Goal: Task Accomplishment & Management: Use online tool/utility

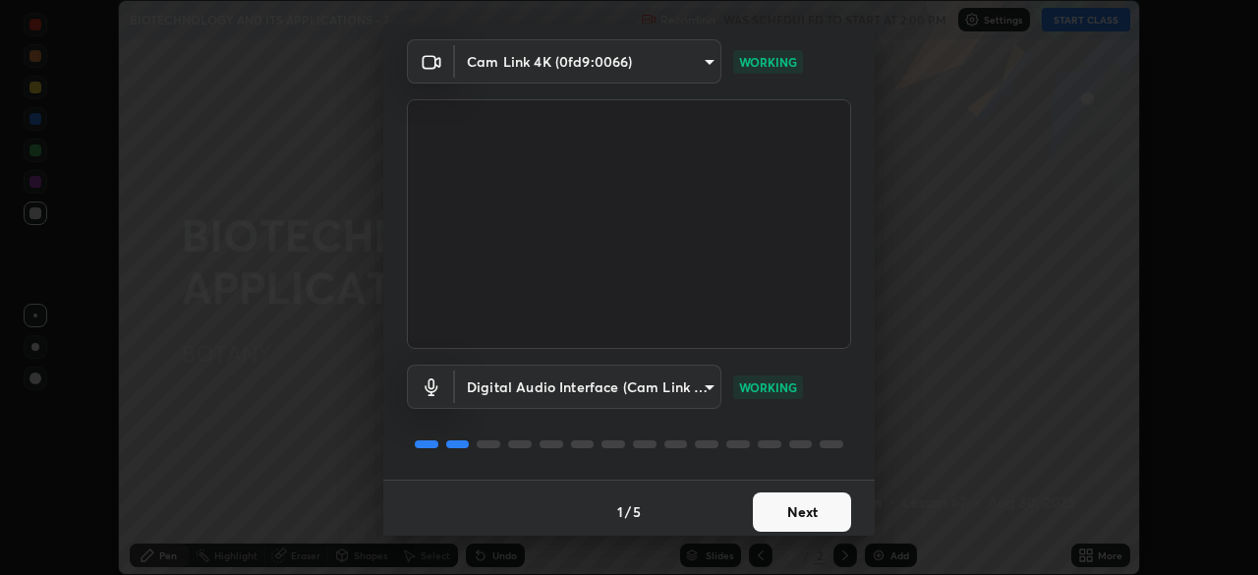
scroll to position [70, 0]
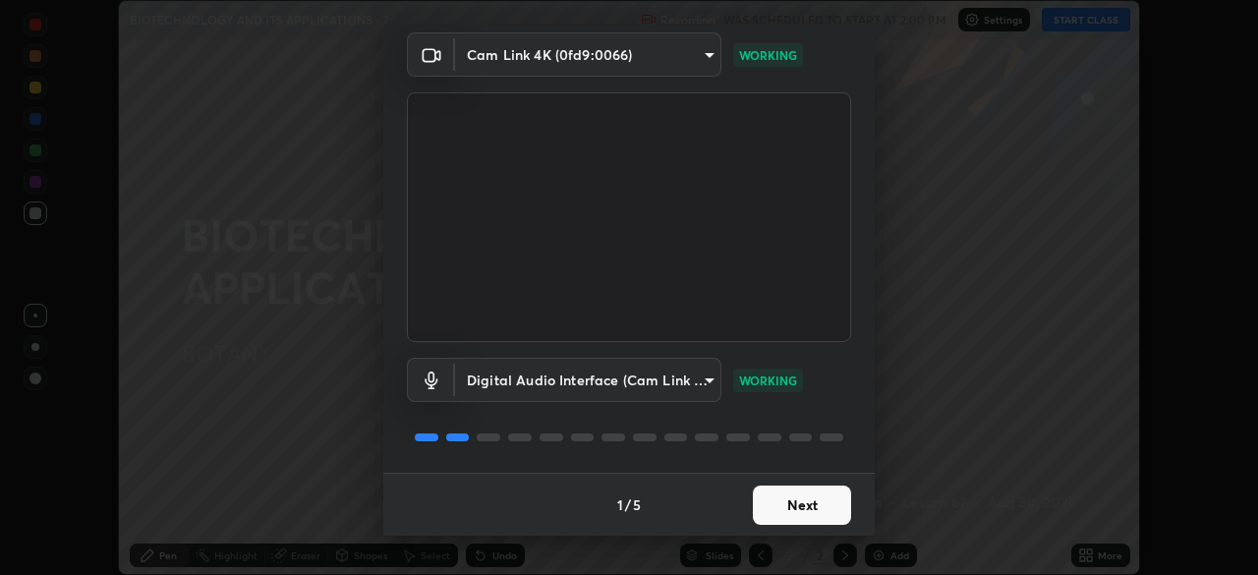
click at [810, 514] on button "Next" at bounding box center [802, 504] width 98 height 39
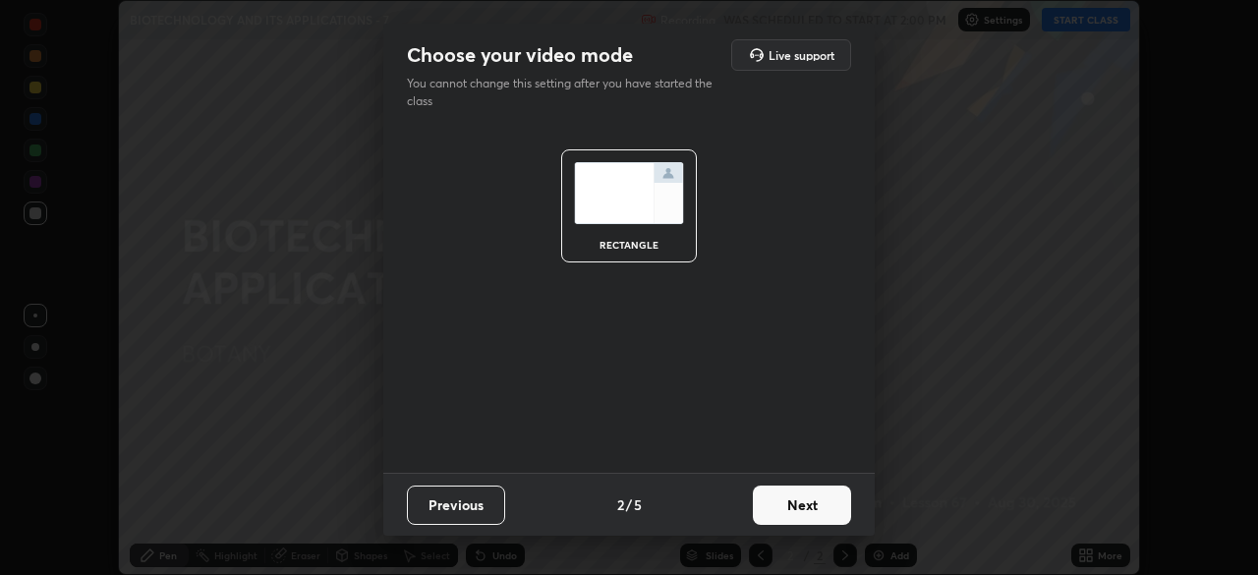
scroll to position [0, 0]
click at [798, 502] on button "Next" at bounding box center [802, 504] width 98 height 39
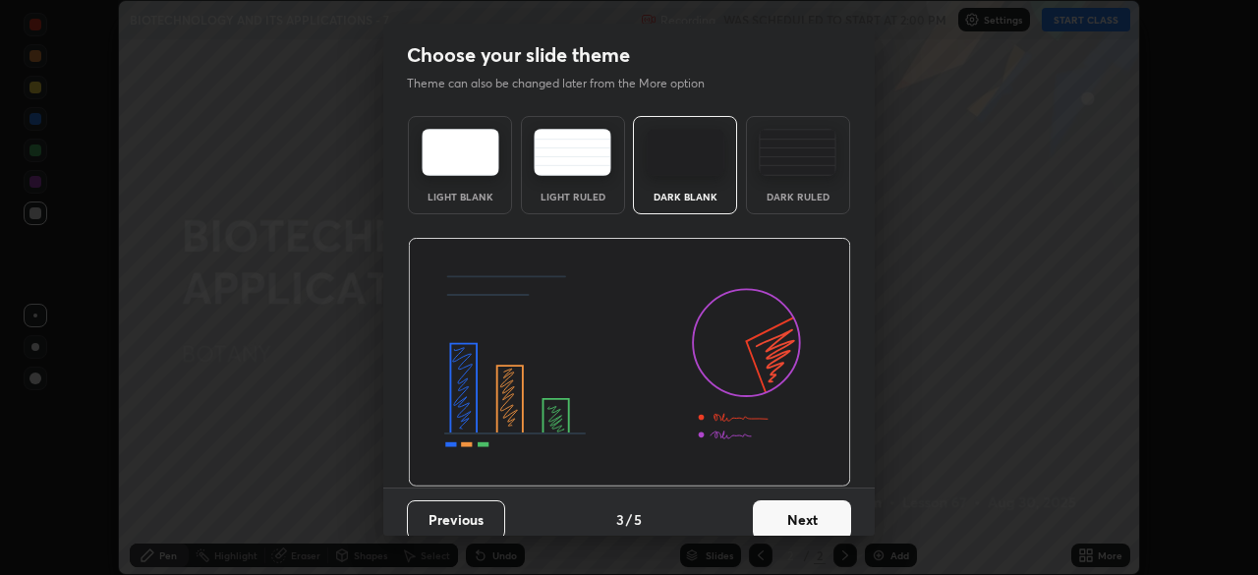
click at [787, 185] on div "Dark Ruled" at bounding box center [798, 165] width 104 height 98
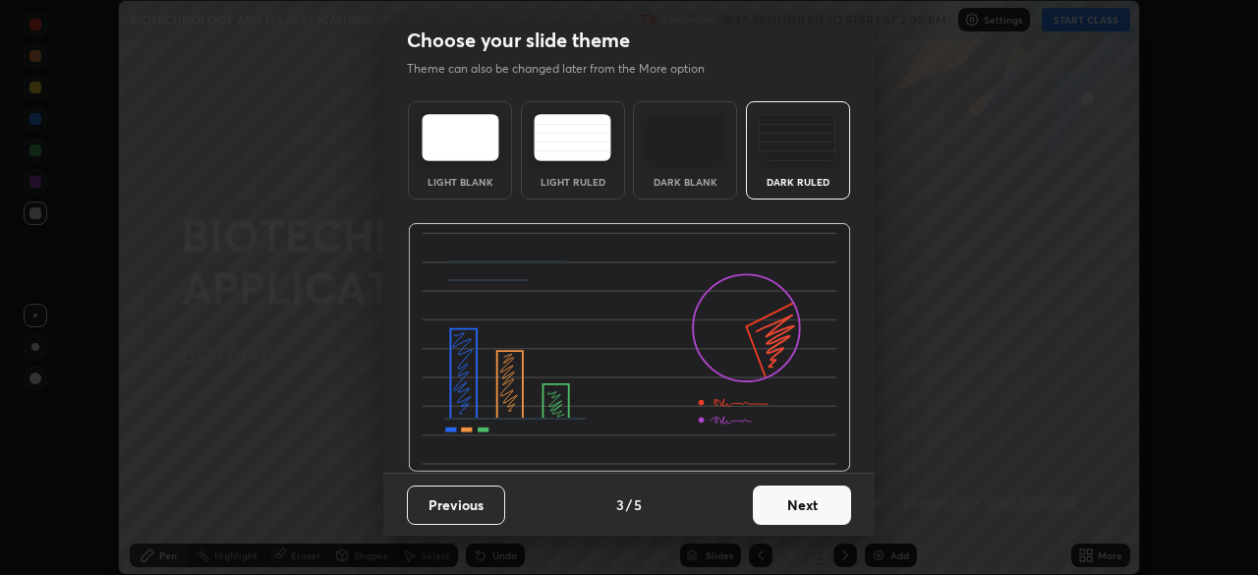
click at [780, 496] on button "Next" at bounding box center [802, 504] width 98 height 39
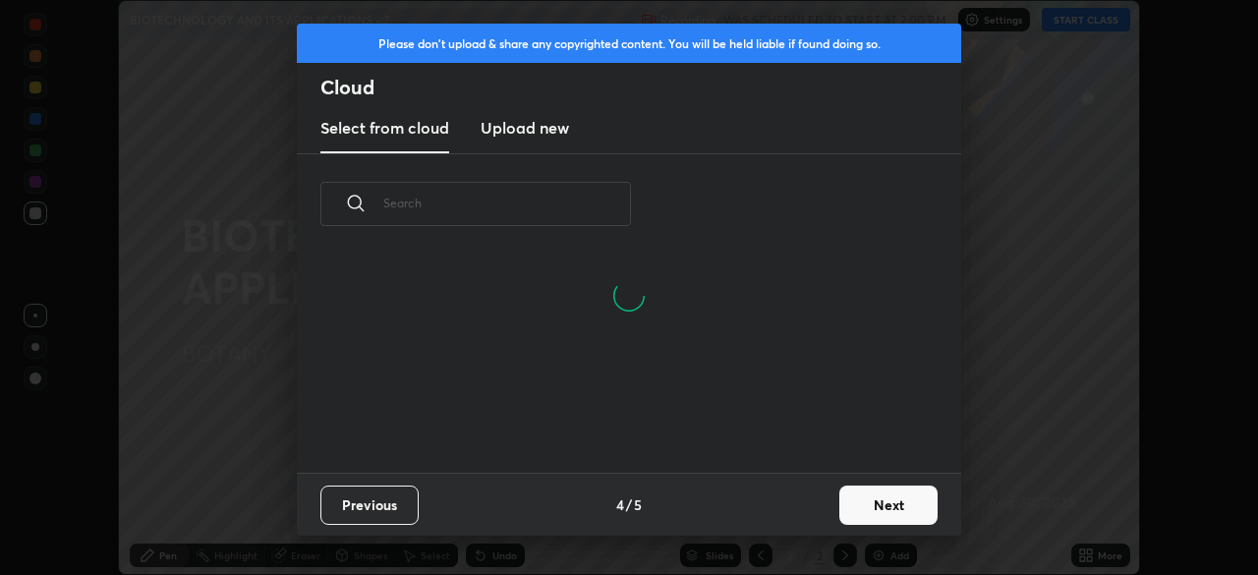
scroll to position [218, 631]
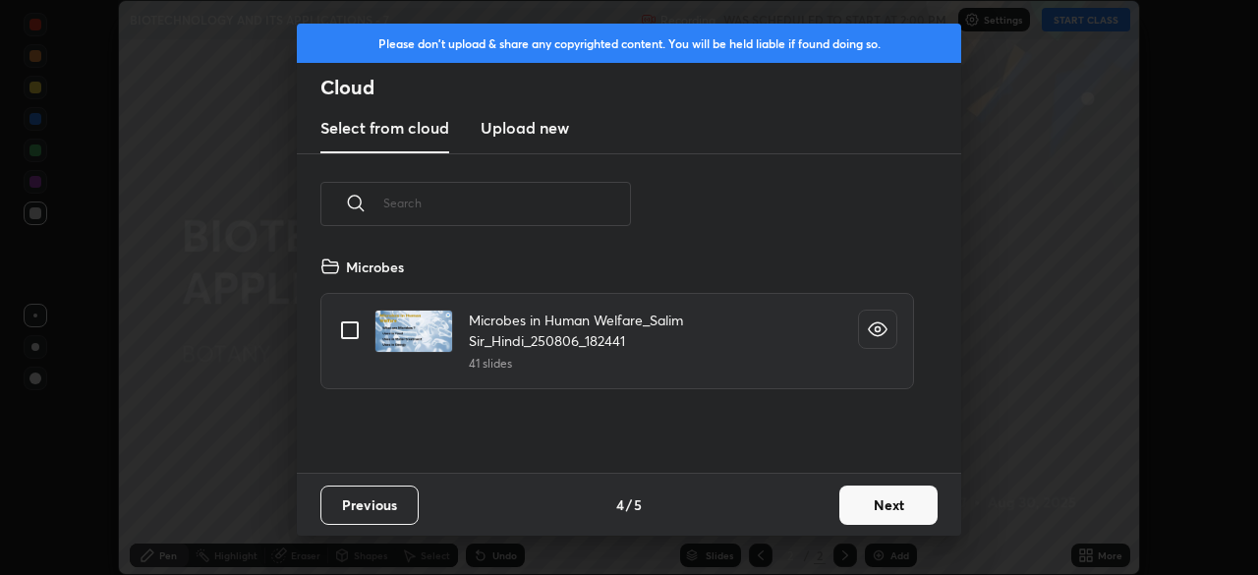
click at [557, 131] on h3 "Upload new" at bounding box center [525, 128] width 88 height 24
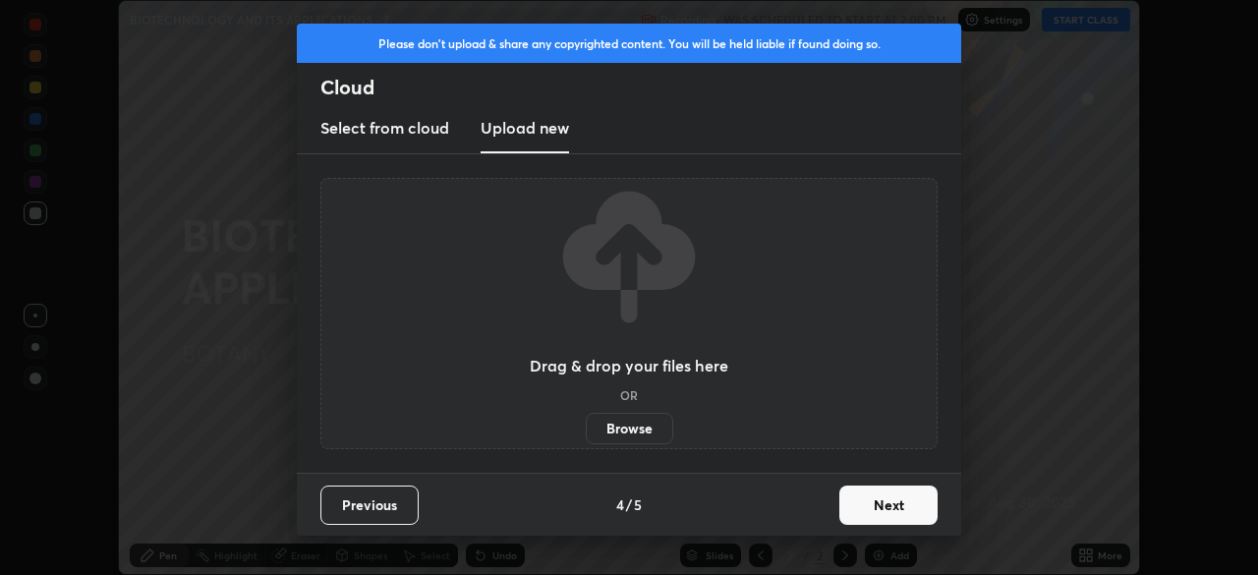
click at [631, 427] on label "Browse" at bounding box center [629, 428] width 87 height 31
click at [586, 427] on input "Browse" at bounding box center [586, 428] width 0 height 31
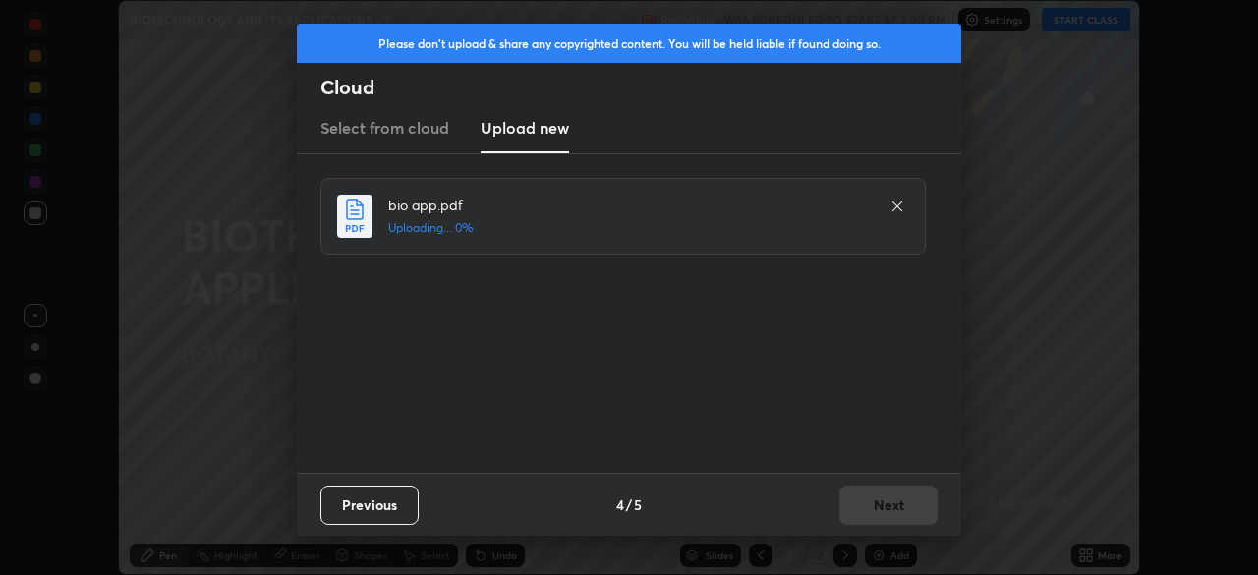
click at [256, 115] on div "Please don't upload & share any copyrighted content. You will be held liable if…" at bounding box center [629, 287] width 1258 height 575
click at [871, 509] on button "Next" at bounding box center [888, 504] width 98 height 39
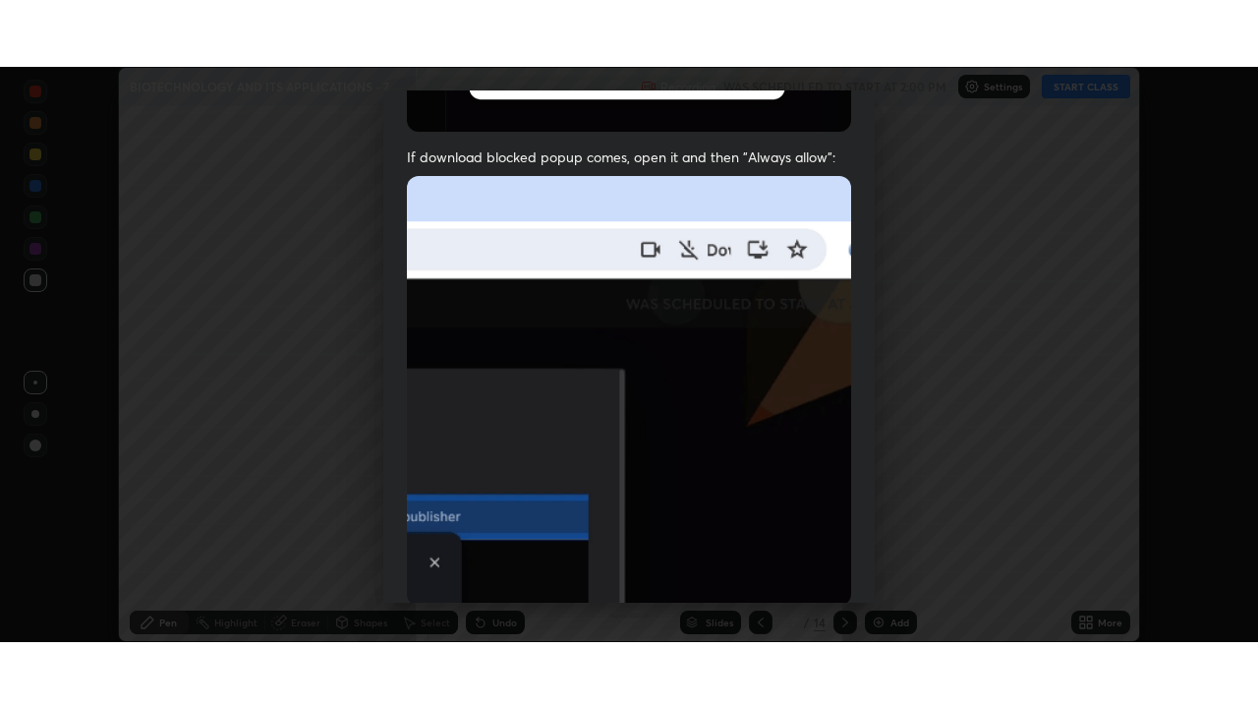
scroll to position [471, 0]
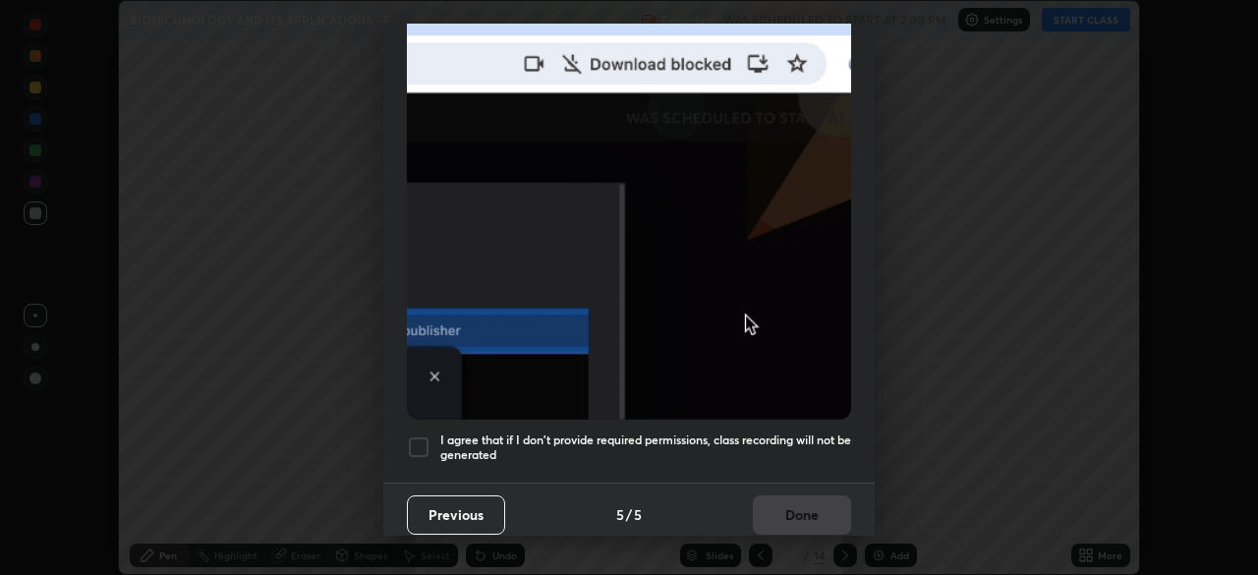
click at [755, 432] on h5 "I agree that if I don't provide required permissions, class recording will not …" at bounding box center [645, 447] width 411 height 30
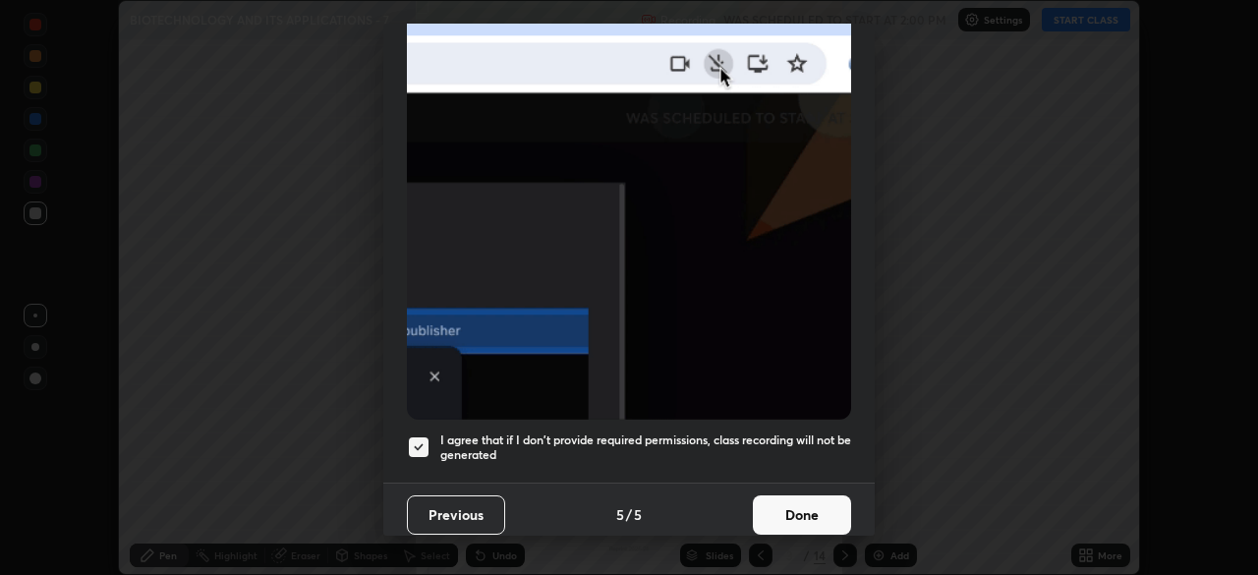
click at [797, 502] on button "Done" at bounding box center [802, 514] width 98 height 39
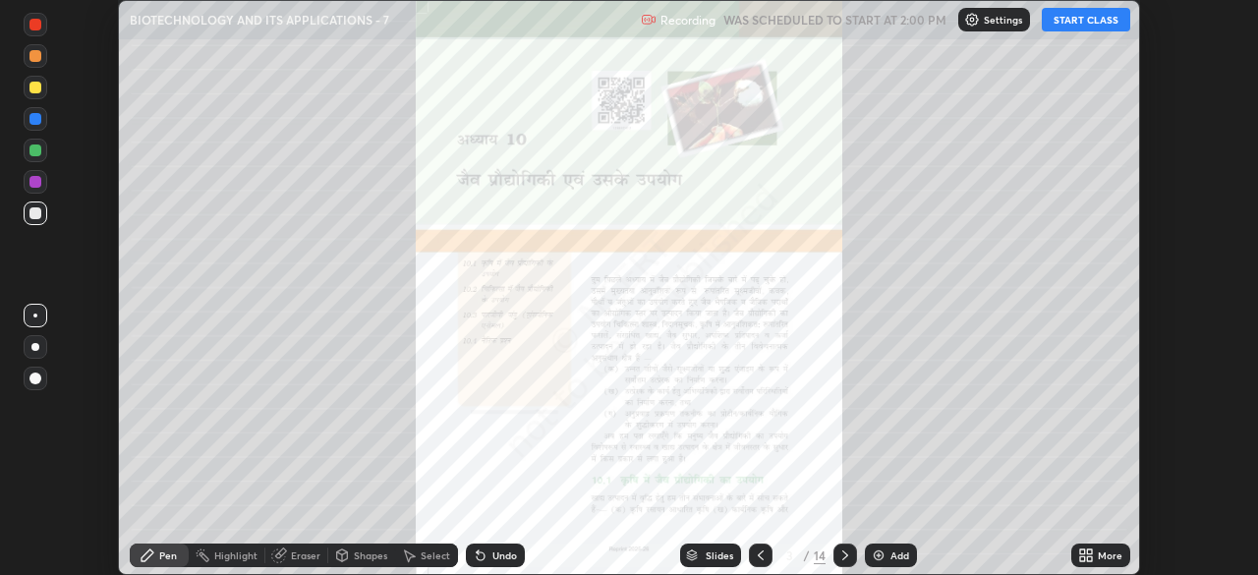
click at [756, 556] on icon at bounding box center [761, 555] width 16 height 16
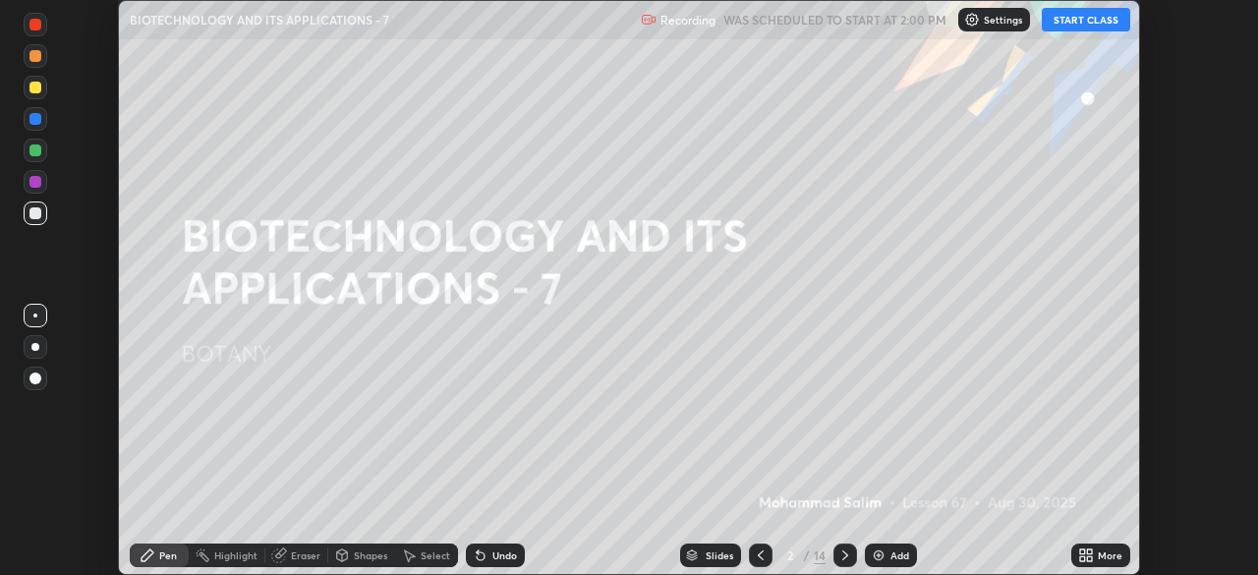
click at [1082, 551] on icon at bounding box center [1082, 551] width 5 height 5
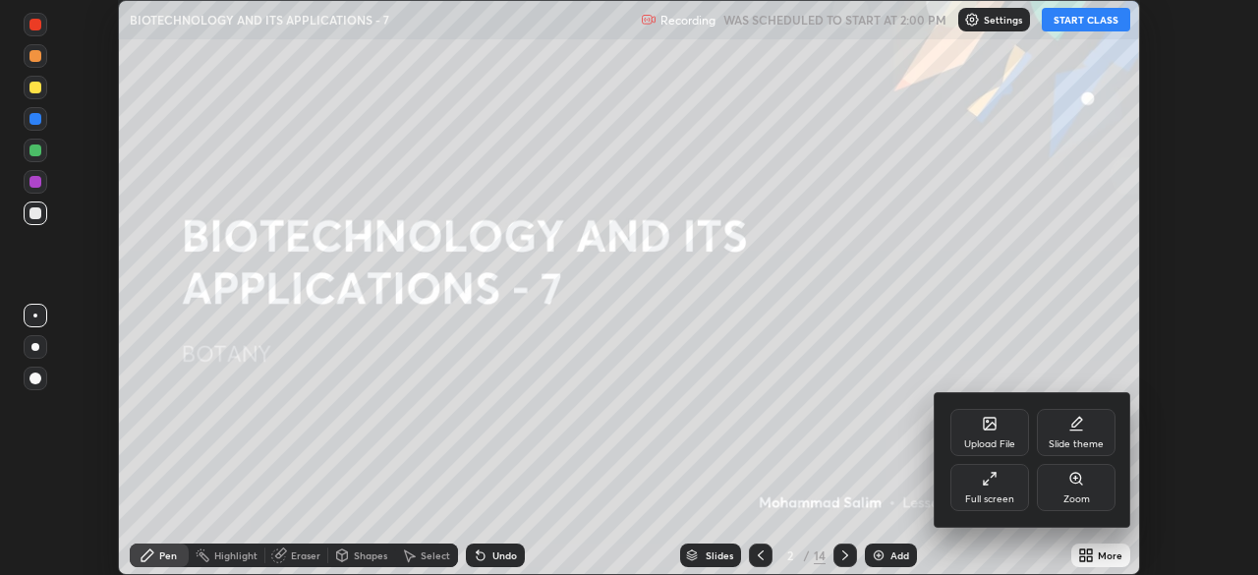
click at [995, 480] on icon at bounding box center [990, 479] width 16 height 16
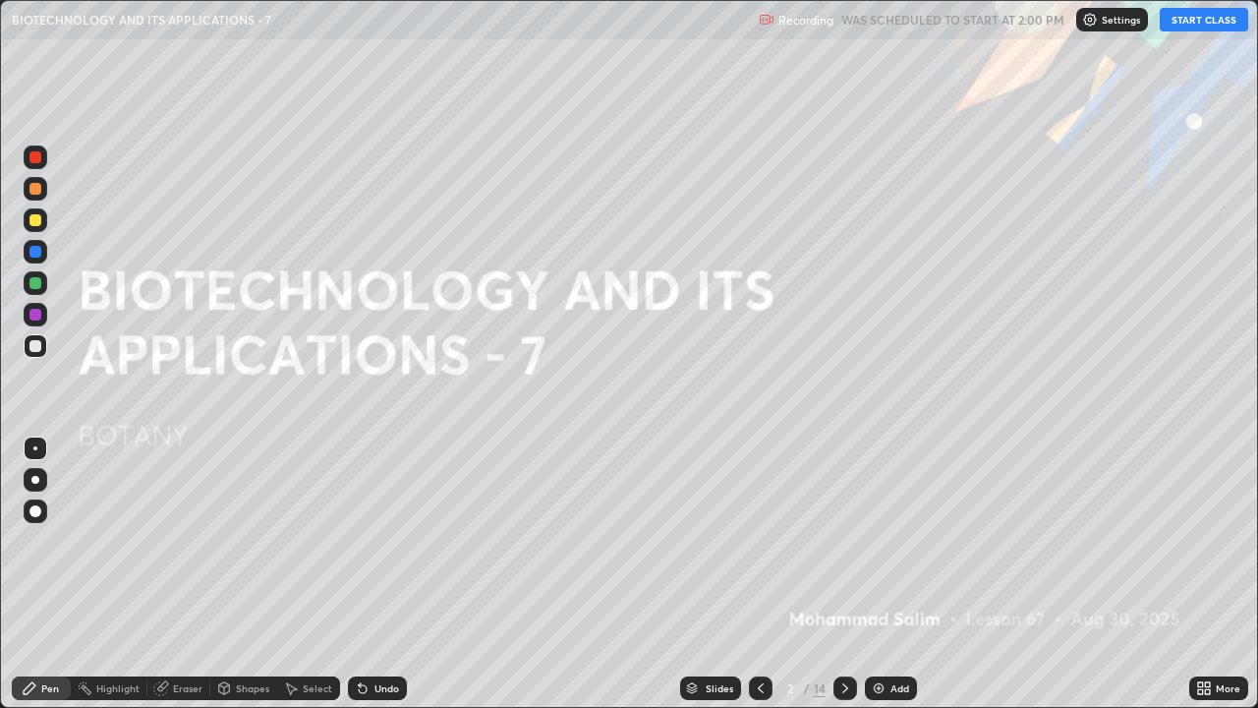
scroll to position [708, 1258]
click at [708, 574] on div "Slides" at bounding box center [720, 688] width 28 height 10
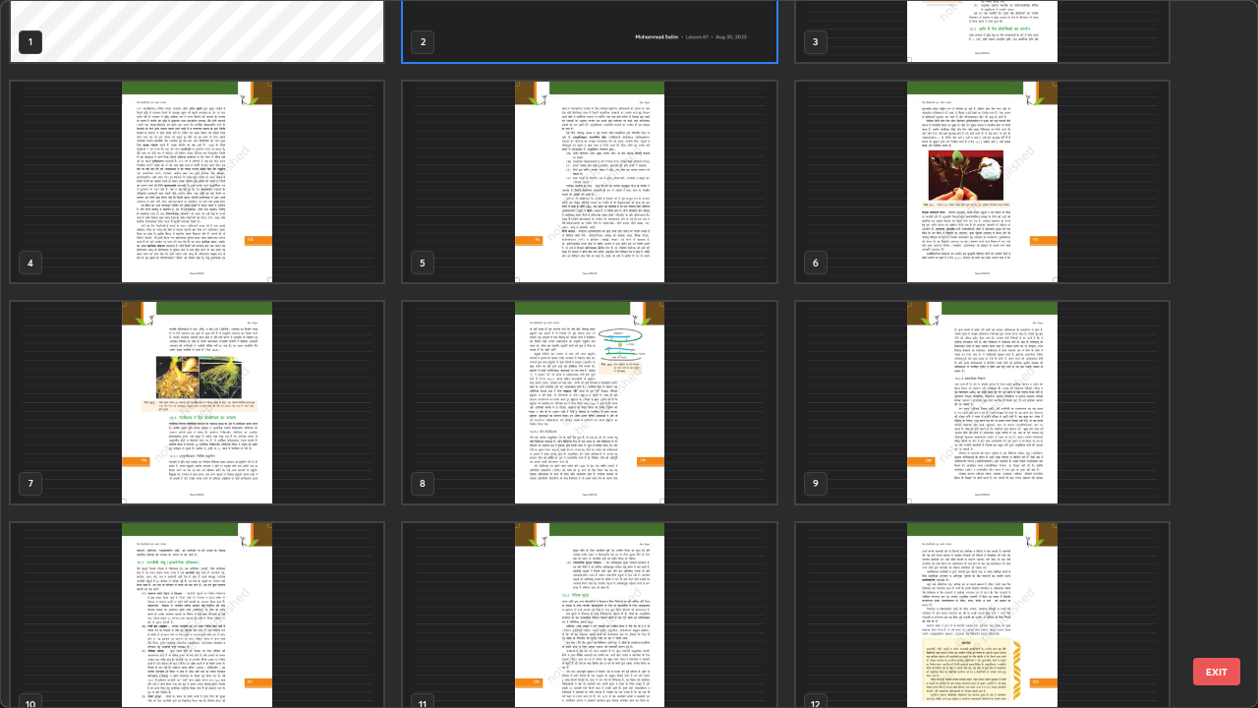
scroll to position [161, 0]
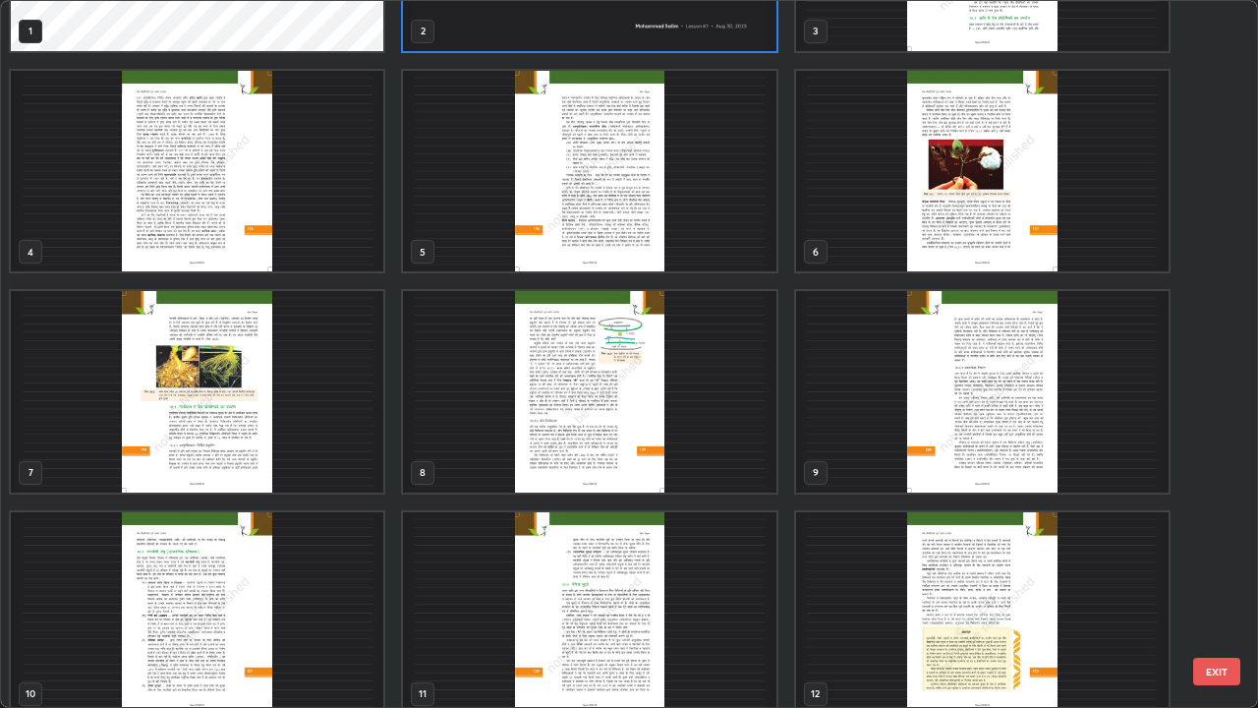
click at [650, 454] on img "grid" at bounding box center [589, 391] width 372 height 201
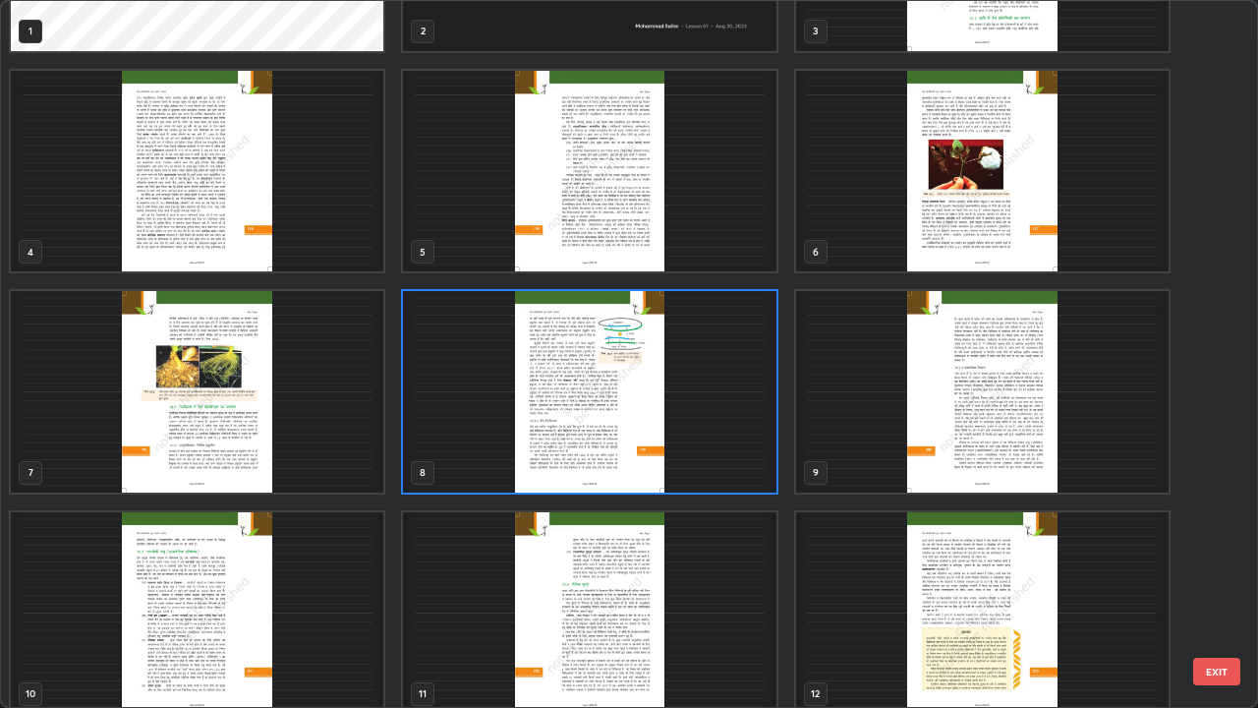
click at [654, 454] on img "grid" at bounding box center [589, 391] width 372 height 201
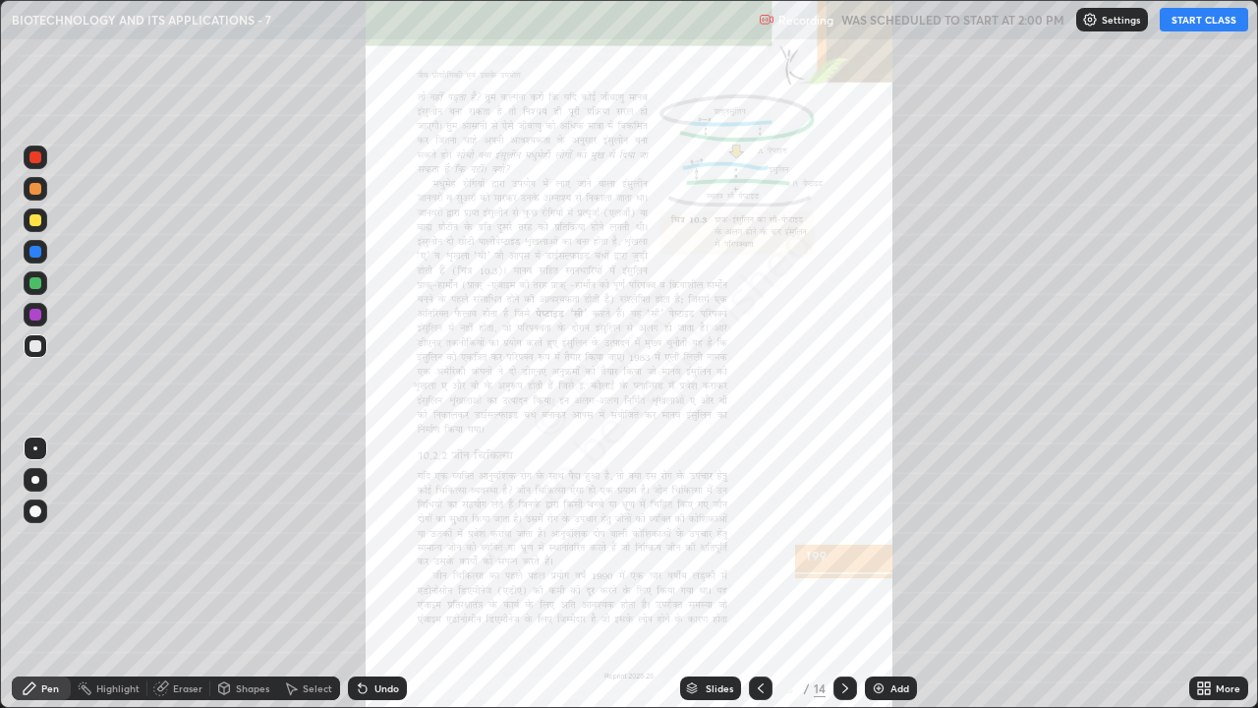
click at [843, 574] on icon at bounding box center [845, 688] width 16 height 16
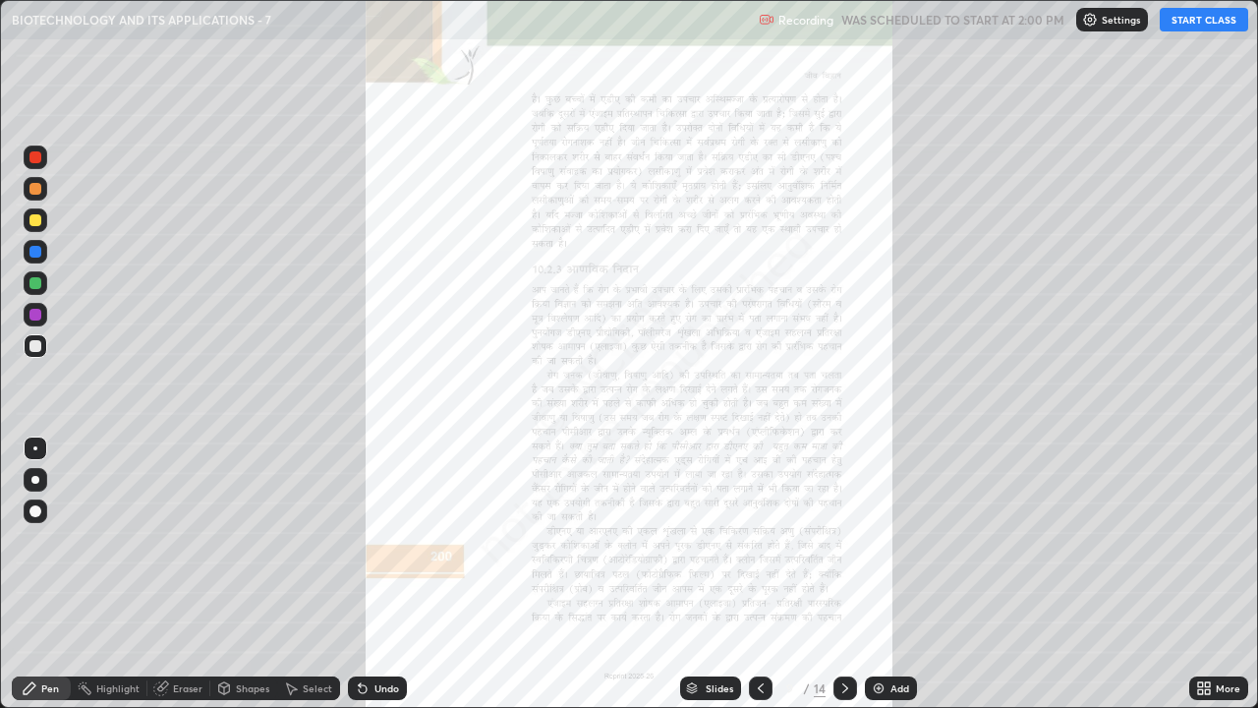
click at [845, 574] on icon at bounding box center [845, 688] width 16 height 16
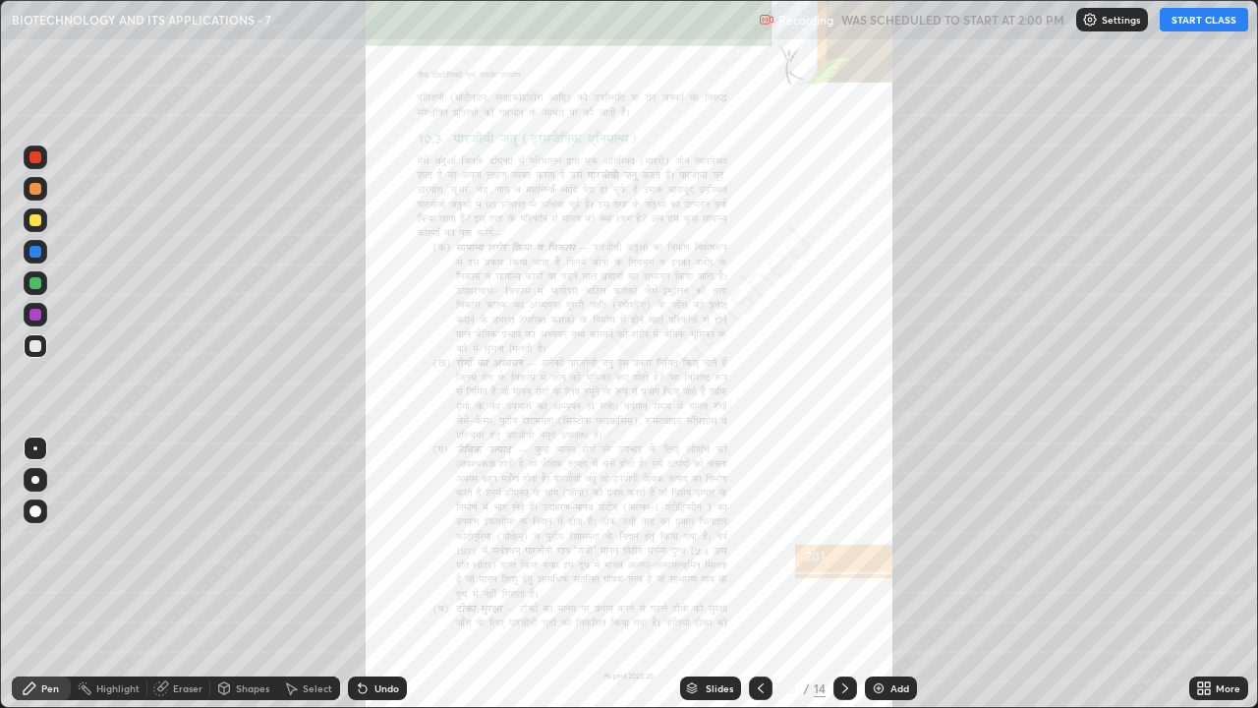
click at [840, 574] on icon at bounding box center [845, 688] width 16 height 16
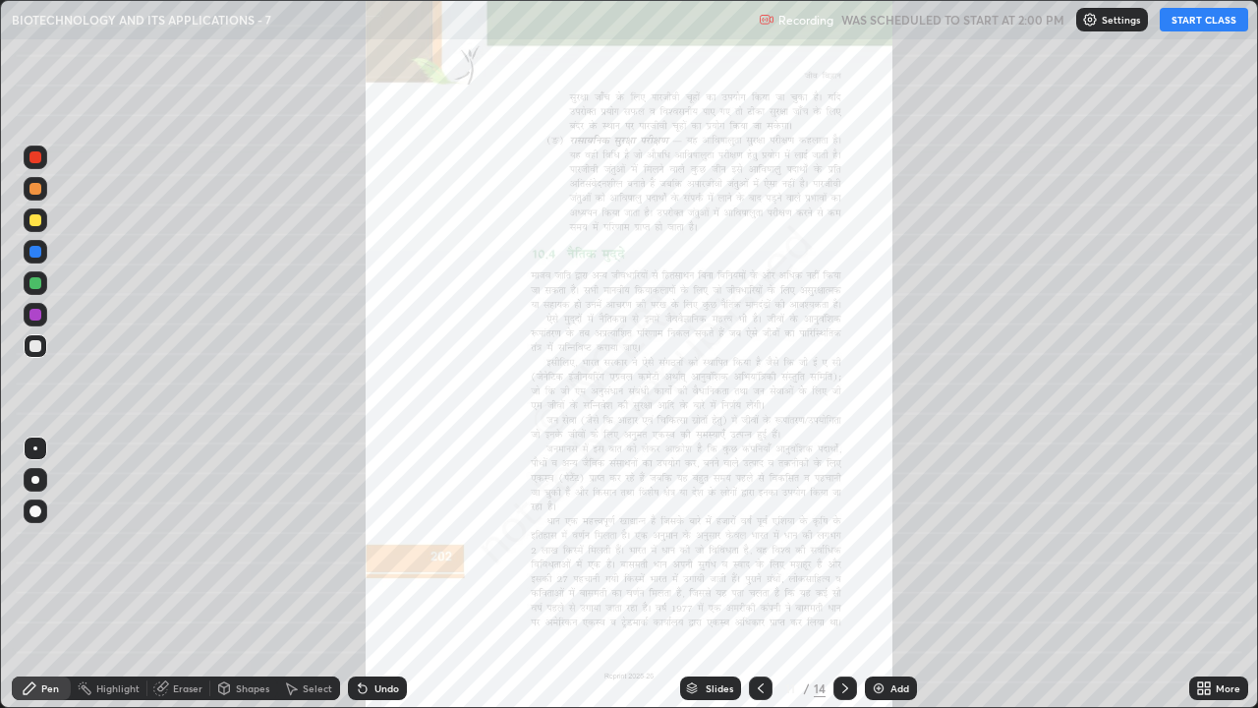
click at [844, 574] on icon at bounding box center [845, 688] width 6 height 10
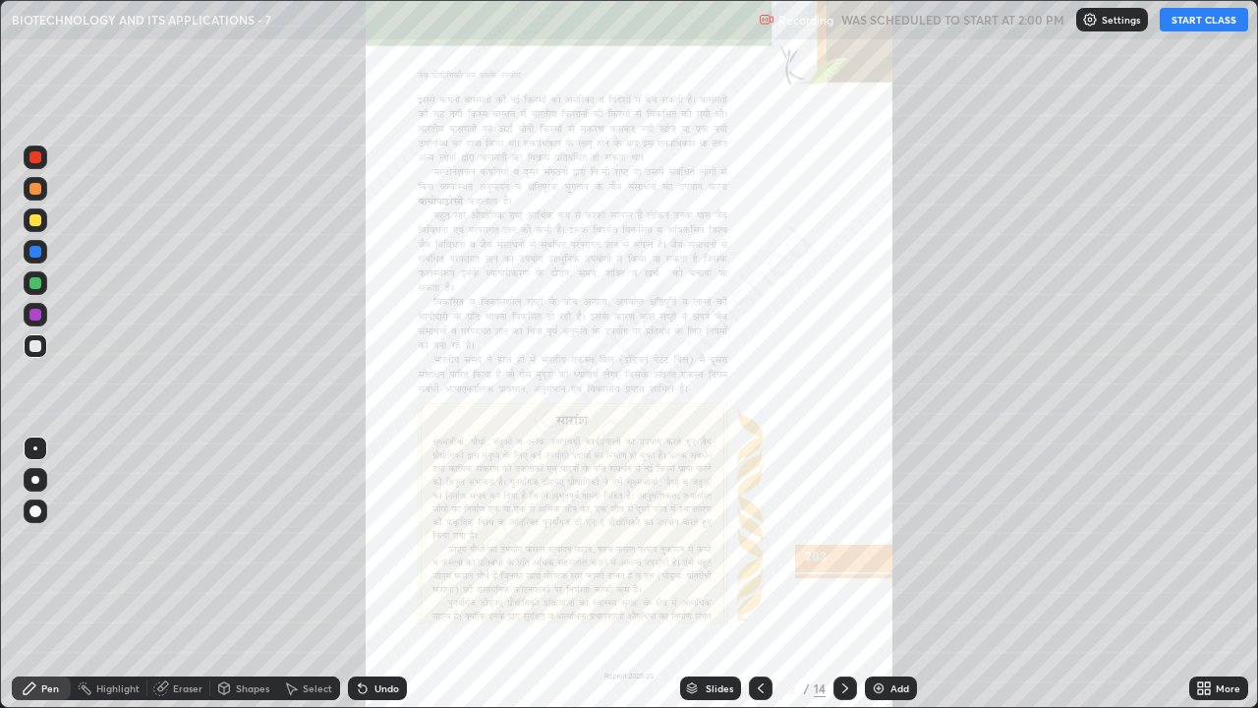
click at [760, 574] on icon at bounding box center [761, 688] width 16 height 16
click at [758, 574] on icon at bounding box center [761, 688] width 6 height 10
click at [756, 574] on icon at bounding box center [761, 688] width 16 height 16
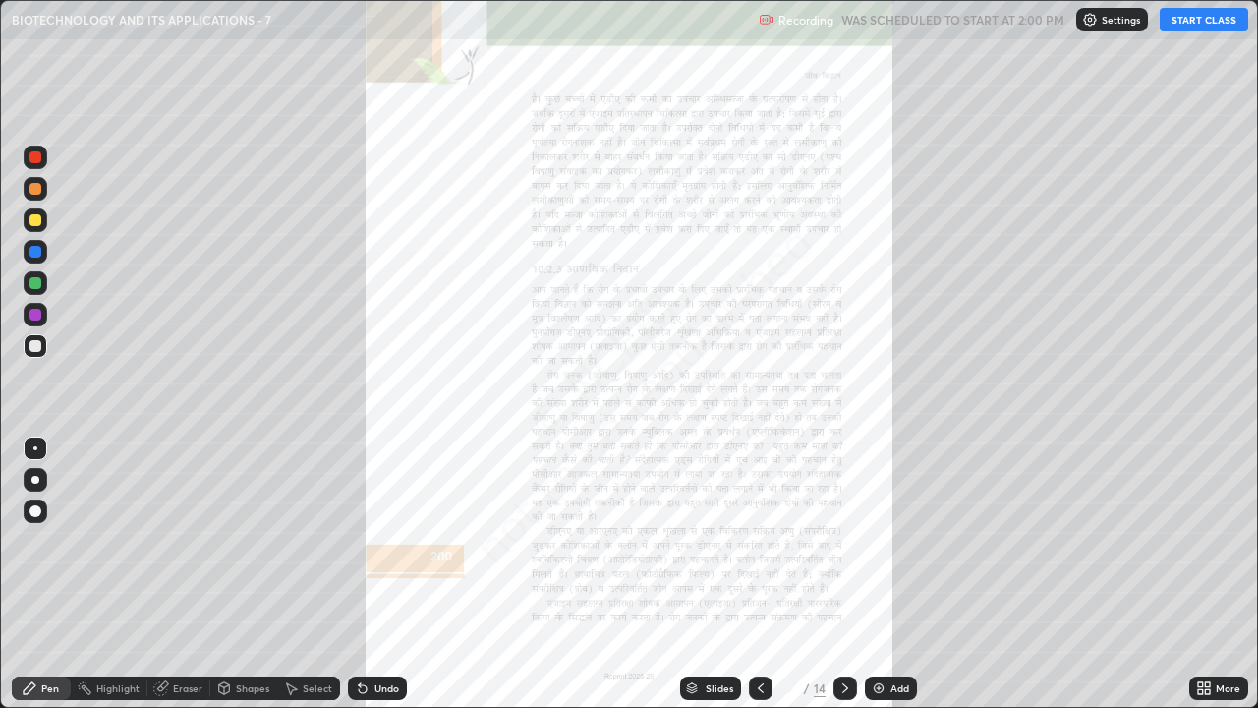
click at [758, 574] on icon at bounding box center [761, 688] width 6 height 10
click at [758, 574] on icon at bounding box center [761, 688] width 16 height 16
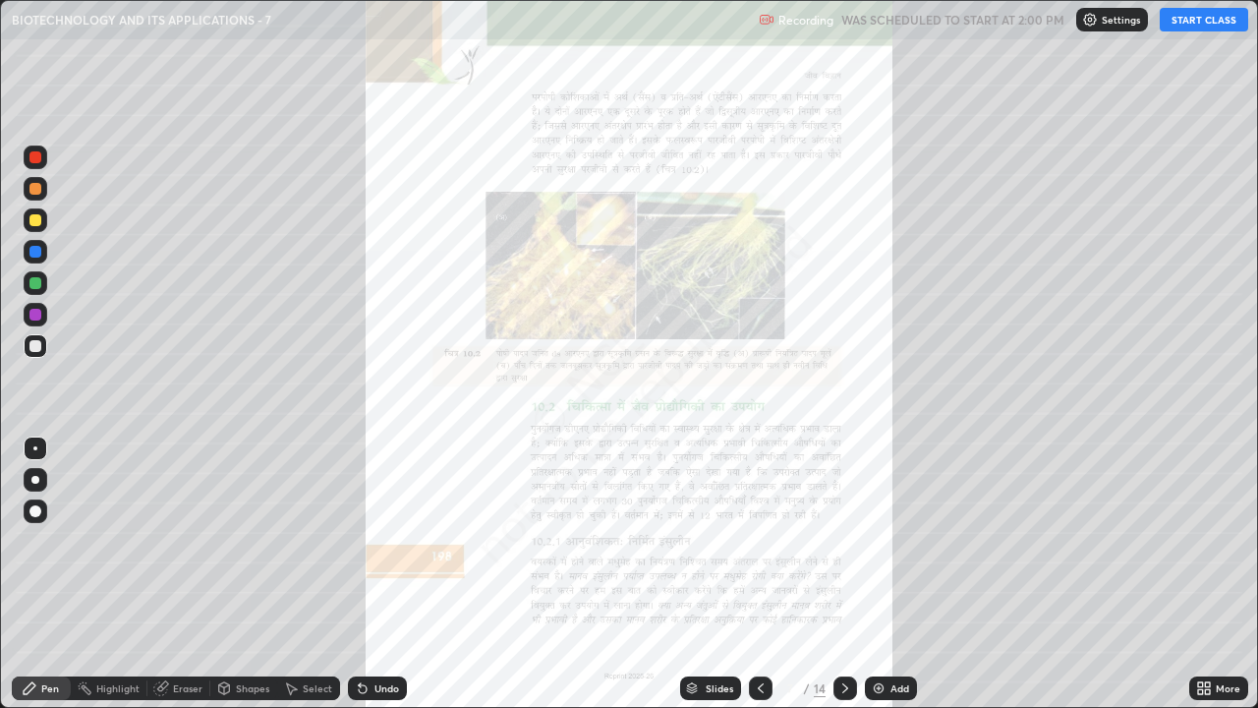
click at [359, 574] on icon at bounding box center [363, 689] width 8 height 8
click at [359, 574] on icon at bounding box center [360, 684] width 2 height 2
click at [359, 574] on icon at bounding box center [363, 689] width 8 height 8
click at [359, 574] on icon at bounding box center [360, 684] width 2 height 2
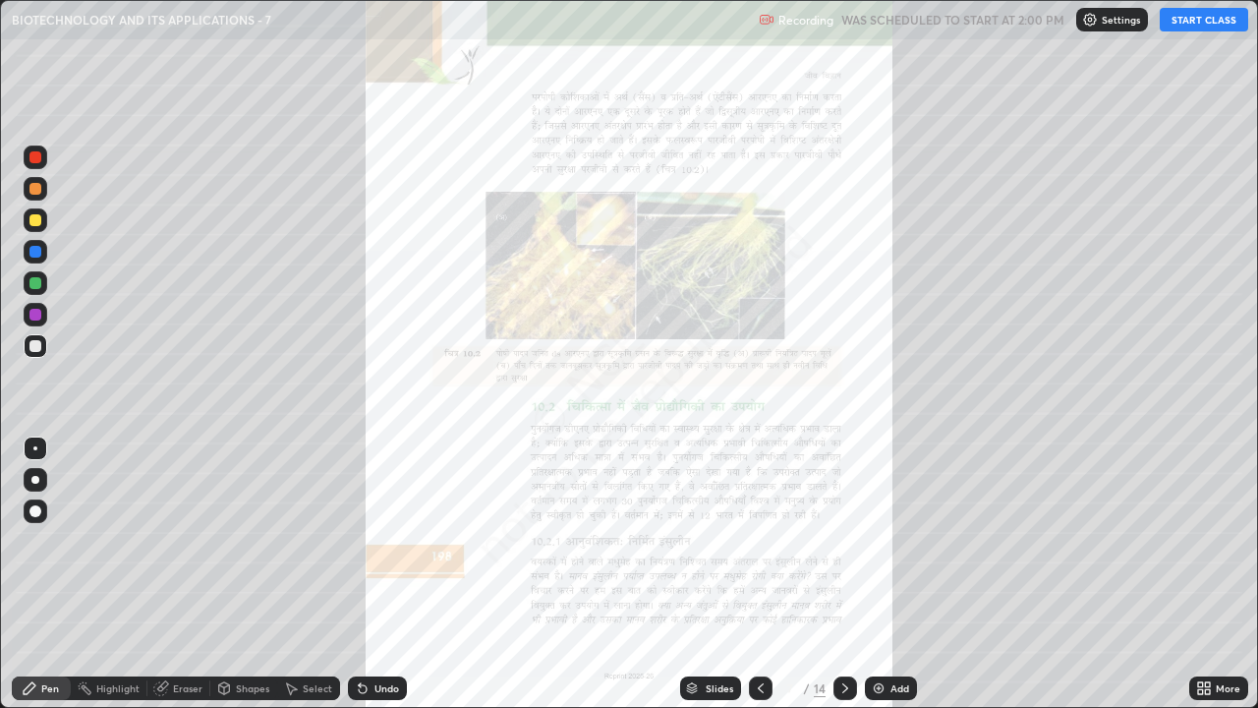
click at [359, 574] on icon at bounding box center [360, 684] width 2 height 2
click at [701, 574] on div "Slides" at bounding box center [710, 688] width 61 height 24
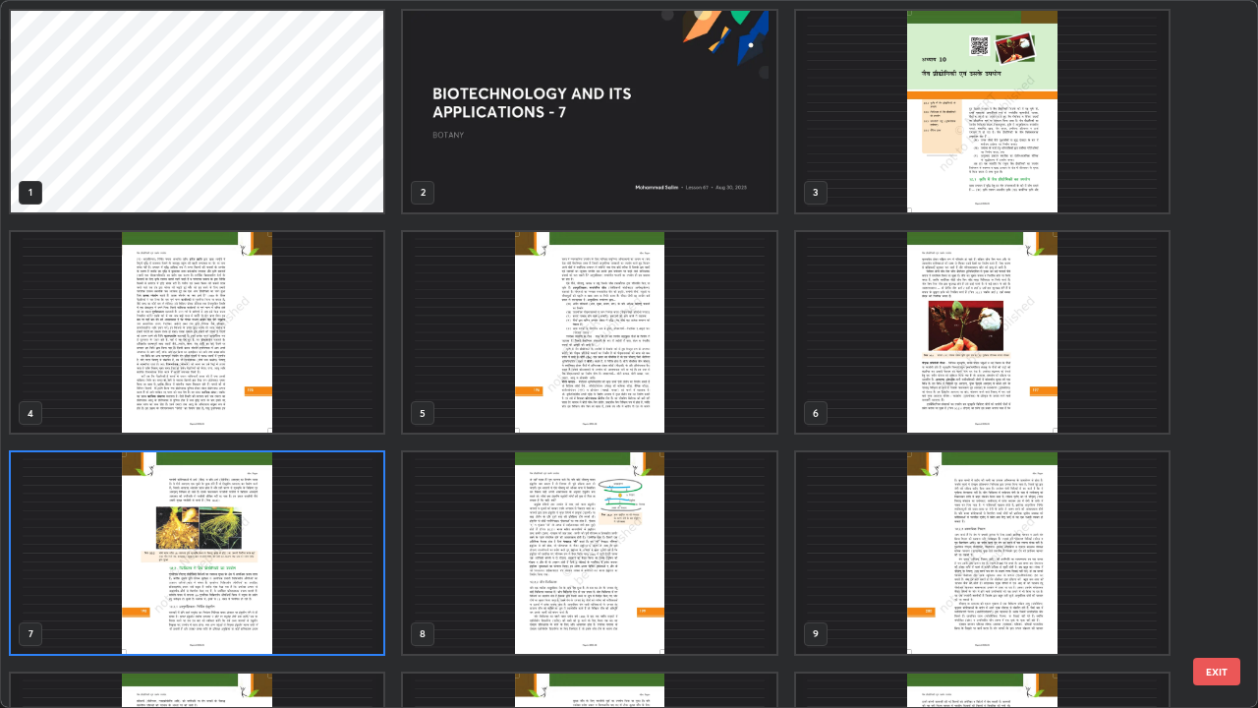
scroll to position [700, 1246]
click at [541, 174] on img "grid" at bounding box center [589, 111] width 372 height 201
click at [537, 179] on img "grid" at bounding box center [589, 111] width 372 height 201
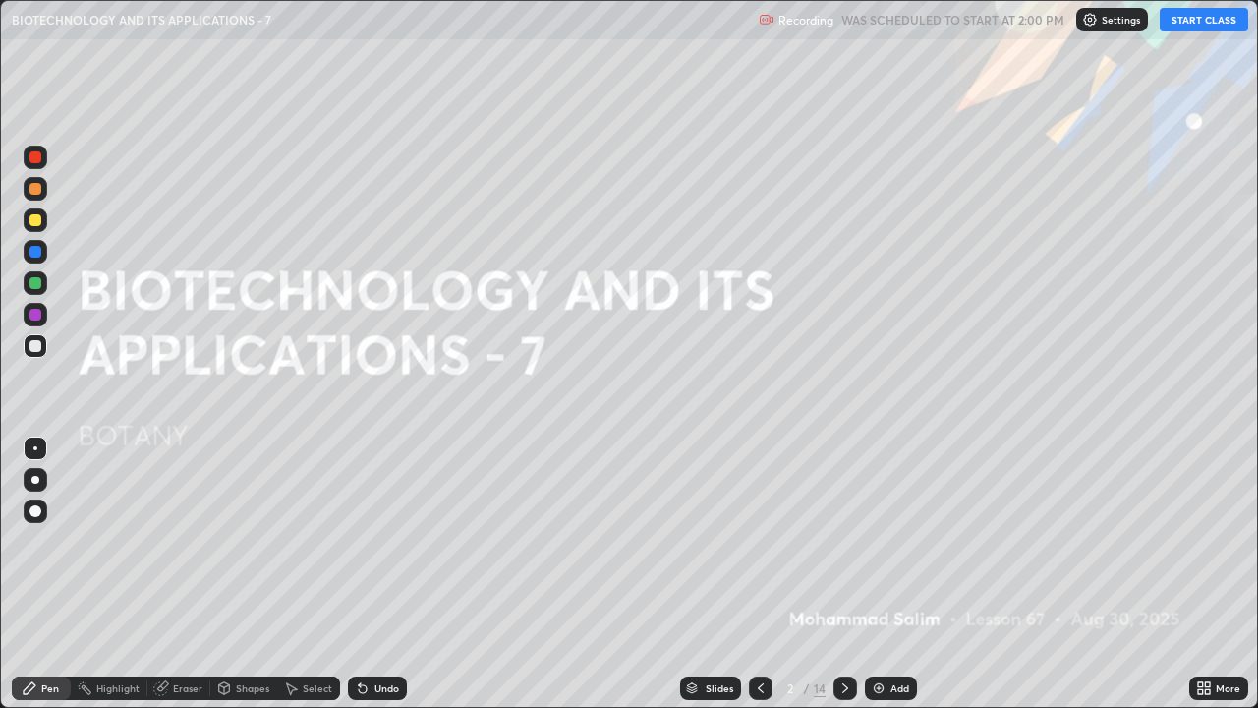
click at [543, 188] on img "grid" at bounding box center [589, 111] width 372 height 201
click at [1198, 19] on button "START CLASS" at bounding box center [1204, 20] width 88 height 24
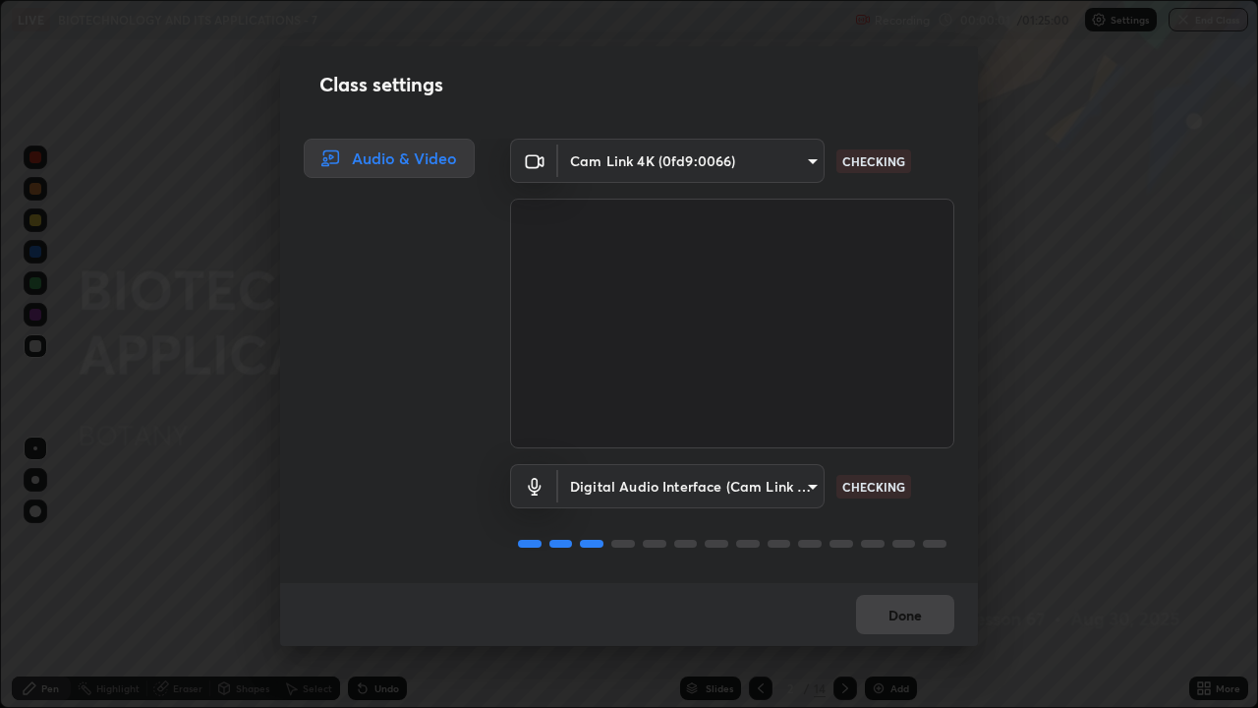
scroll to position [2, 0]
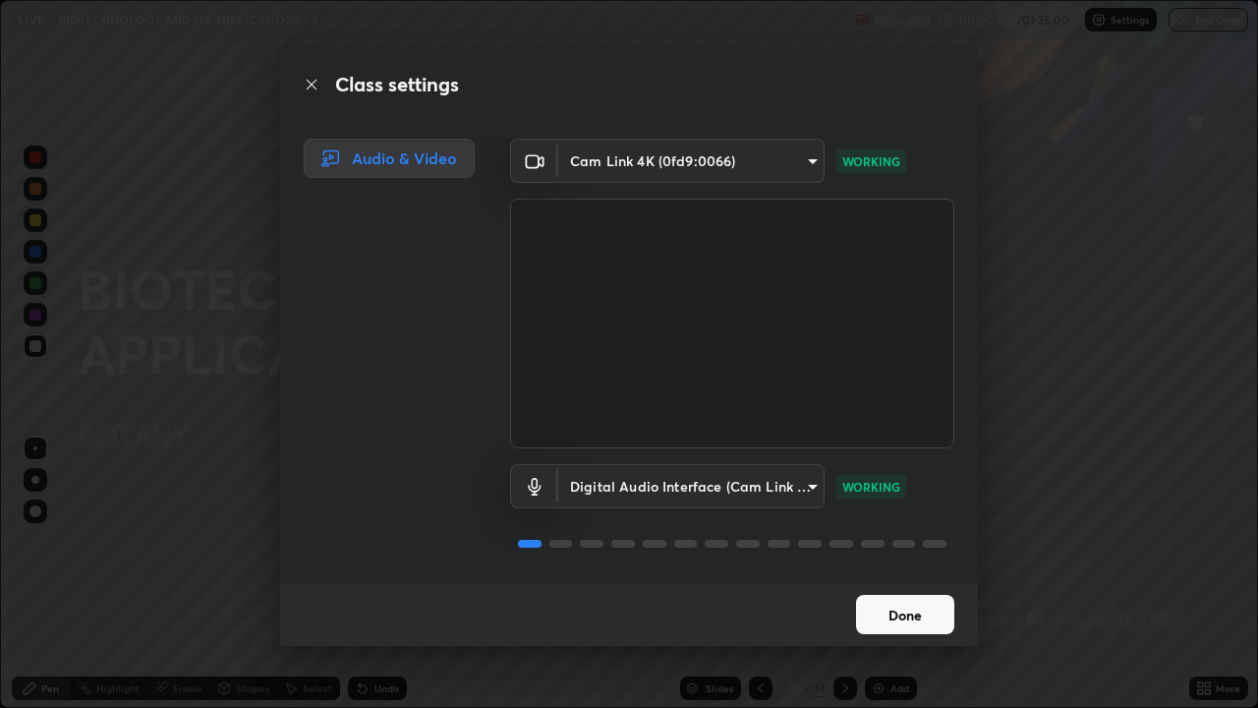
click at [896, 574] on button "Done" at bounding box center [905, 614] width 98 height 39
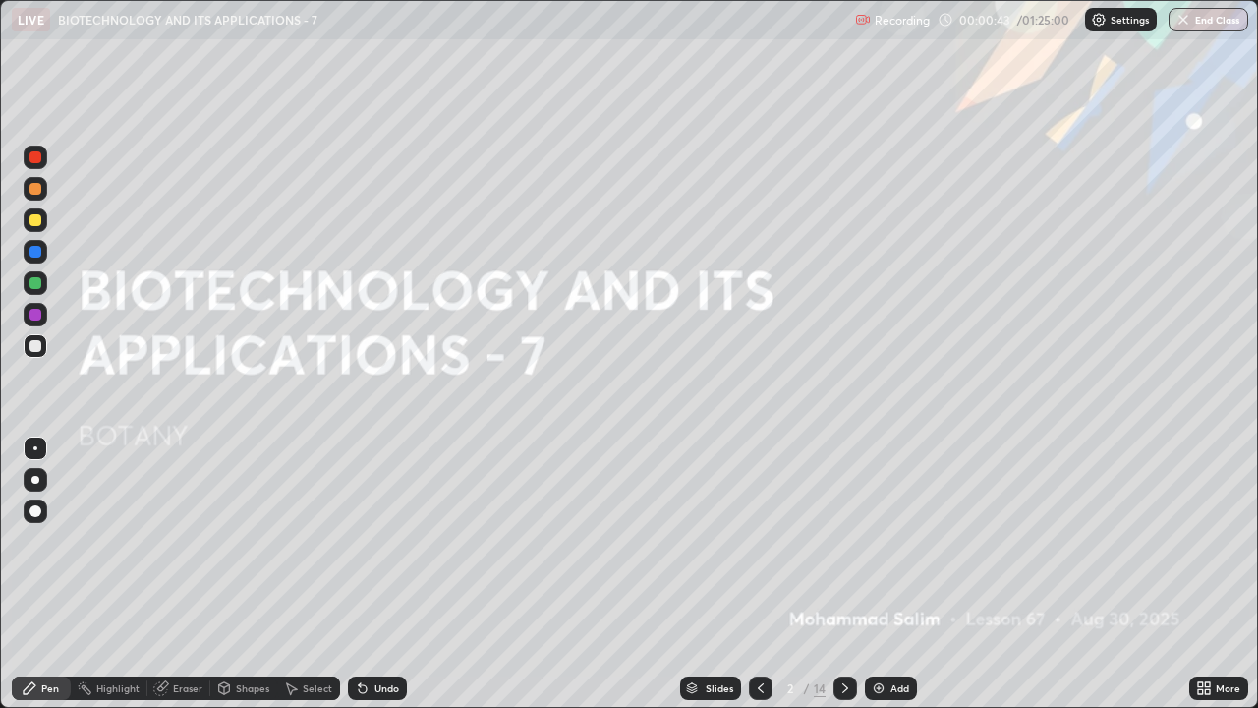
click at [875, 574] on img at bounding box center [879, 688] width 16 height 16
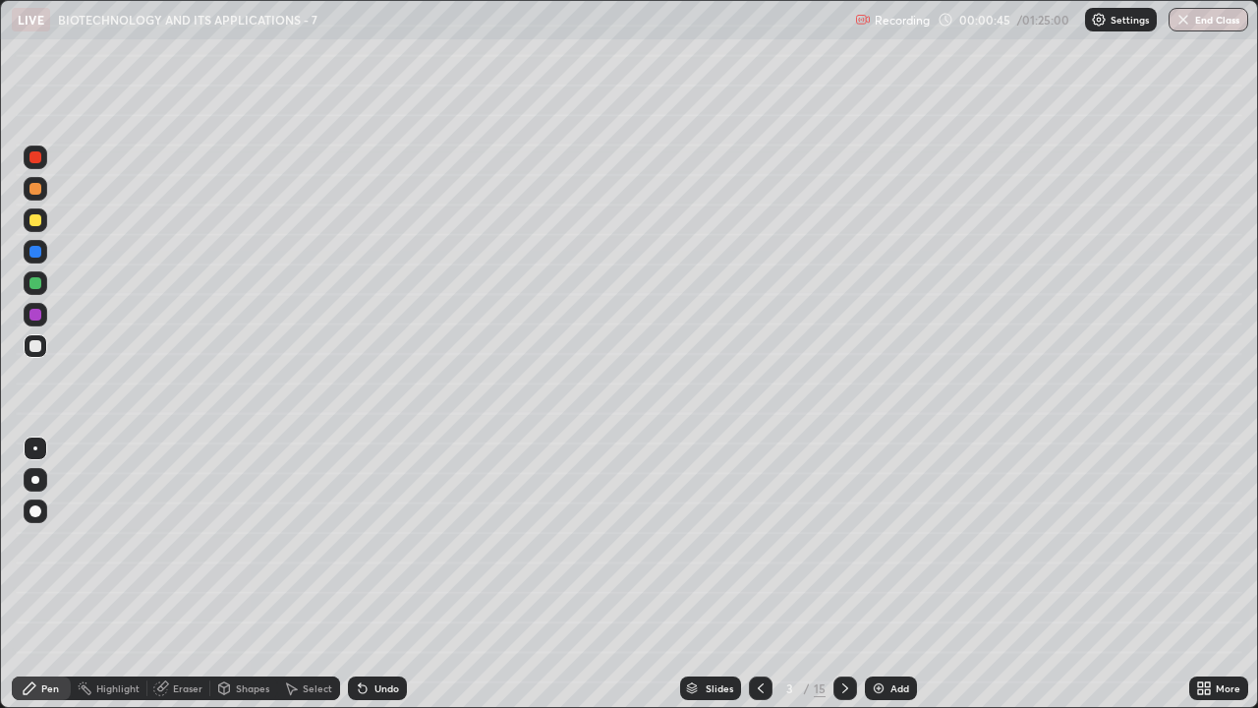
click at [39, 255] on div at bounding box center [35, 252] width 12 height 12
click at [360, 574] on icon at bounding box center [363, 689] width 8 height 8
click at [359, 574] on icon at bounding box center [363, 689] width 8 height 8
click at [369, 574] on div "Undo" at bounding box center [377, 688] width 59 height 24
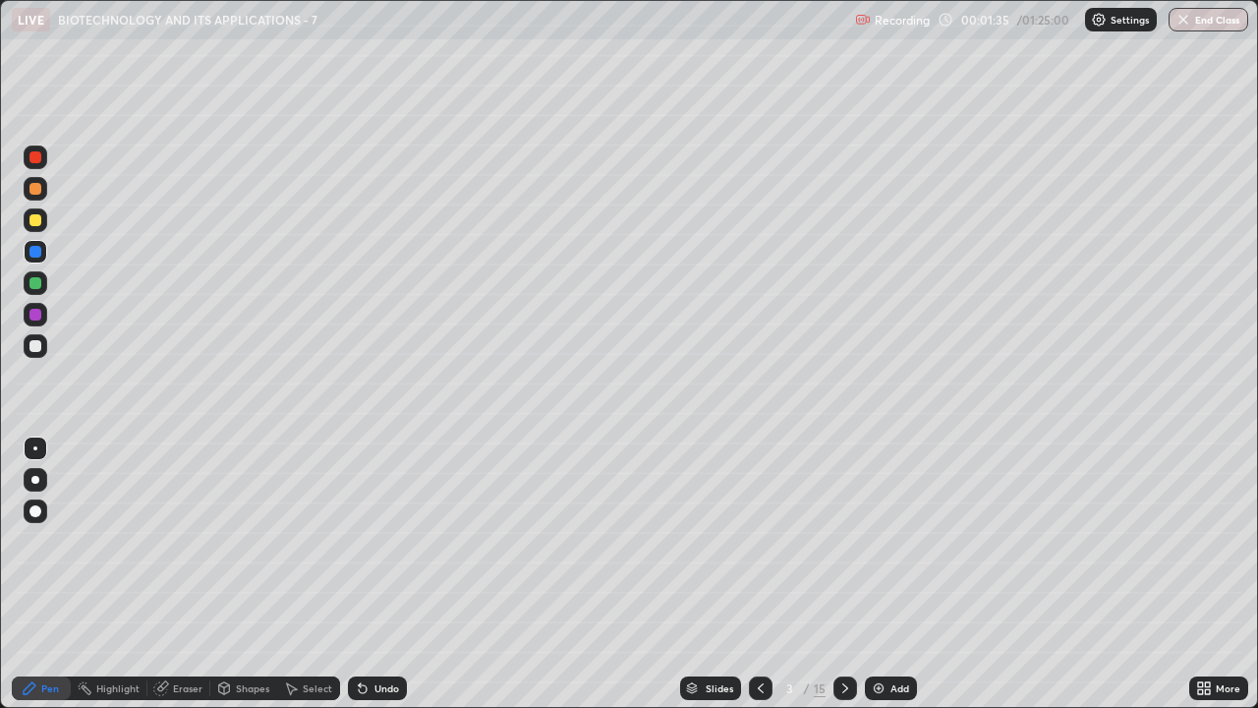
click at [374, 574] on div "Undo" at bounding box center [386, 688] width 25 height 10
click at [32, 351] on div at bounding box center [35, 346] width 12 height 12
click at [702, 574] on div "Slides" at bounding box center [710, 688] width 61 height 24
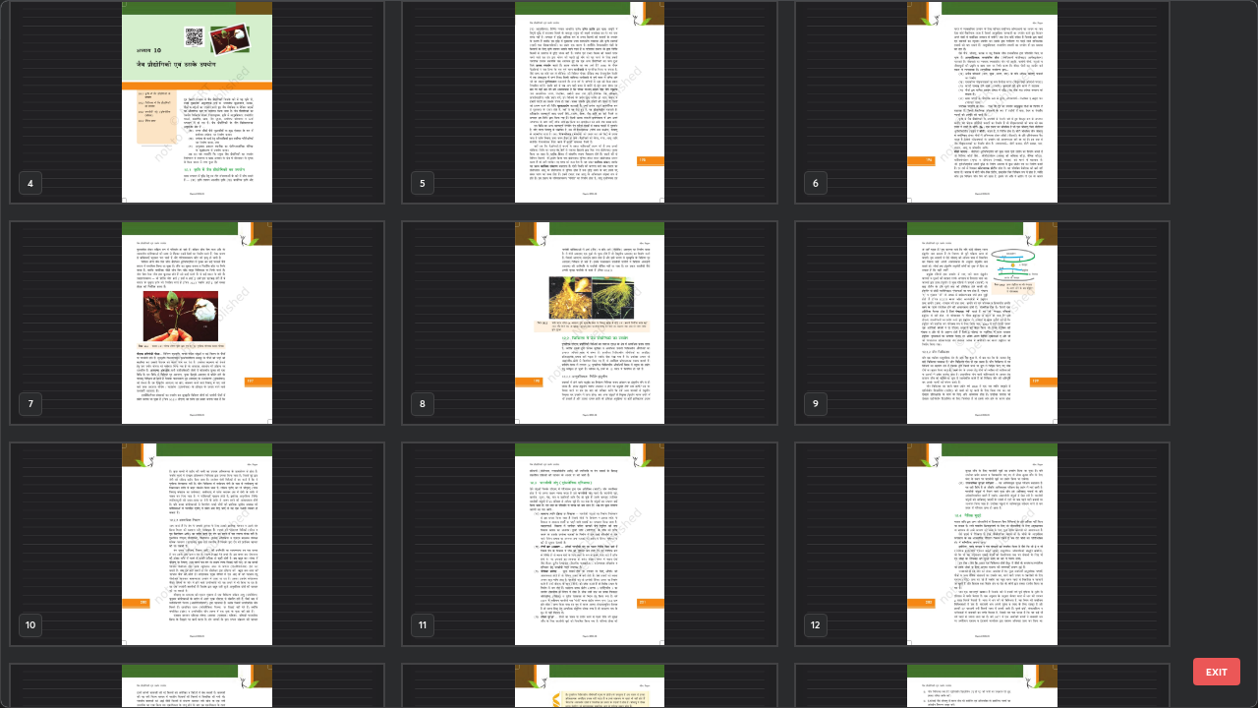
scroll to position [227, 0]
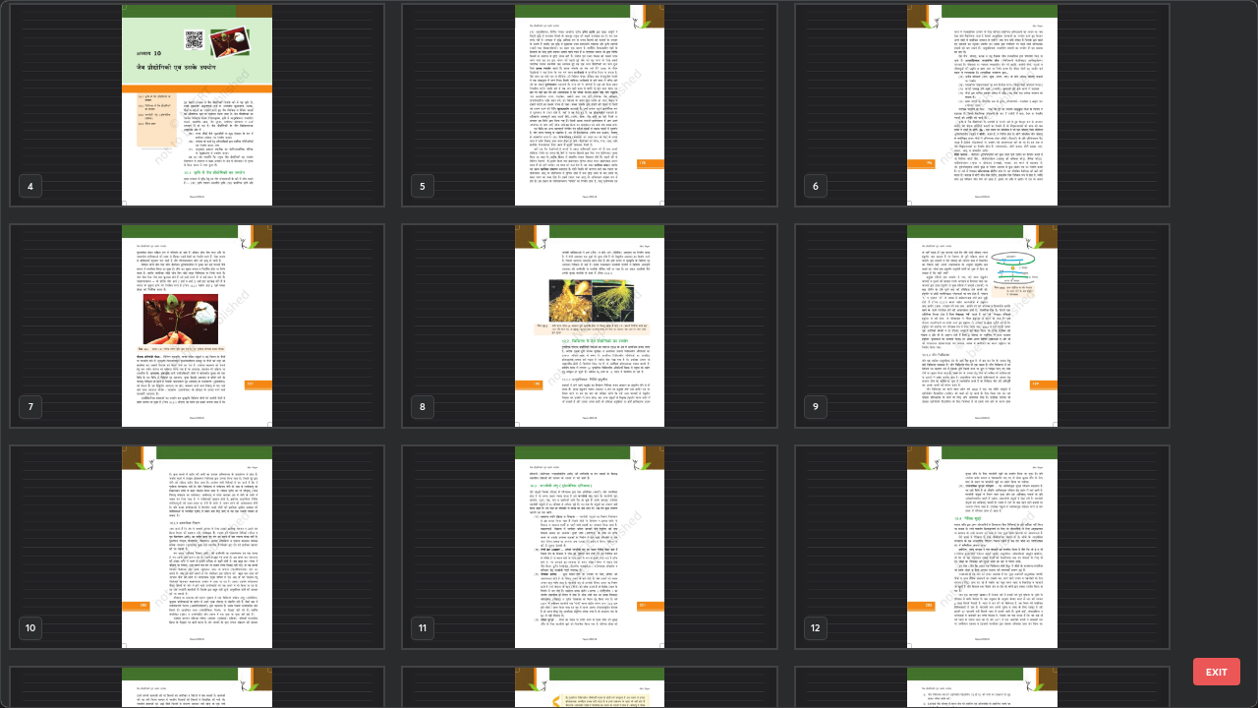
click at [933, 382] on img "grid" at bounding box center [982, 325] width 372 height 201
click at [930, 383] on img "grid" at bounding box center [982, 325] width 372 height 201
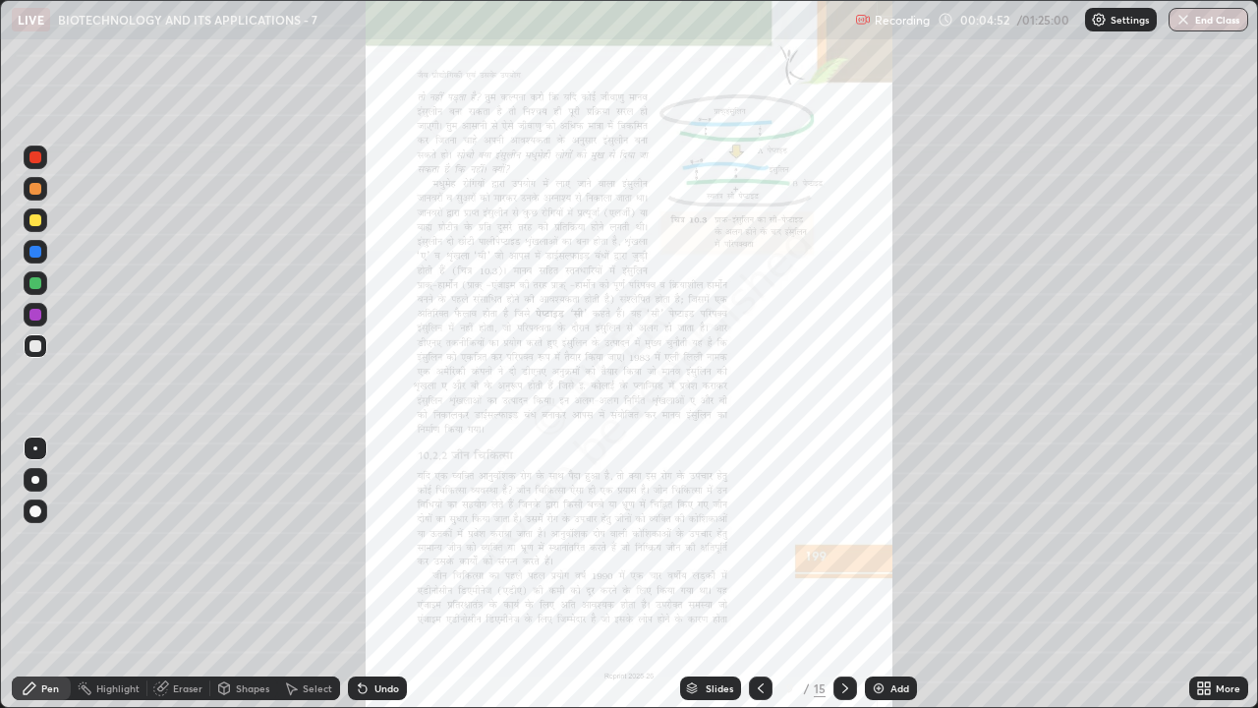
click at [843, 574] on icon at bounding box center [845, 688] width 16 height 16
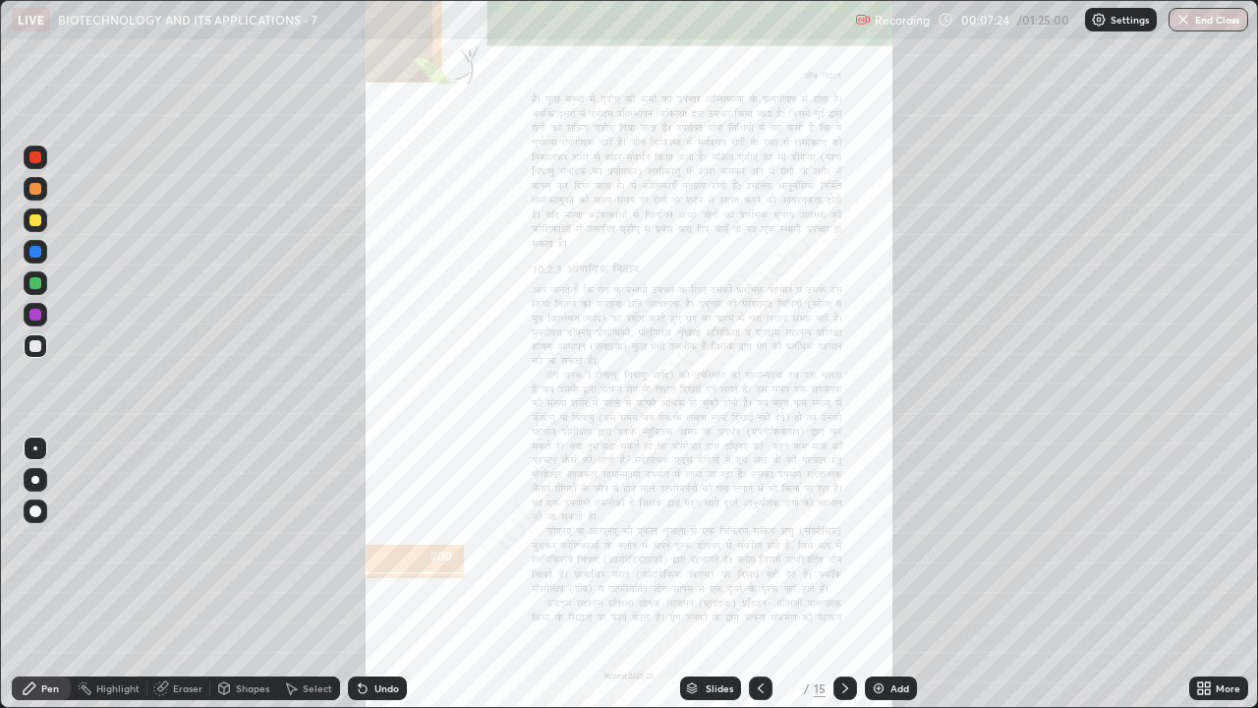
click at [759, 574] on icon at bounding box center [761, 688] width 16 height 16
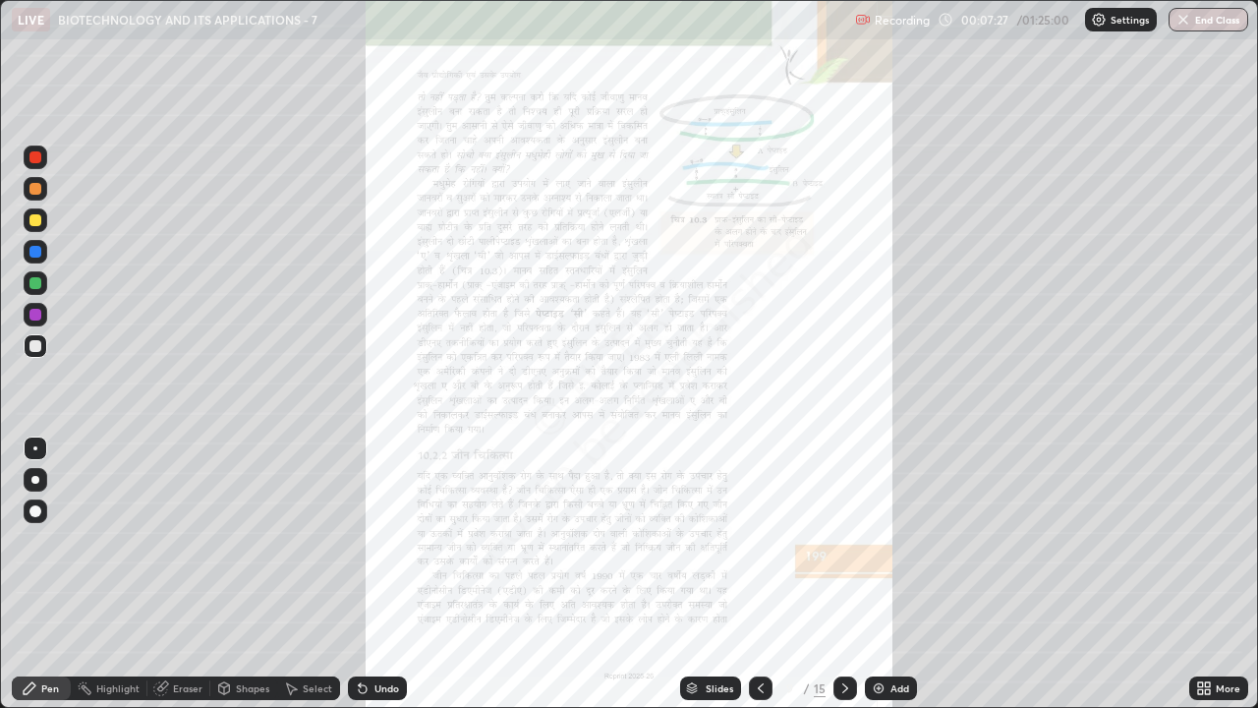
click at [724, 574] on div "Slides" at bounding box center [720, 688] width 28 height 10
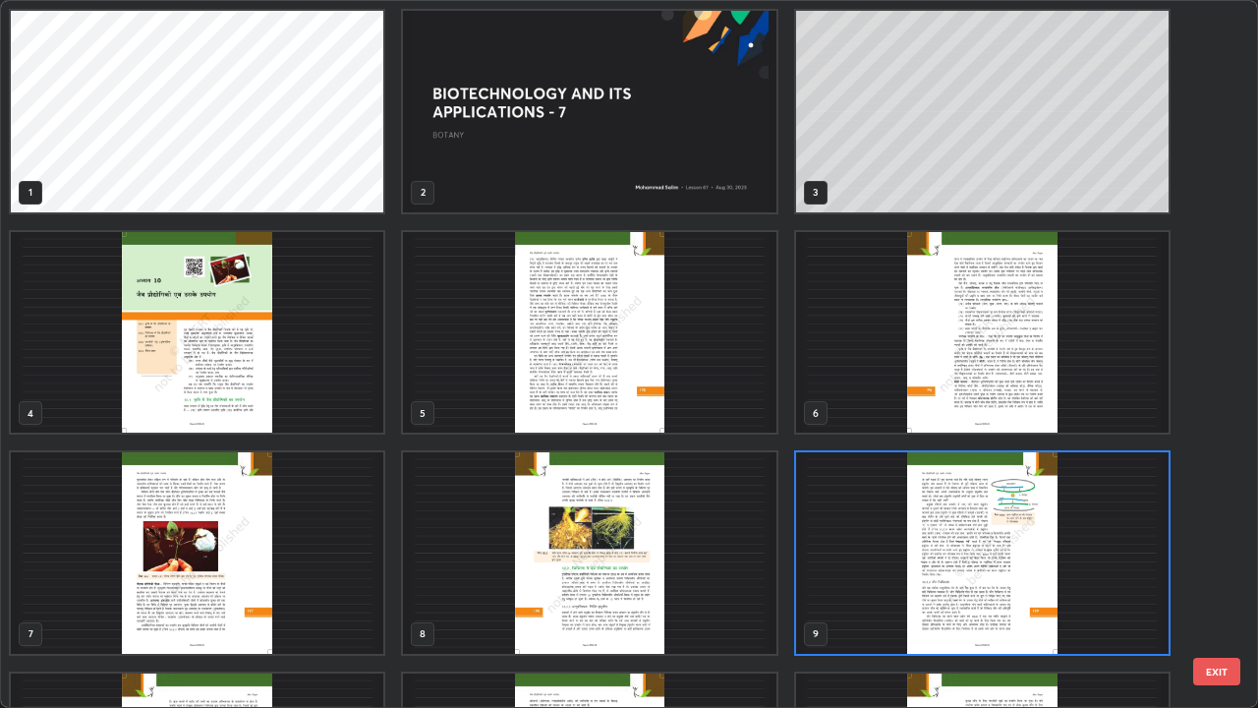
scroll to position [700, 1246]
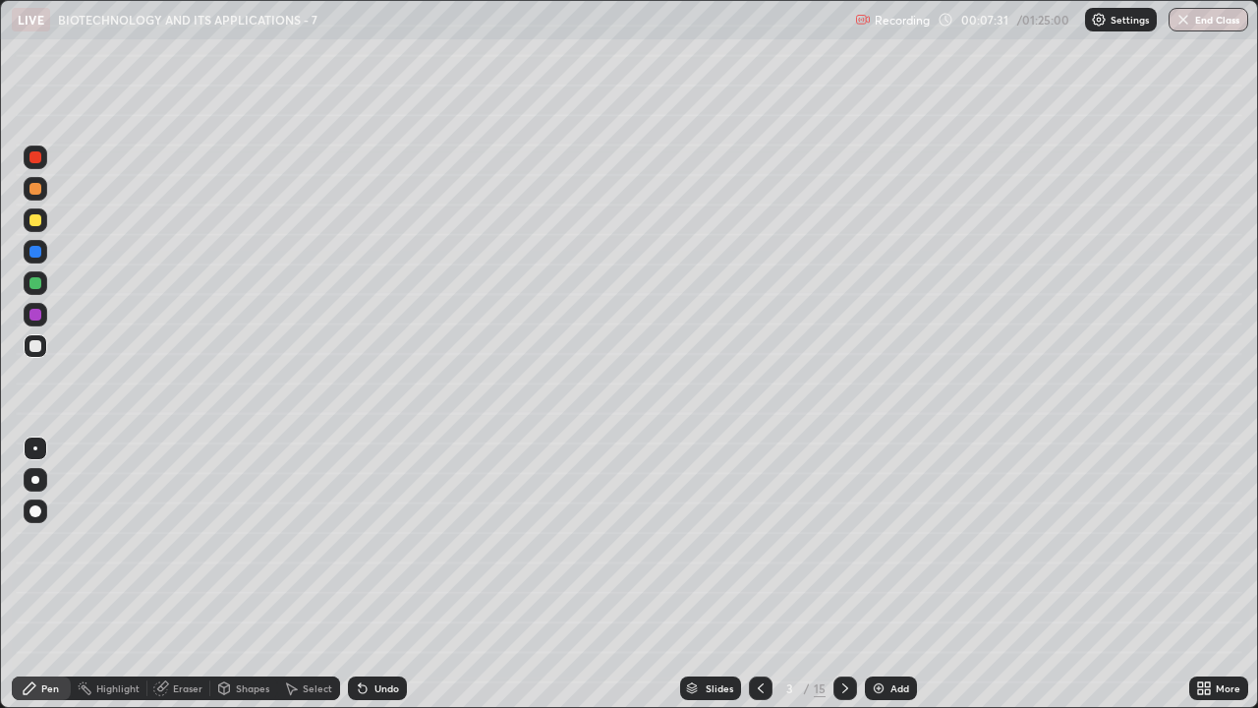
click at [305, 574] on div "Select" at bounding box center [317, 688] width 29 height 10
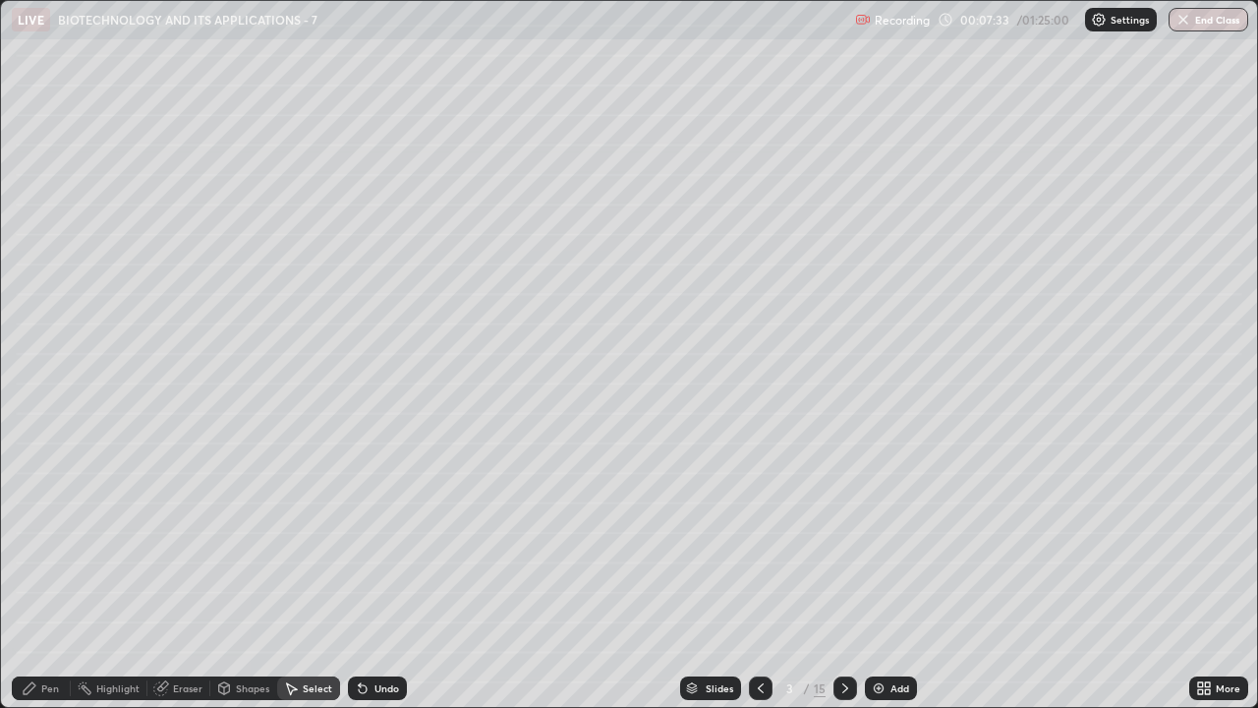
click at [179, 574] on div "Eraser" at bounding box center [187, 688] width 29 height 10
click at [37, 574] on icon at bounding box center [36, 621] width 16 height 17
click at [50, 574] on div "Pen" at bounding box center [50, 688] width 18 height 10
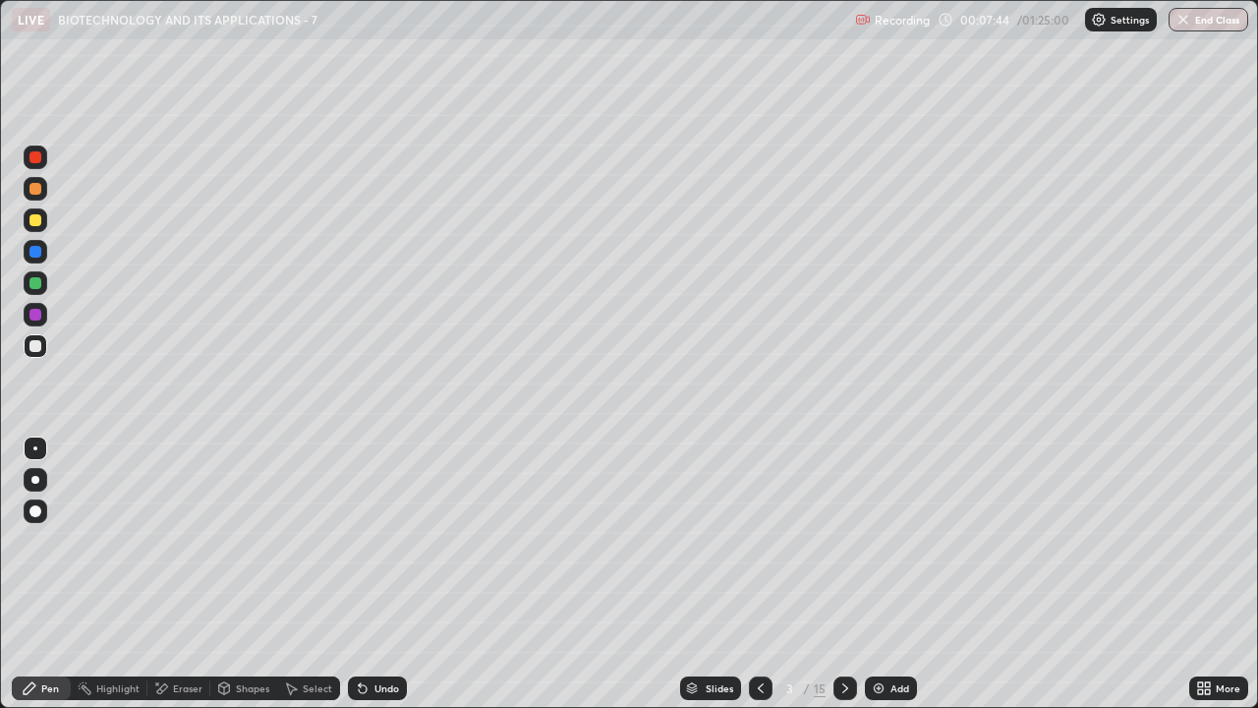
click at [36, 480] on div at bounding box center [35, 480] width 8 height 8
click at [39, 347] on div at bounding box center [35, 346] width 12 height 12
click at [380, 574] on div "Undo" at bounding box center [386, 688] width 25 height 10
click at [378, 574] on div "Undo" at bounding box center [386, 688] width 25 height 10
click at [374, 574] on div "Undo" at bounding box center [386, 688] width 25 height 10
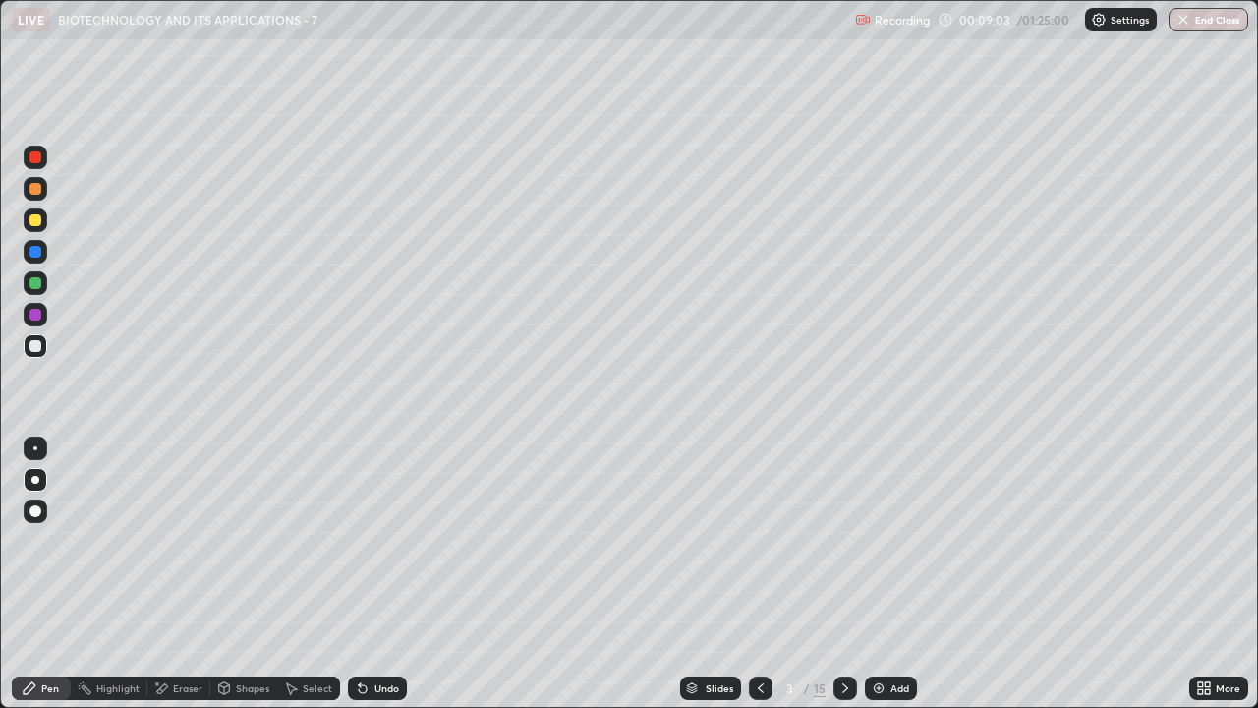
click at [374, 574] on div "Undo" at bounding box center [386, 688] width 25 height 10
click at [874, 574] on img at bounding box center [879, 688] width 16 height 16
click at [759, 574] on icon at bounding box center [761, 688] width 16 height 16
click at [840, 574] on icon at bounding box center [845, 688] width 16 height 16
click at [36, 286] on div at bounding box center [35, 283] width 12 height 12
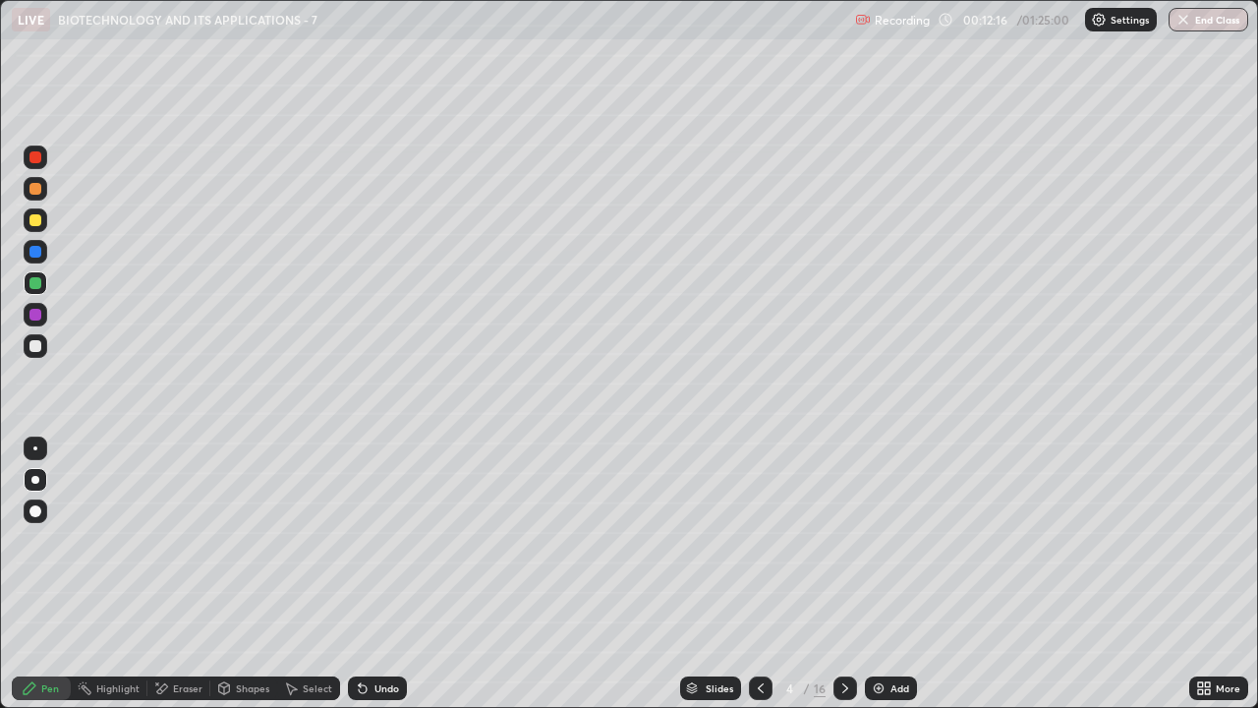
click at [37, 355] on div at bounding box center [36, 346] width 24 height 24
click at [873, 574] on img at bounding box center [879, 688] width 16 height 16
click at [33, 287] on div at bounding box center [35, 283] width 12 height 12
click at [708, 574] on div "Slides" at bounding box center [720, 688] width 28 height 10
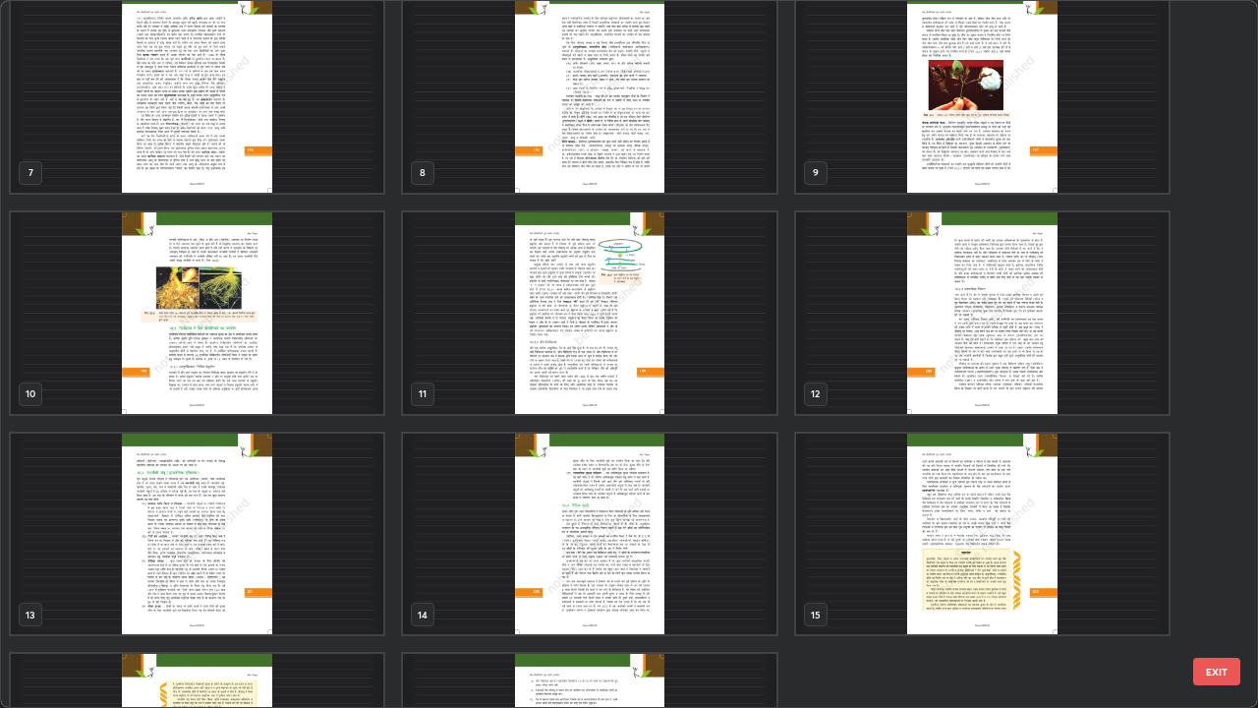
scroll to position [462, 0]
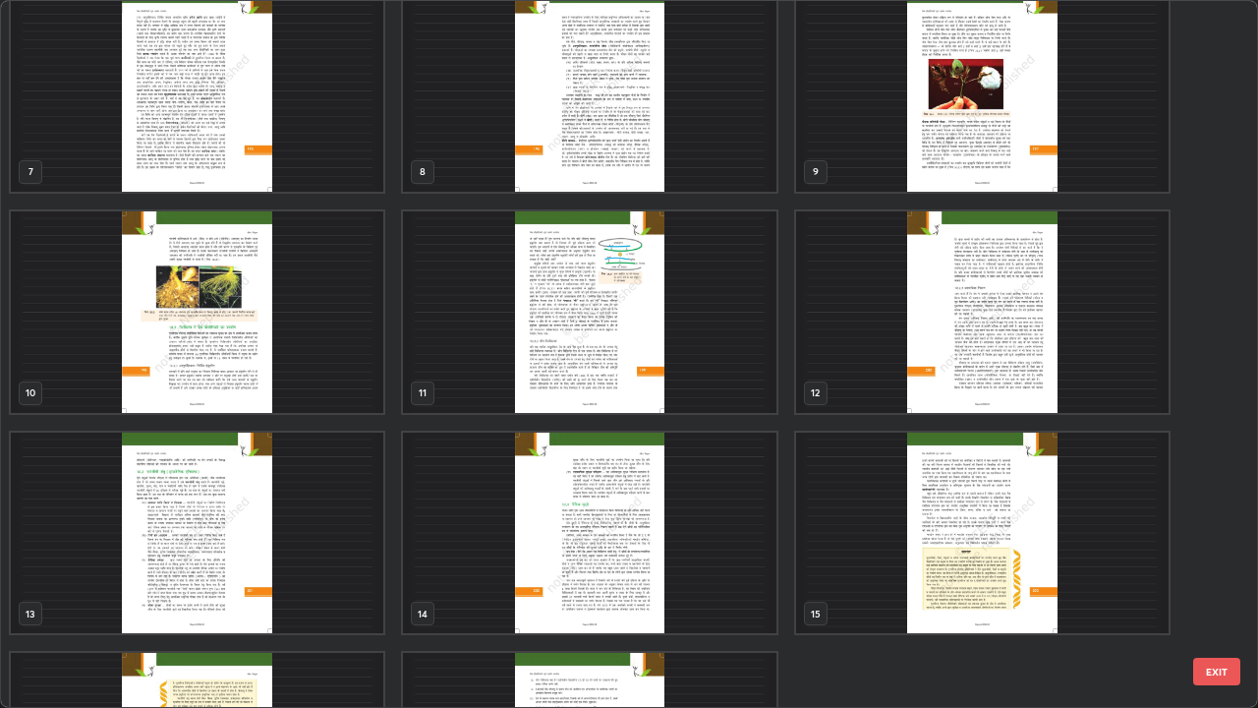
click at [579, 384] on img "grid" at bounding box center [589, 311] width 372 height 201
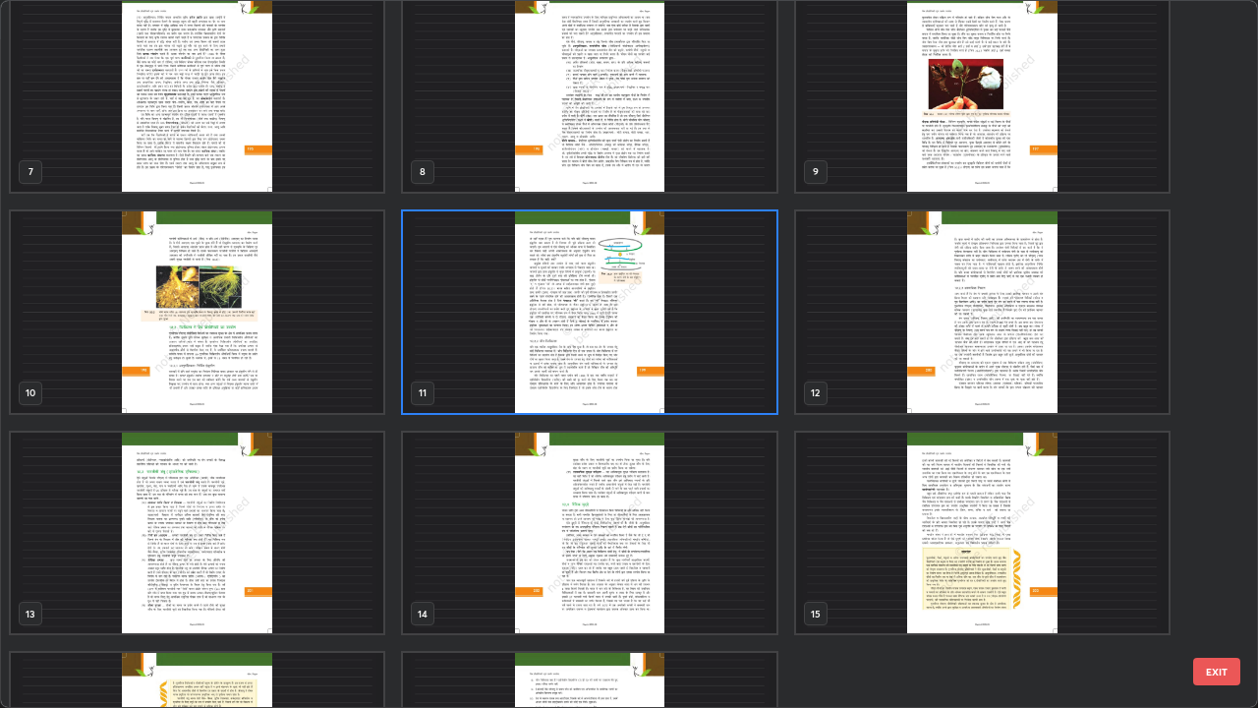
click at [579, 385] on img "grid" at bounding box center [589, 311] width 372 height 201
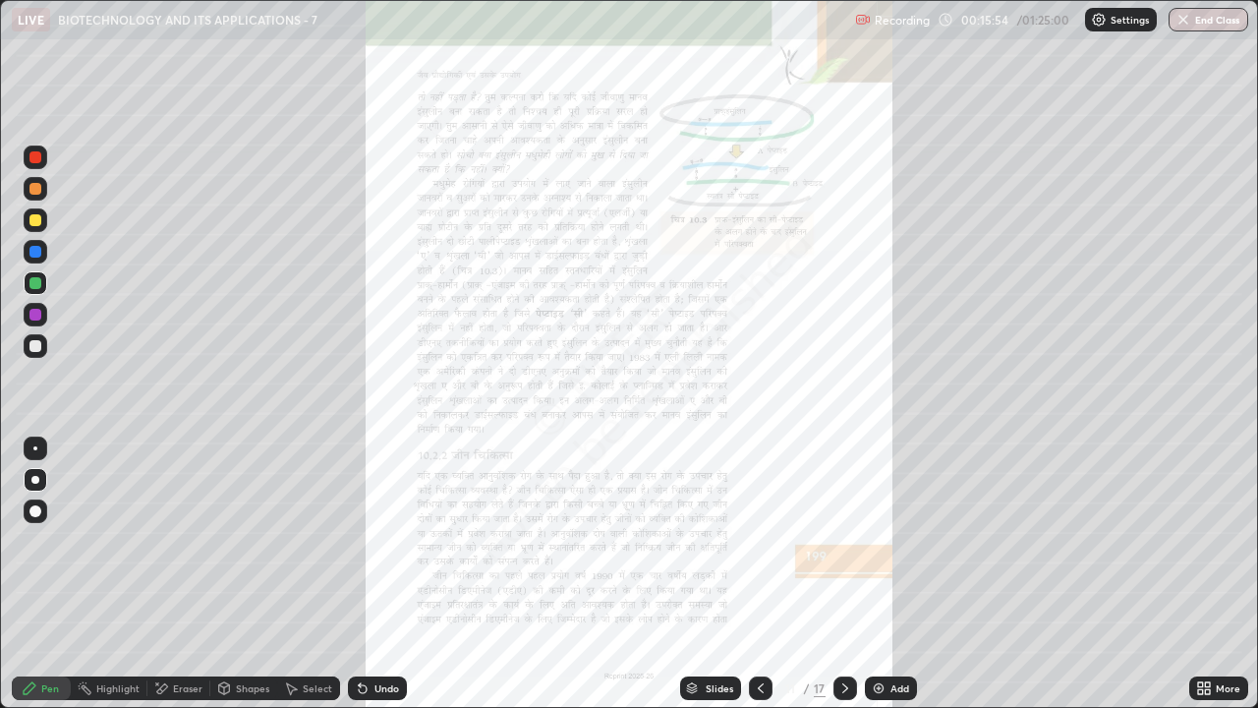
click at [843, 574] on icon at bounding box center [845, 688] width 16 height 16
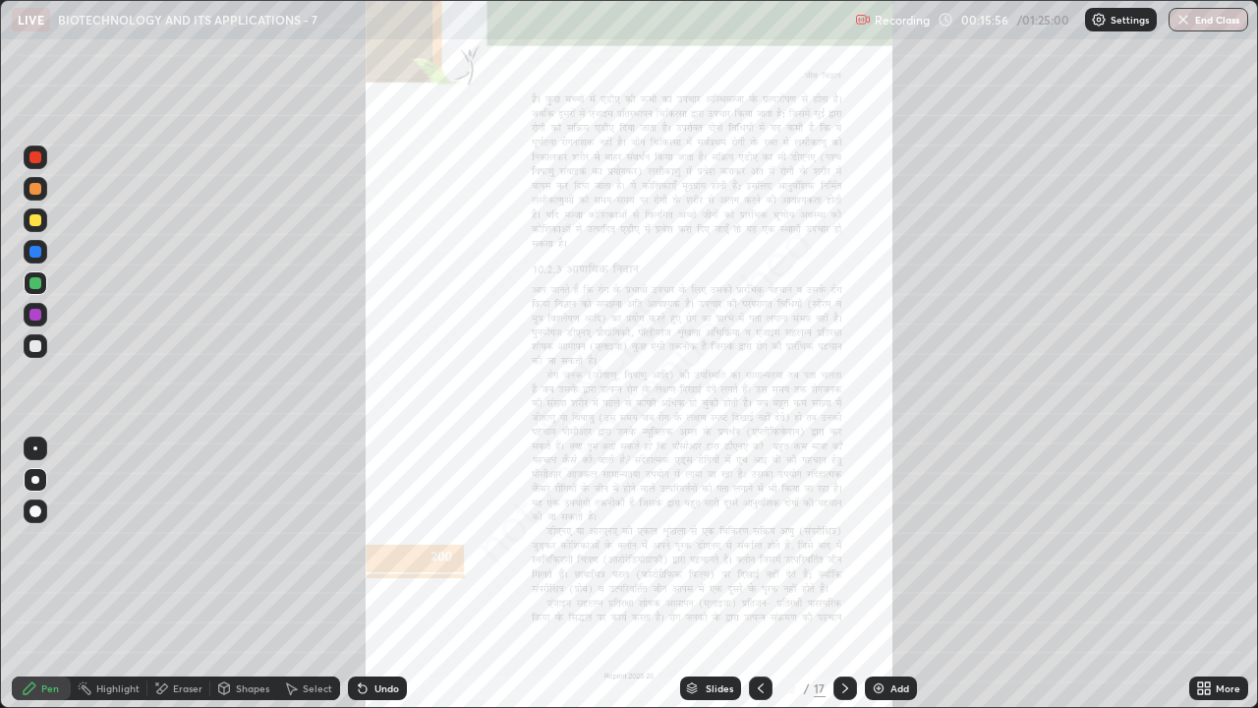
click at [759, 574] on icon at bounding box center [761, 688] width 6 height 10
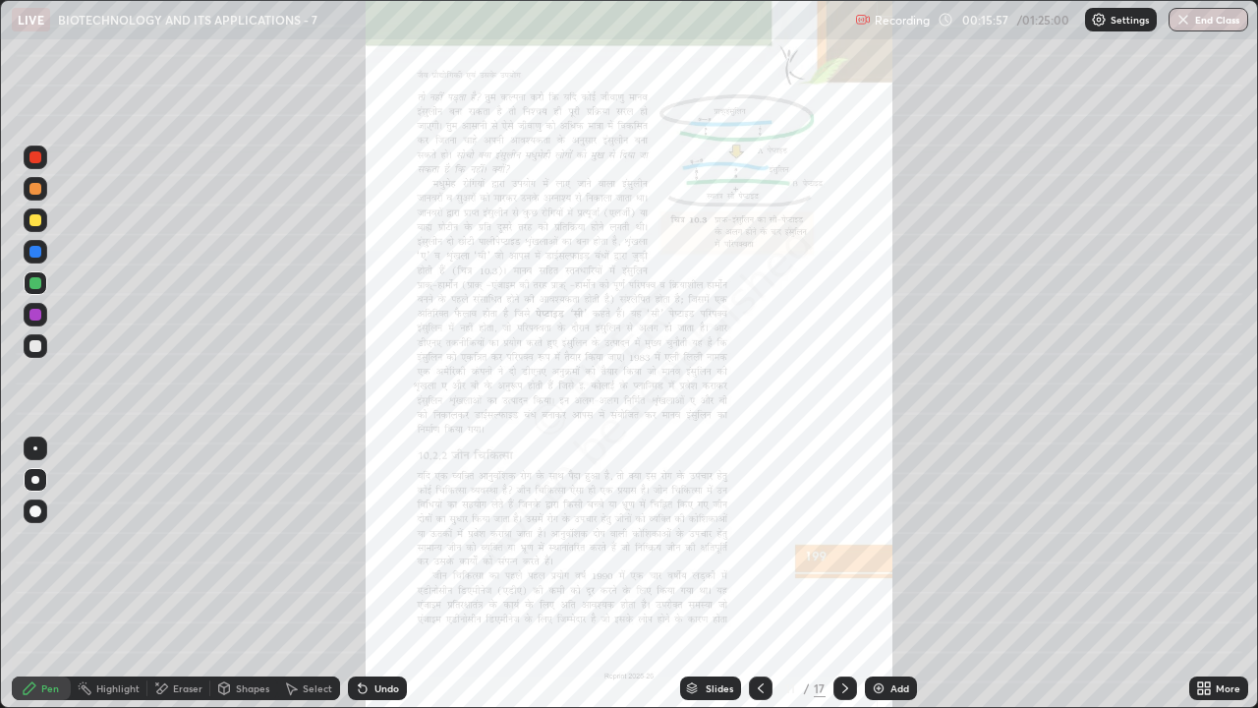
click at [721, 574] on div "Slides" at bounding box center [720, 688] width 28 height 10
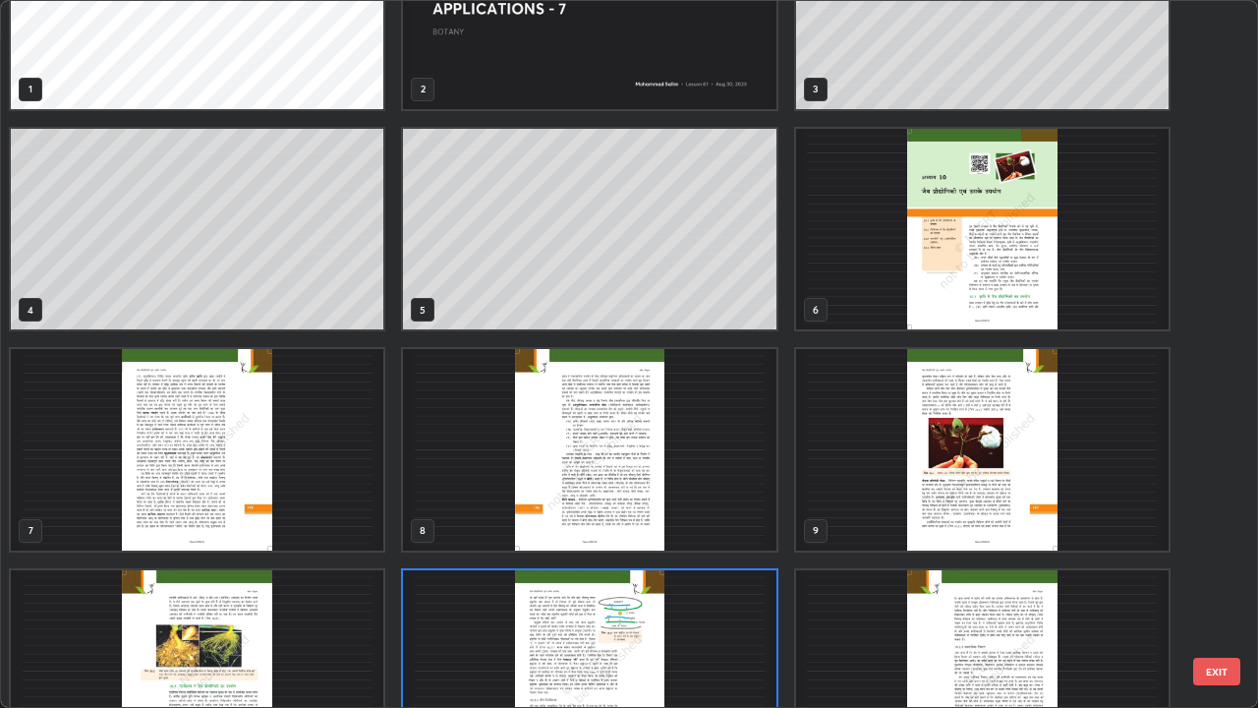
scroll to position [0, 0]
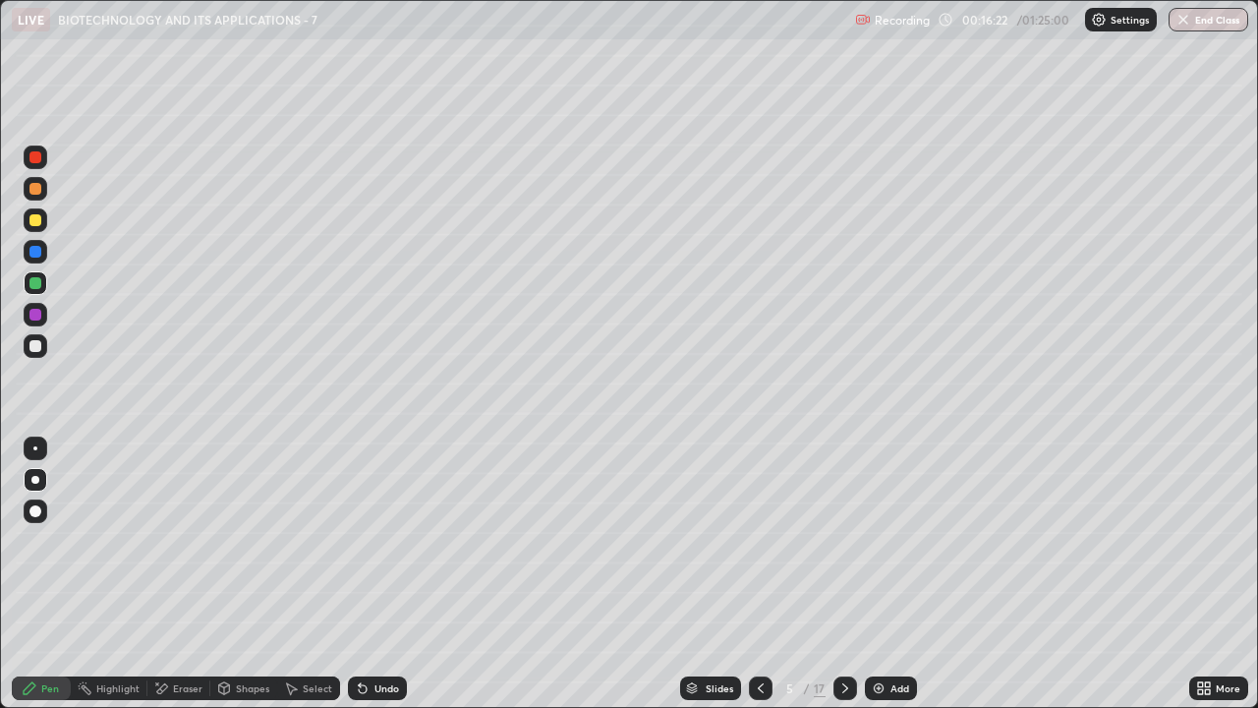
click at [36, 346] on div at bounding box center [35, 346] width 12 height 12
click at [367, 574] on icon at bounding box center [363, 688] width 16 height 16
click at [366, 574] on icon at bounding box center [363, 688] width 16 height 16
click at [359, 574] on icon at bounding box center [360, 684] width 2 height 2
click at [359, 574] on icon at bounding box center [363, 689] width 8 height 8
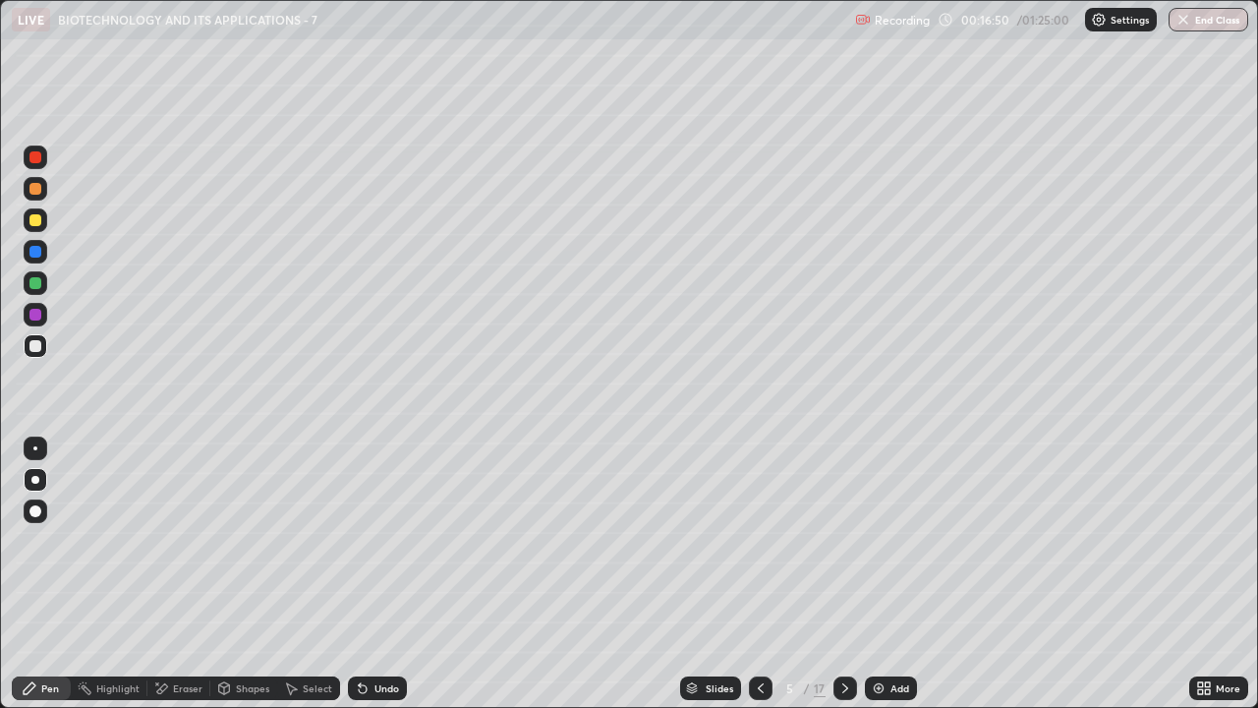
click at [360, 574] on icon at bounding box center [363, 689] width 8 height 8
click at [357, 574] on div "Undo" at bounding box center [377, 688] width 59 height 24
click at [359, 574] on icon at bounding box center [363, 688] width 16 height 16
click at [364, 574] on icon at bounding box center [363, 689] width 8 height 8
click at [32, 284] on div at bounding box center [35, 283] width 12 height 12
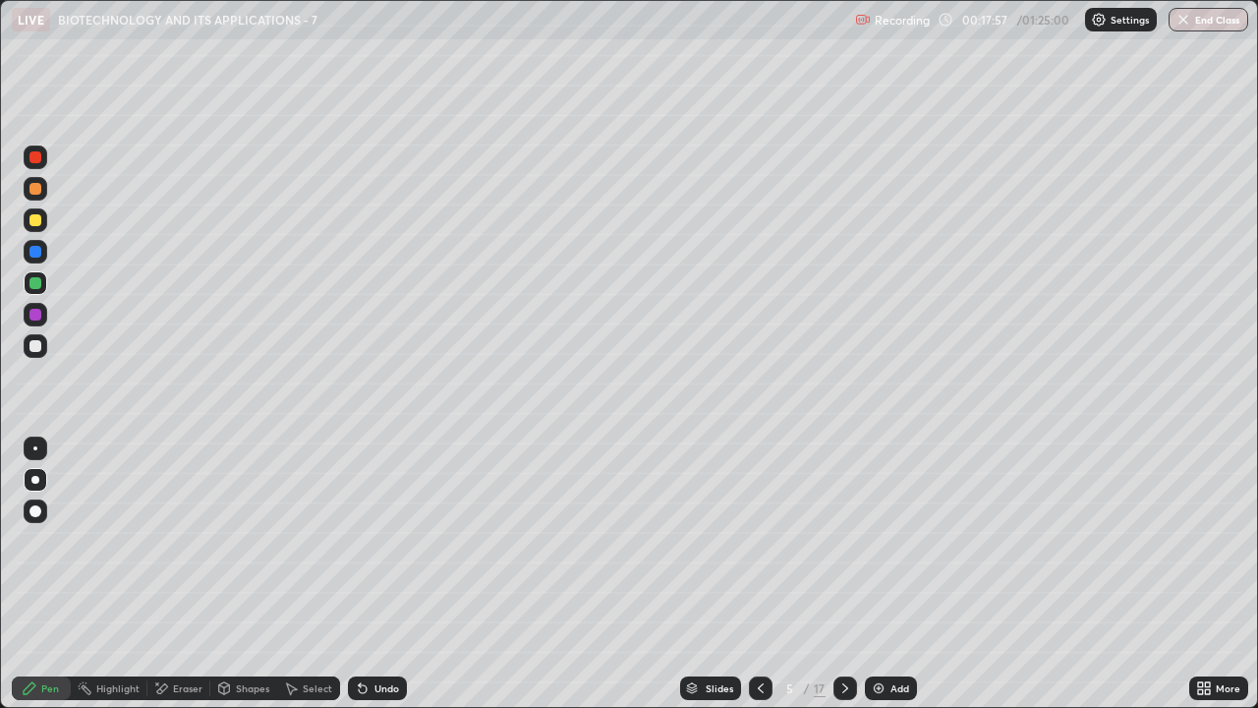
click at [36, 347] on div at bounding box center [35, 346] width 12 height 12
click at [356, 574] on icon at bounding box center [363, 688] width 16 height 16
click at [359, 574] on icon at bounding box center [360, 684] width 2 height 2
click at [359, 574] on icon at bounding box center [363, 689] width 8 height 8
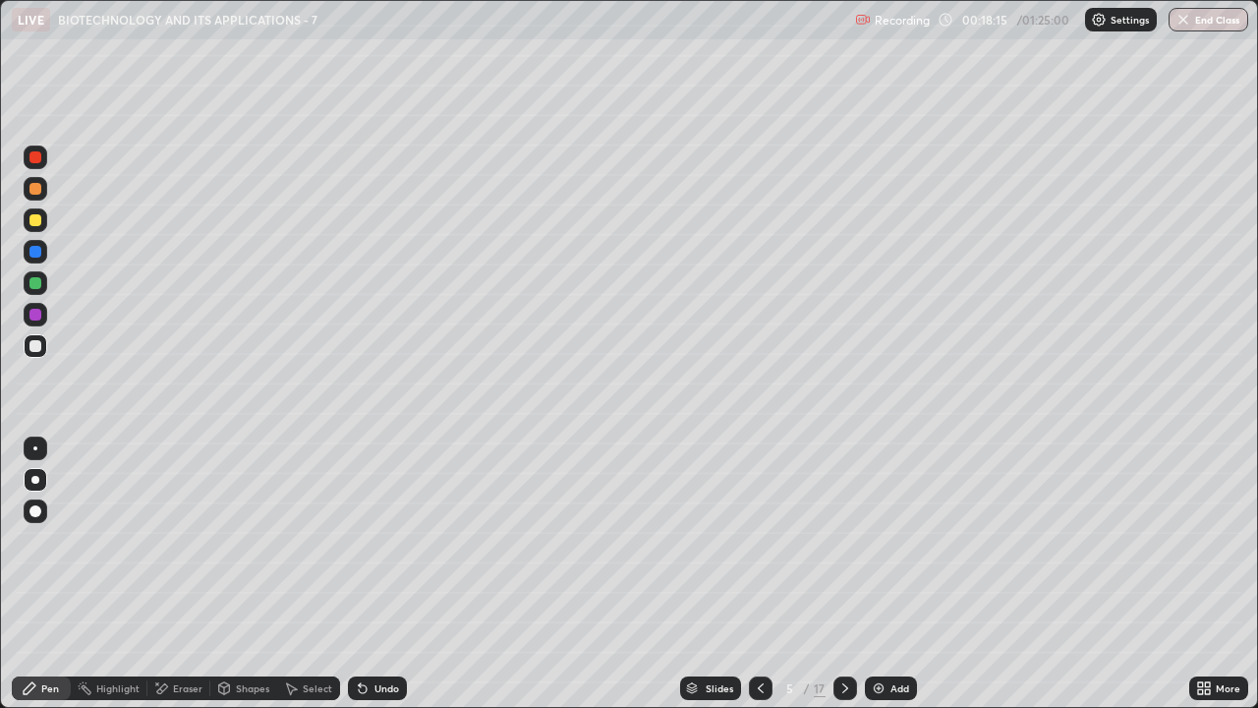
click at [359, 574] on icon at bounding box center [363, 689] width 8 height 8
click at [365, 574] on icon at bounding box center [363, 688] width 16 height 16
click at [360, 574] on icon at bounding box center [363, 689] width 8 height 8
click at [32, 283] on div at bounding box center [35, 283] width 12 height 12
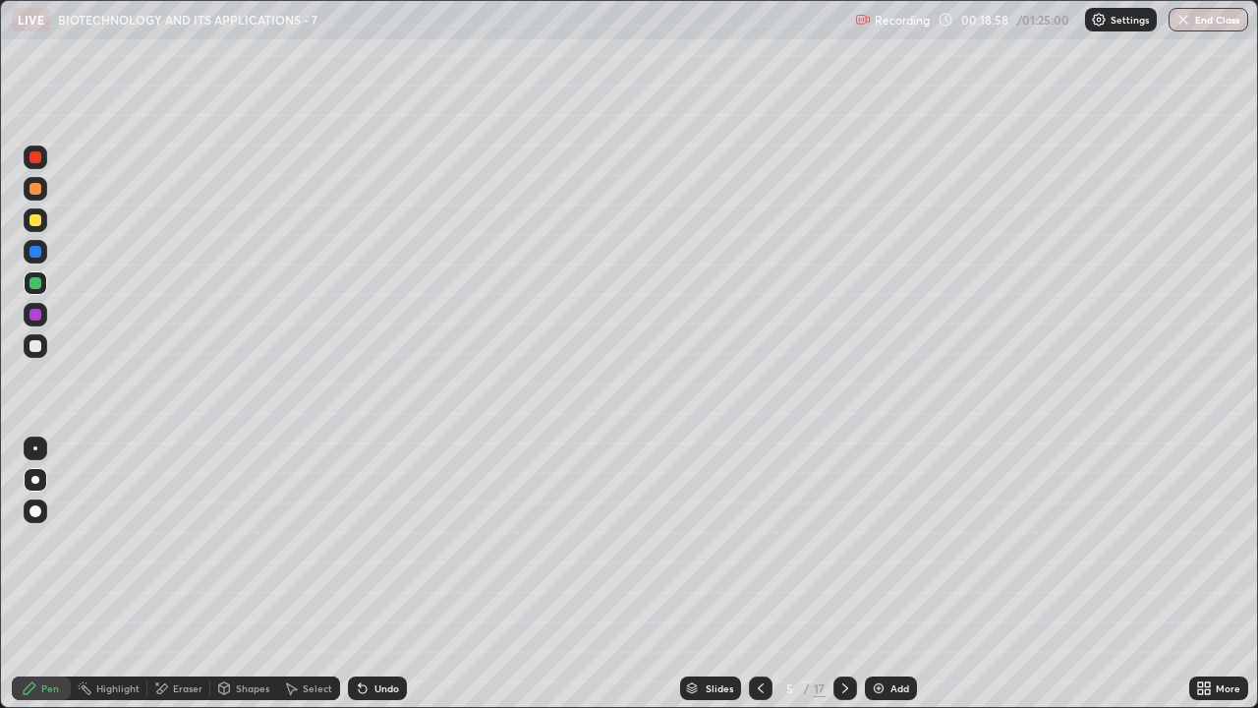
click at [875, 574] on img at bounding box center [879, 688] width 16 height 16
click at [36, 347] on div at bounding box center [35, 346] width 12 height 12
click at [34, 288] on div at bounding box center [35, 283] width 12 height 12
click at [32, 350] on div at bounding box center [35, 346] width 12 height 12
click at [367, 574] on icon at bounding box center [363, 688] width 16 height 16
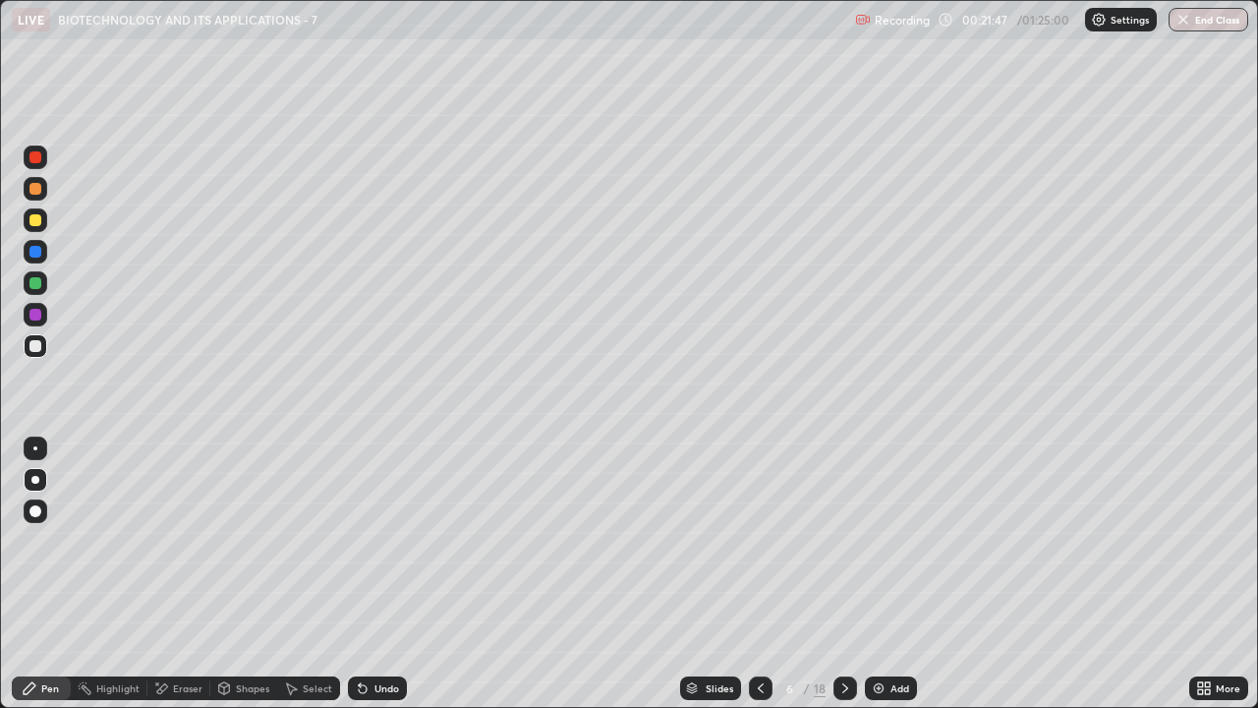
click at [362, 574] on icon at bounding box center [363, 689] width 8 height 8
click at [361, 574] on icon at bounding box center [363, 689] width 8 height 8
click at [360, 574] on icon at bounding box center [363, 689] width 8 height 8
click at [359, 574] on icon at bounding box center [363, 689] width 8 height 8
click at [374, 574] on div "Undo" at bounding box center [386, 688] width 25 height 10
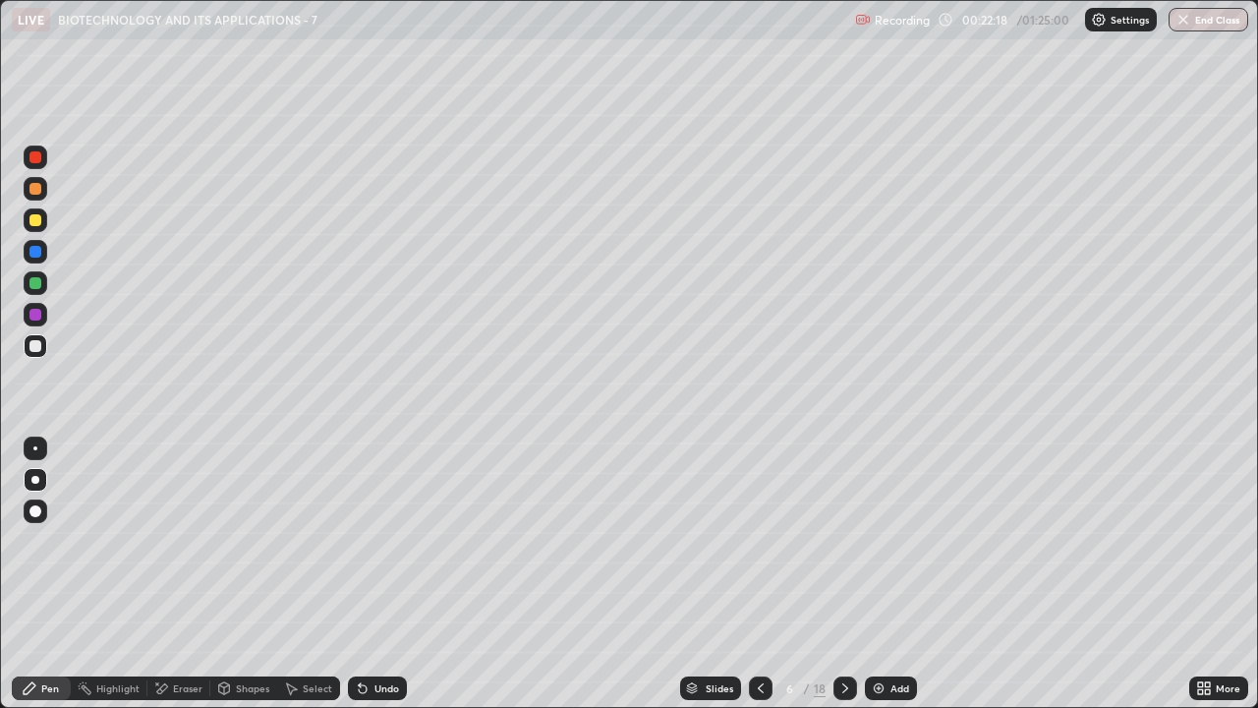
click at [36, 314] on div at bounding box center [35, 315] width 12 height 12
click at [32, 346] on div at bounding box center [35, 346] width 12 height 12
click at [36, 346] on div at bounding box center [35, 346] width 12 height 12
click at [359, 574] on icon at bounding box center [363, 689] width 8 height 8
click at [873, 574] on div "Add" at bounding box center [891, 688] width 52 height 24
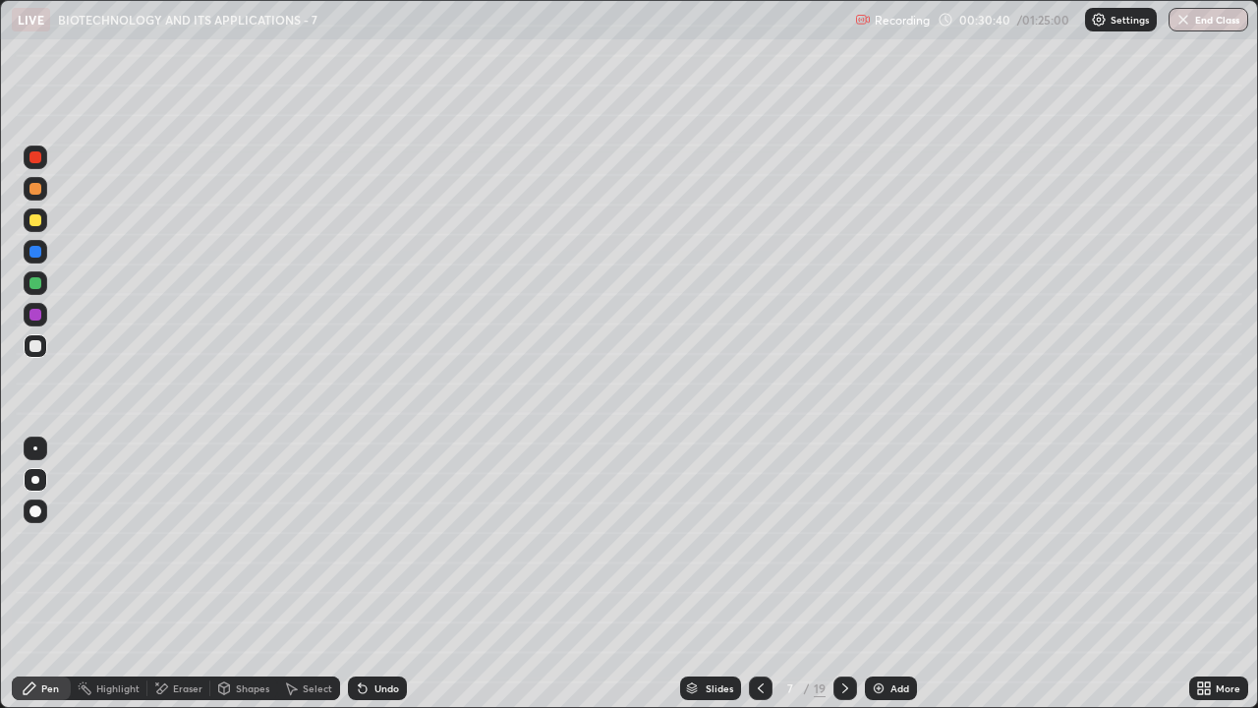
click at [883, 574] on img at bounding box center [879, 688] width 16 height 16
click at [758, 574] on icon at bounding box center [760, 688] width 16 height 16
click at [756, 574] on icon at bounding box center [760, 688] width 16 height 16
click at [846, 574] on icon at bounding box center [846, 688] width 16 height 16
click at [31, 346] on div at bounding box center [35, 346] width 12 height 12
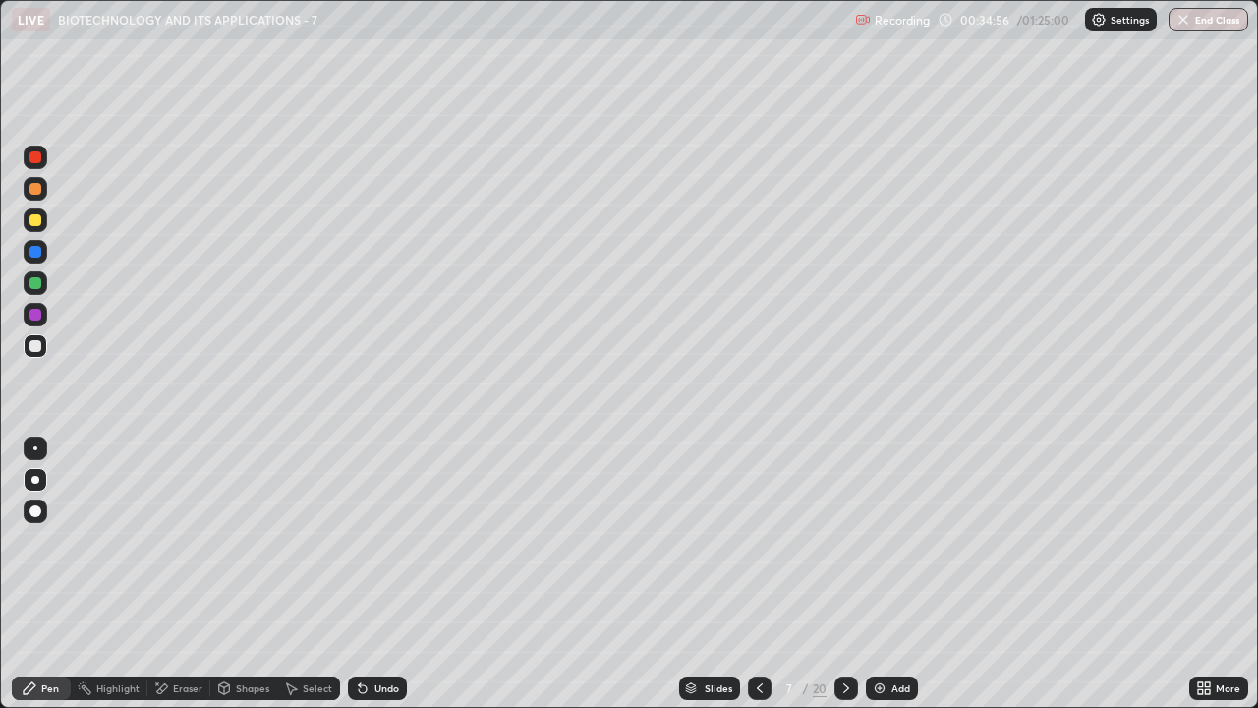
click at [37, 252] on div at bounding box center [35, 252] width 12 height 12
click at [689, 574] on icon at bounding box center [691, 685] width 10 height 5
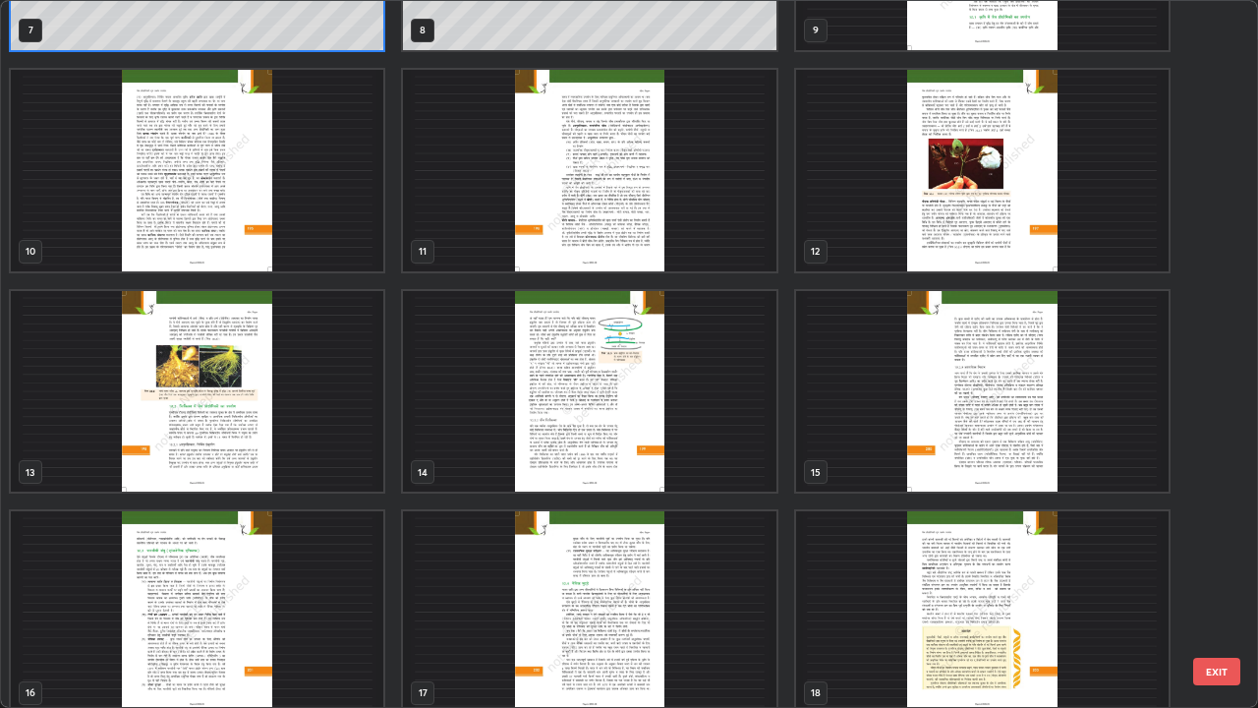
scroll to position [614, 0]
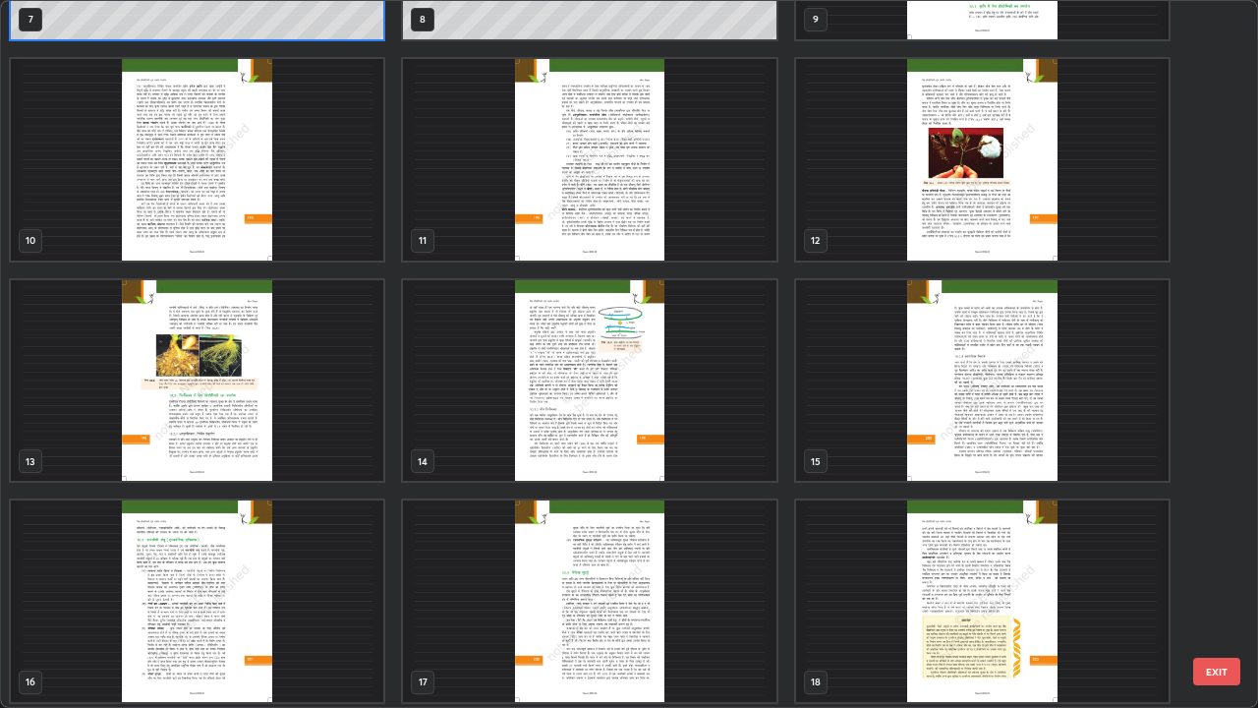
click at [662, 438] on img "grid" at bounding box center [589, 380] width 372 height 201
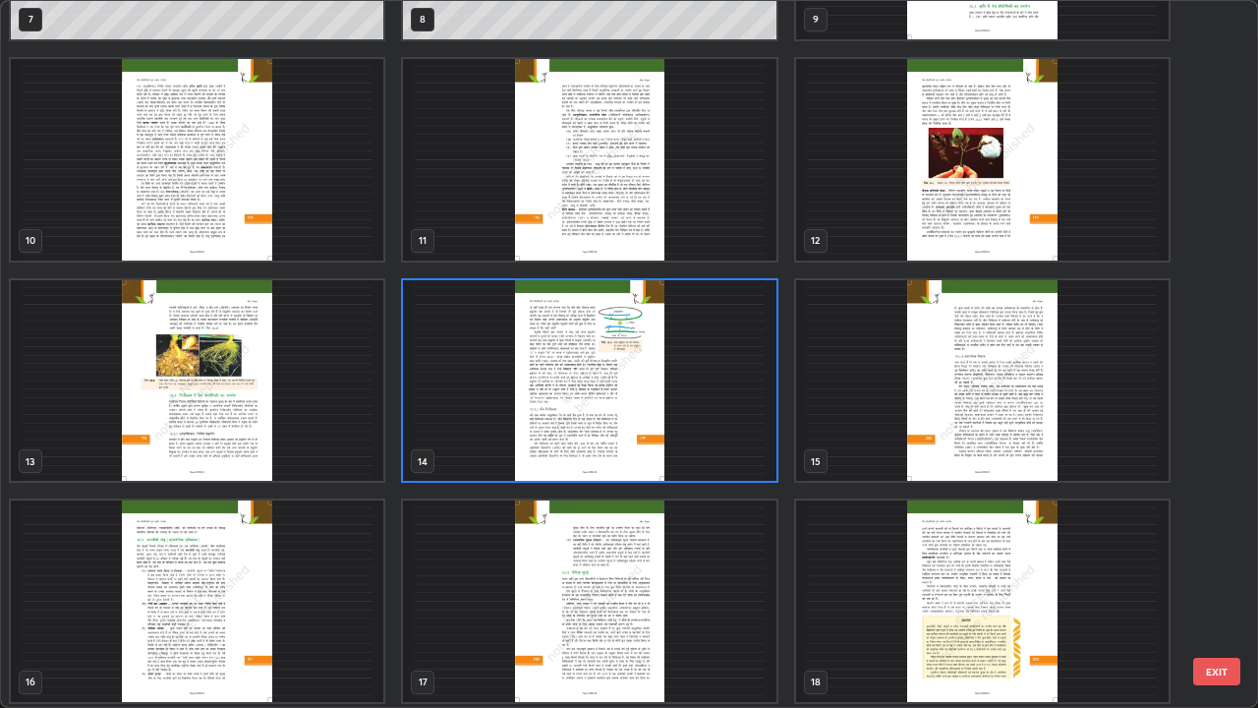
click at [657, 441] on img "grid" at bounding box center [589, 380] width 372 height 201
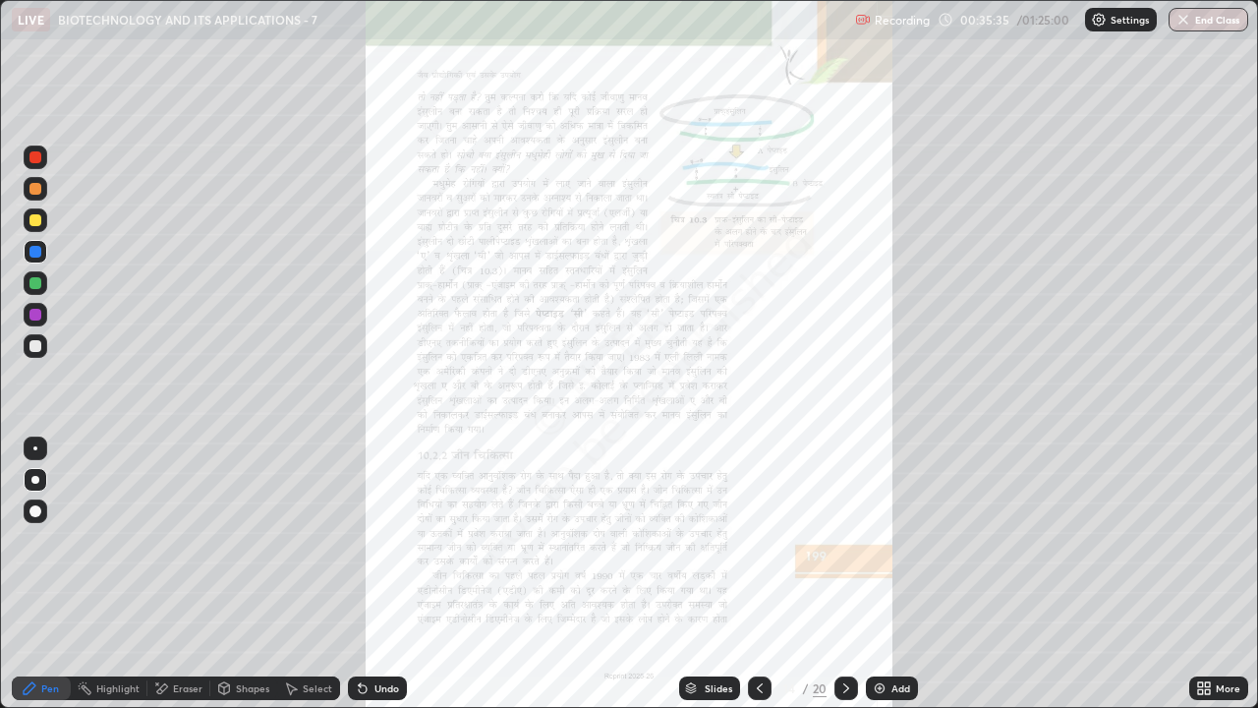
click at [842, 574] on icon at bounding box center [846, 688] width 16 height 16
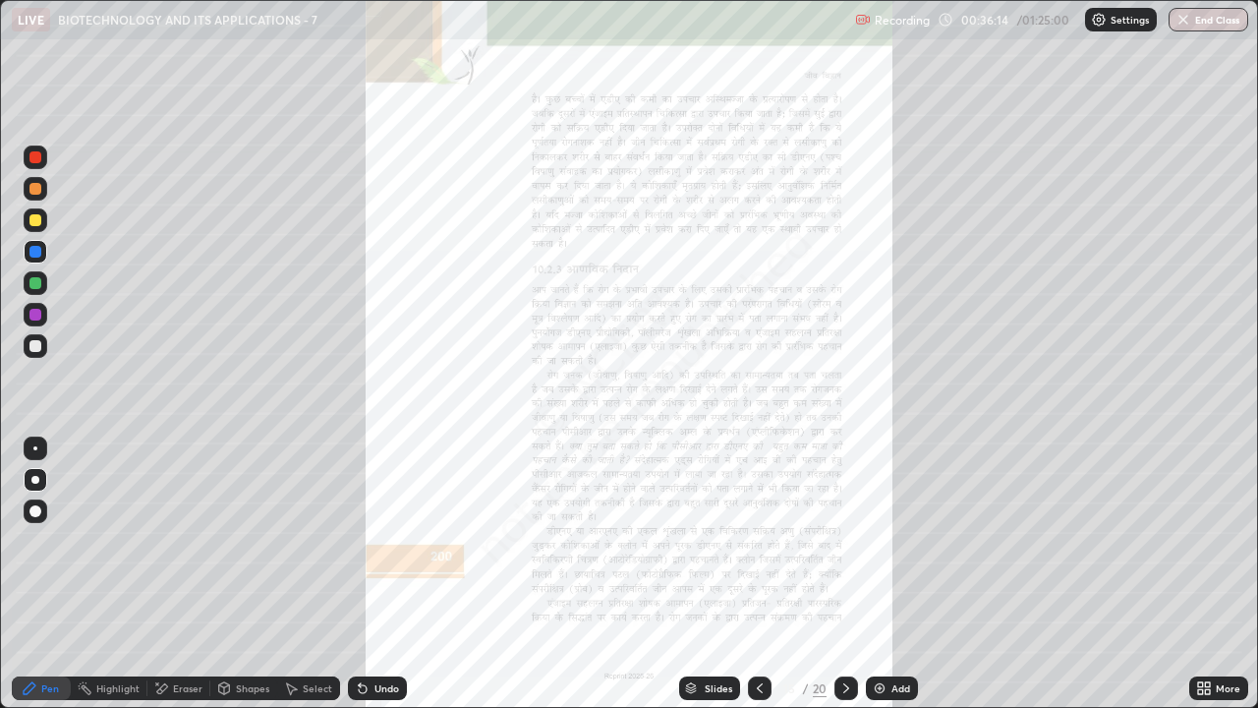
click at [762, 574] on icon at bounding box center [760, 688] width 16 height 16
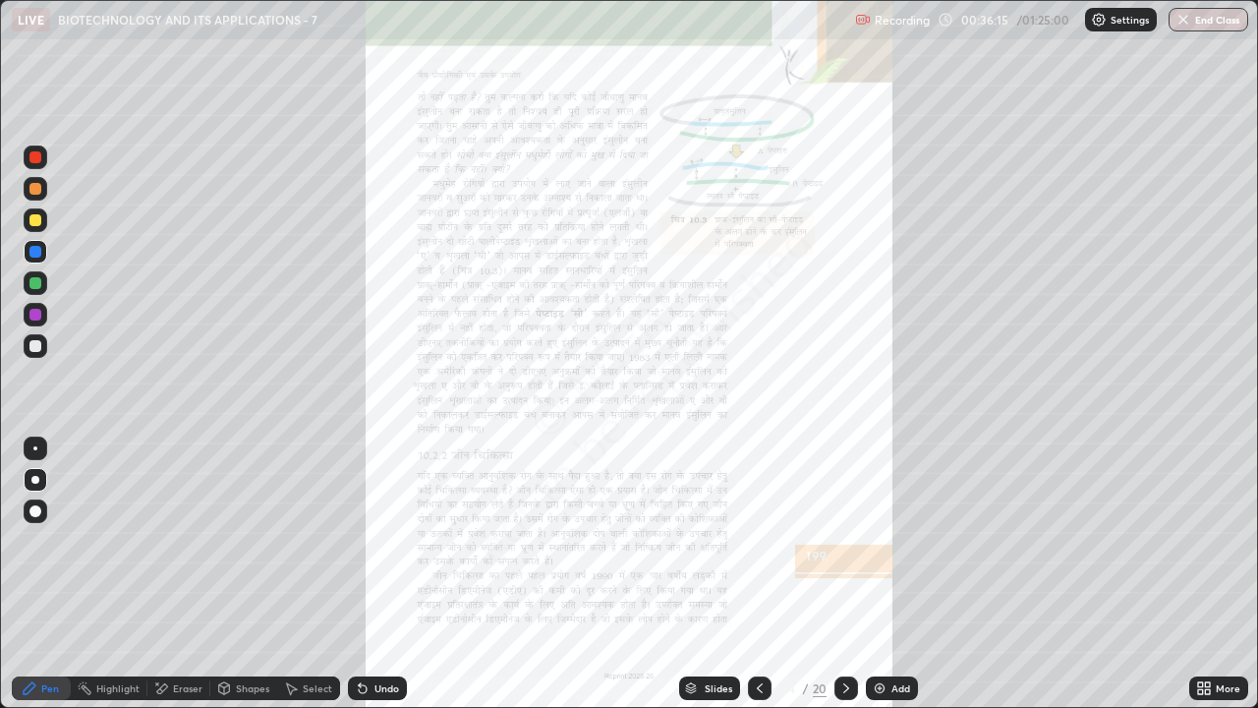
click at [846, 574] on div at bounding box center [846, 688] width 24 height 24
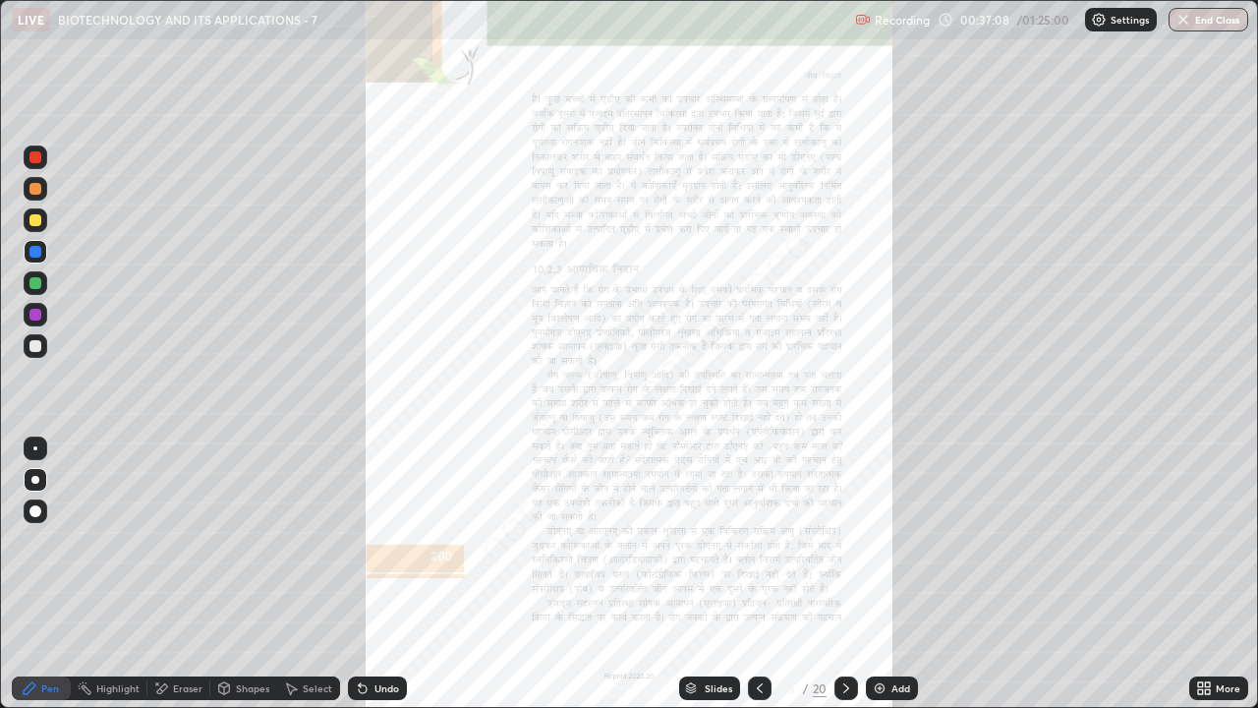
click at [720, 574] on div "Slides" at bounding box center [719, 688] width 28 height 10
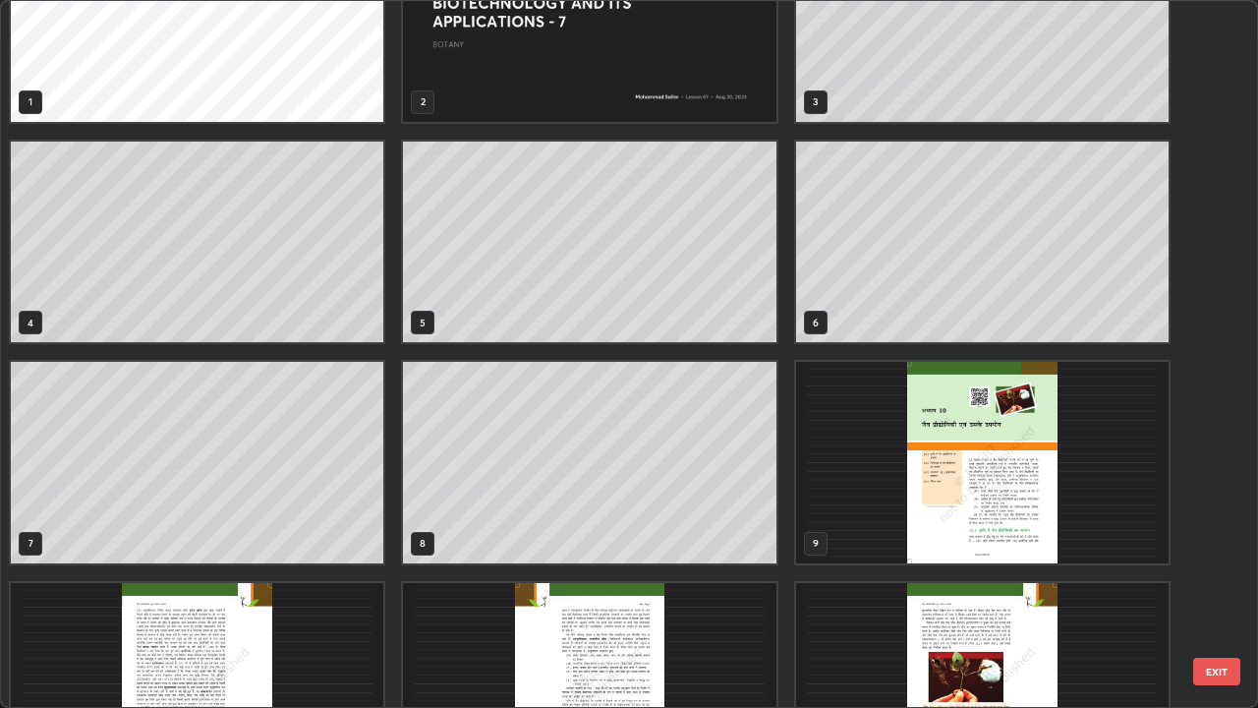
scroll to position [0, 0]
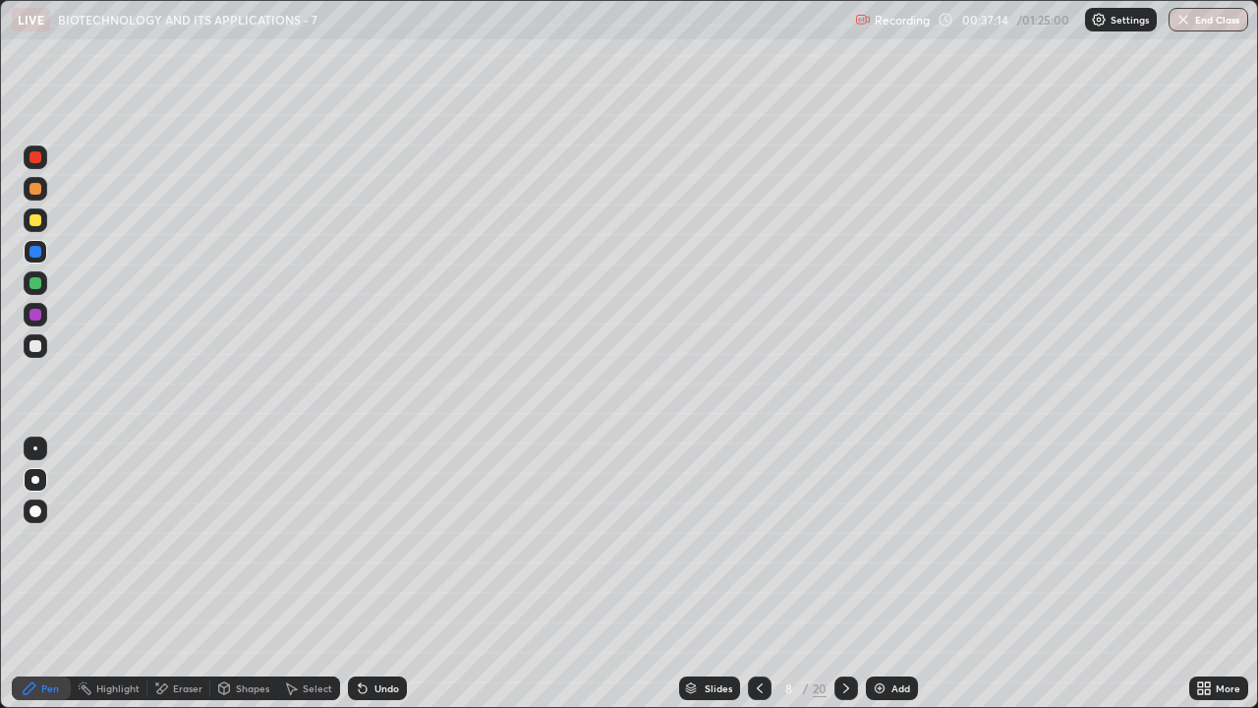
click at [758, 574] on icon at bounding box center [760, 688] width 16 height 16
click at [844, 574] on icon at bounding box center [846, 688] width 16 height 16
click at [34, 349] on div at bounding box center [35, 346] width 12 height 12
click at [34, 288] on div at bounding box center [35, 283] width 12 height 12
click at [39, 349] on div at bounding box center [35, 346] width 12 height 12
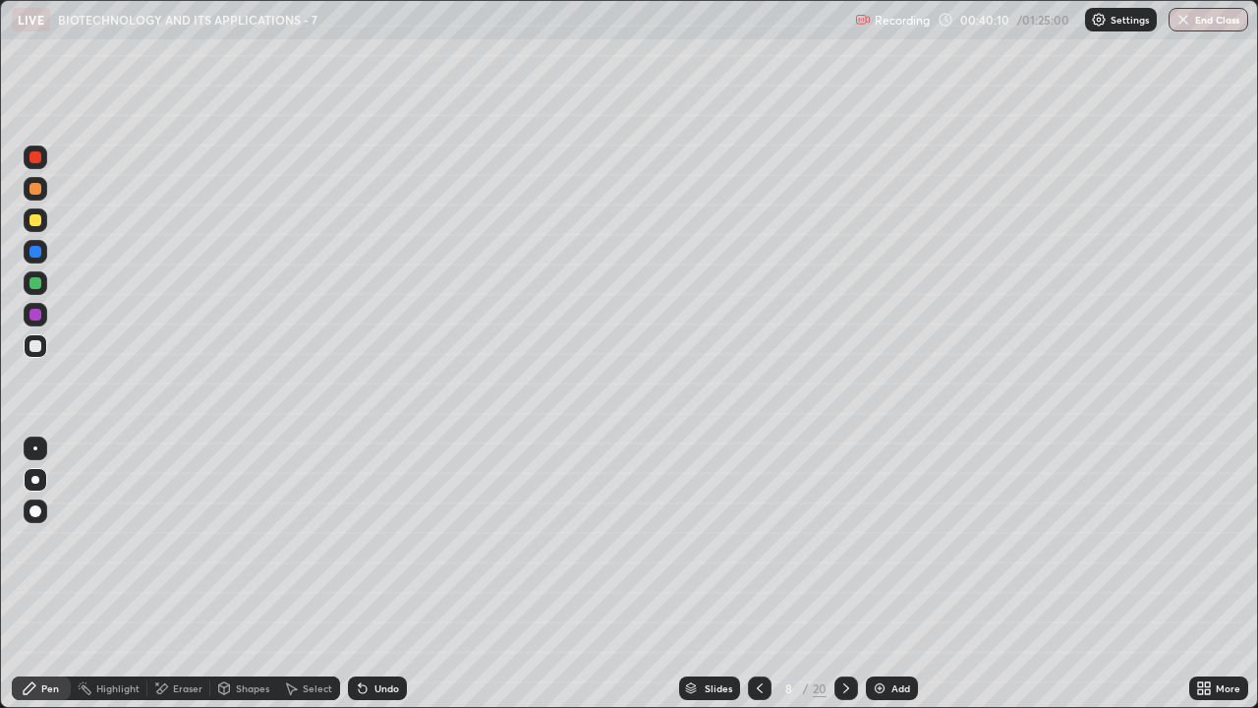
click at [718, 574] on div "Slides" at bounding box center [719, 688] width 28 height 10
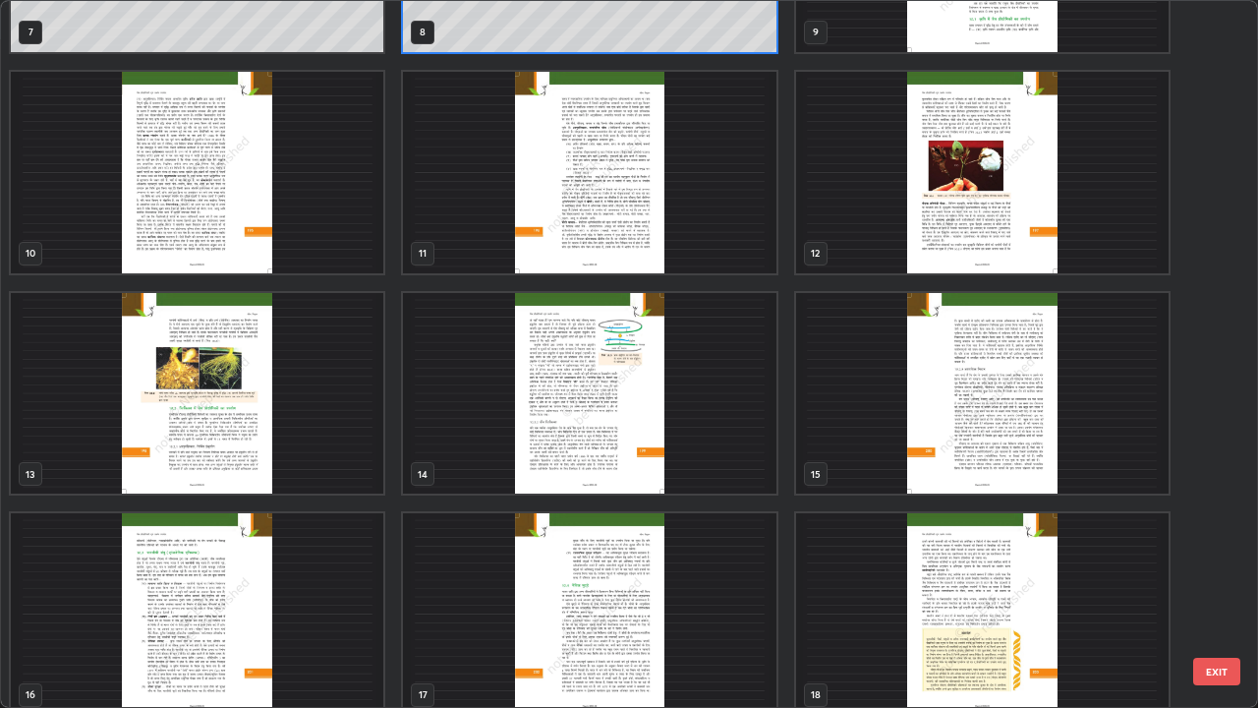
scroll to position [604, 0]
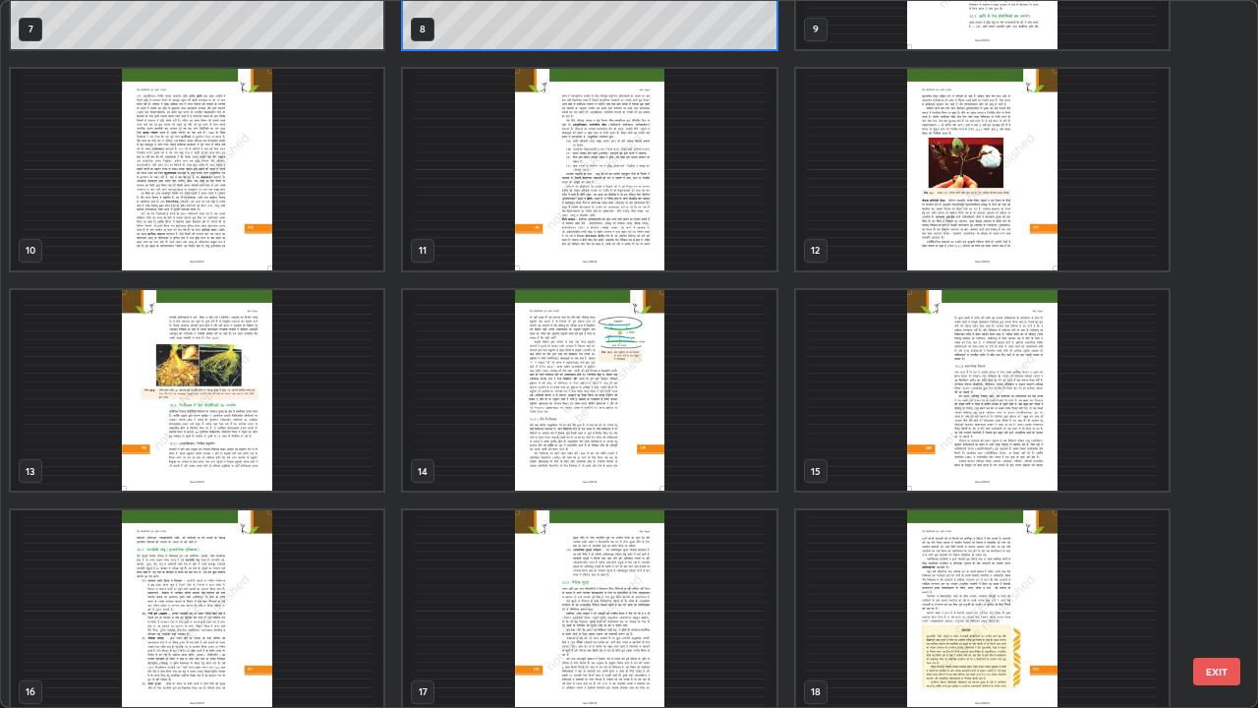
click at [1002, 449] on img "grid" at bounding box center [982, 390] width 372 height 201
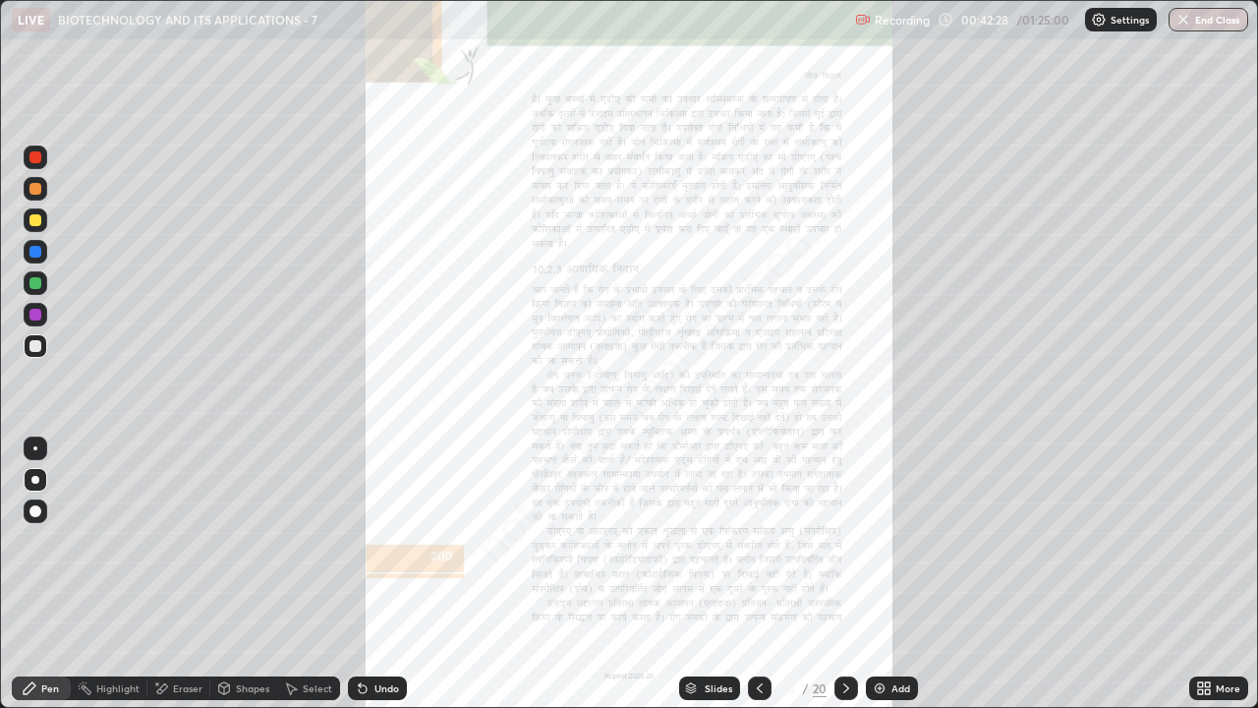
click at [378, 574] on div "Undo" at bounding box center [386, 688] width 25 height 10
click at [712, 574] on div "Slides" at bounding box center [719, 688] width 28 height 10
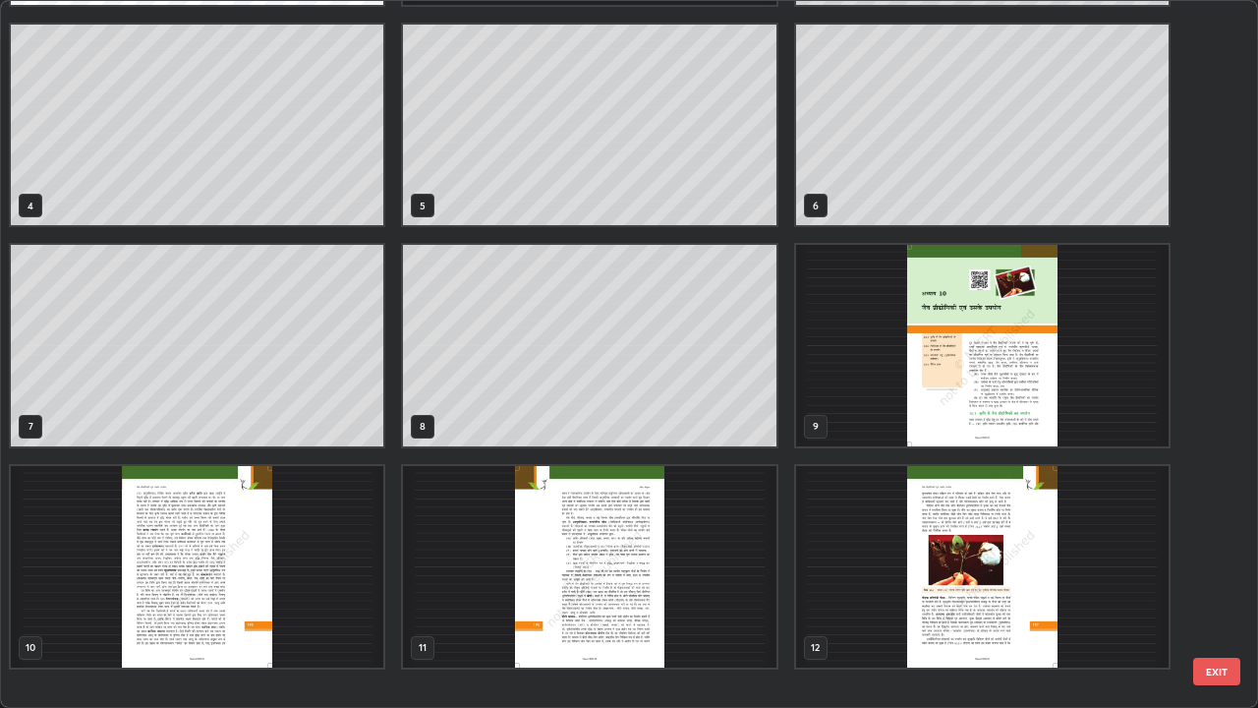
scroll to position [0, 0]
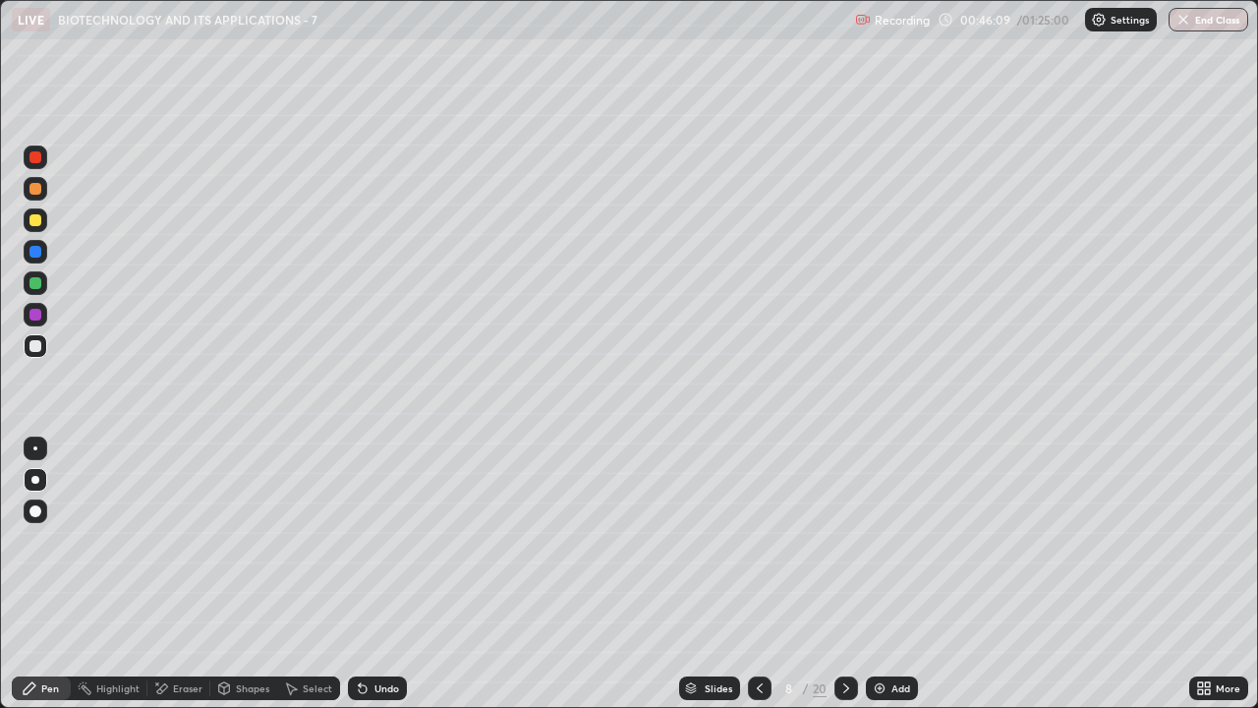
click at [36, 346] on div at bounding box center [35, 346] width 12 height 12
click at [375, 574] on div "Undo" at bounding box center [386, 688] width 25 height 10
click at [374, 574] on div "Undo" at bounding box center [386, 688] width 25 height 10
click at [373, 574] on div "Undo" at bounding box center [377, 688] width 59 height 24
click at [873, 574] on img at bounding box center [880, 688] width 16 height 16
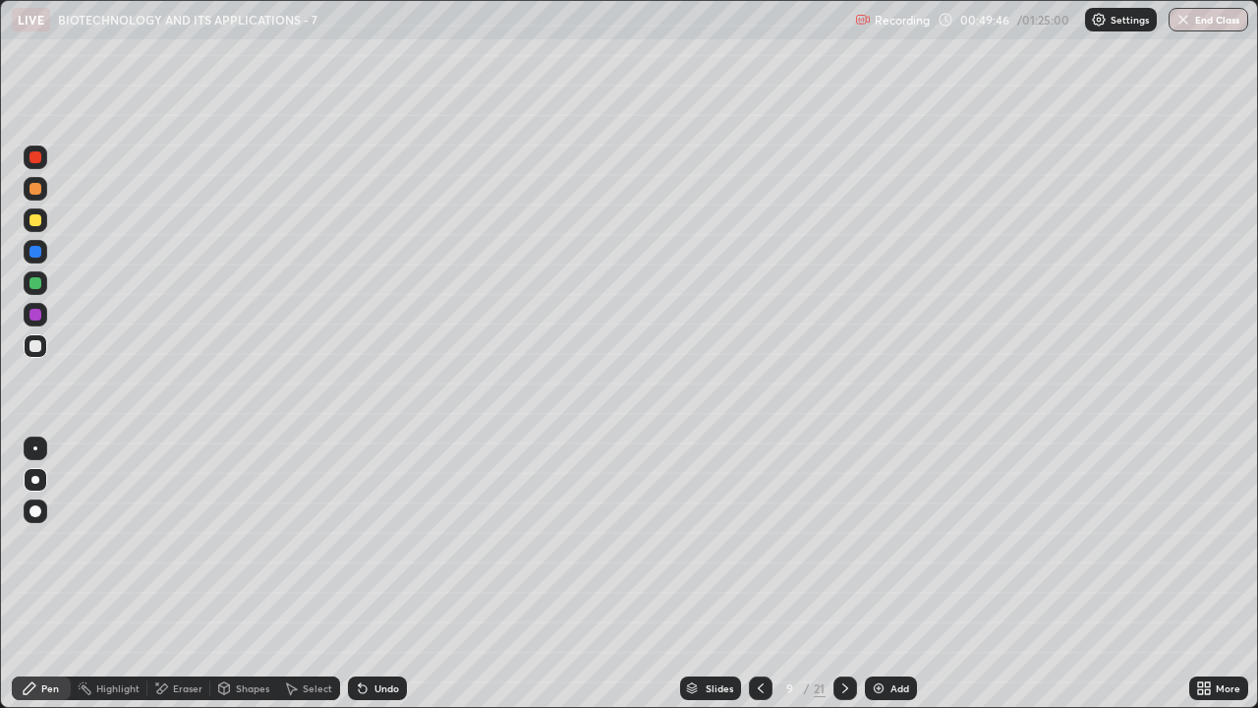
click at [34, 319] on div at bounding box center [35, 315] width 12 height 12
click at [359, 574] on icon at bounding box center [360, 684] width 2 height 2
click at [35, 347] on div at bounding box center [35, 346] width 12 height 12
click at [371, 574] on div "Undo" at bounding box center [377, 688] width 59 height 24
click at [716, 574] on div "Slides" at bounding box center [720, 688] width 28 height 10
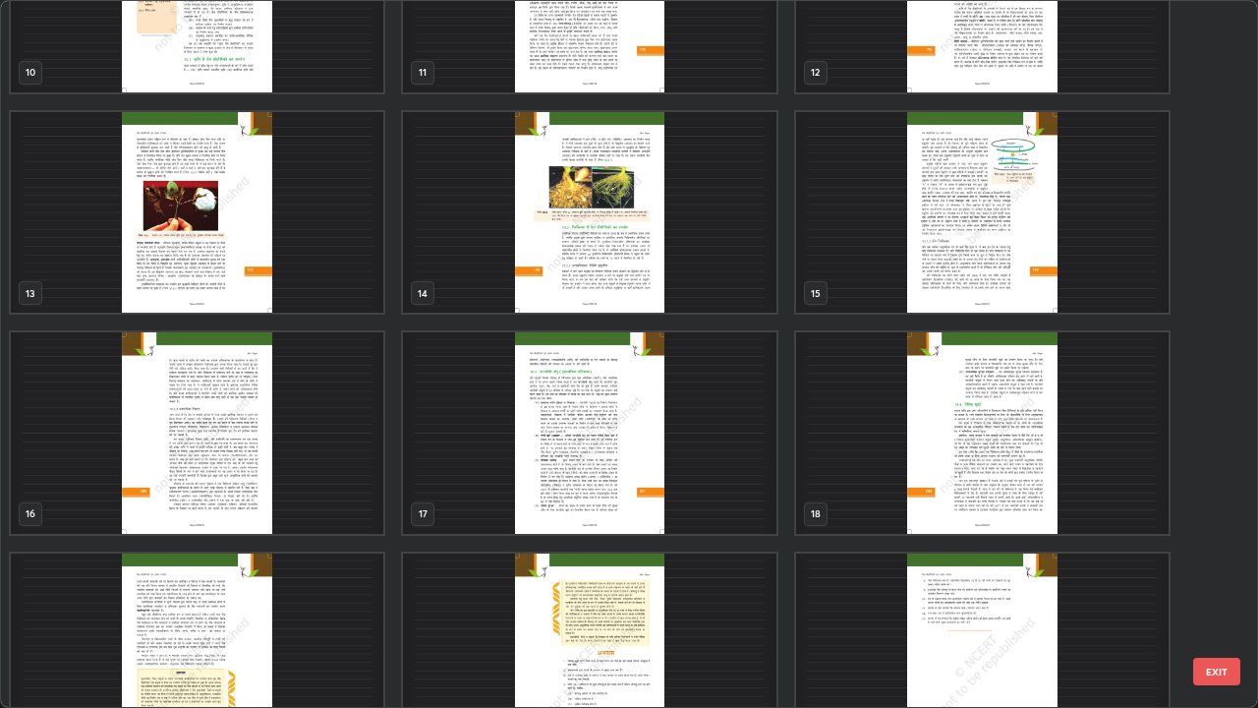
scroll to position [839, 0]
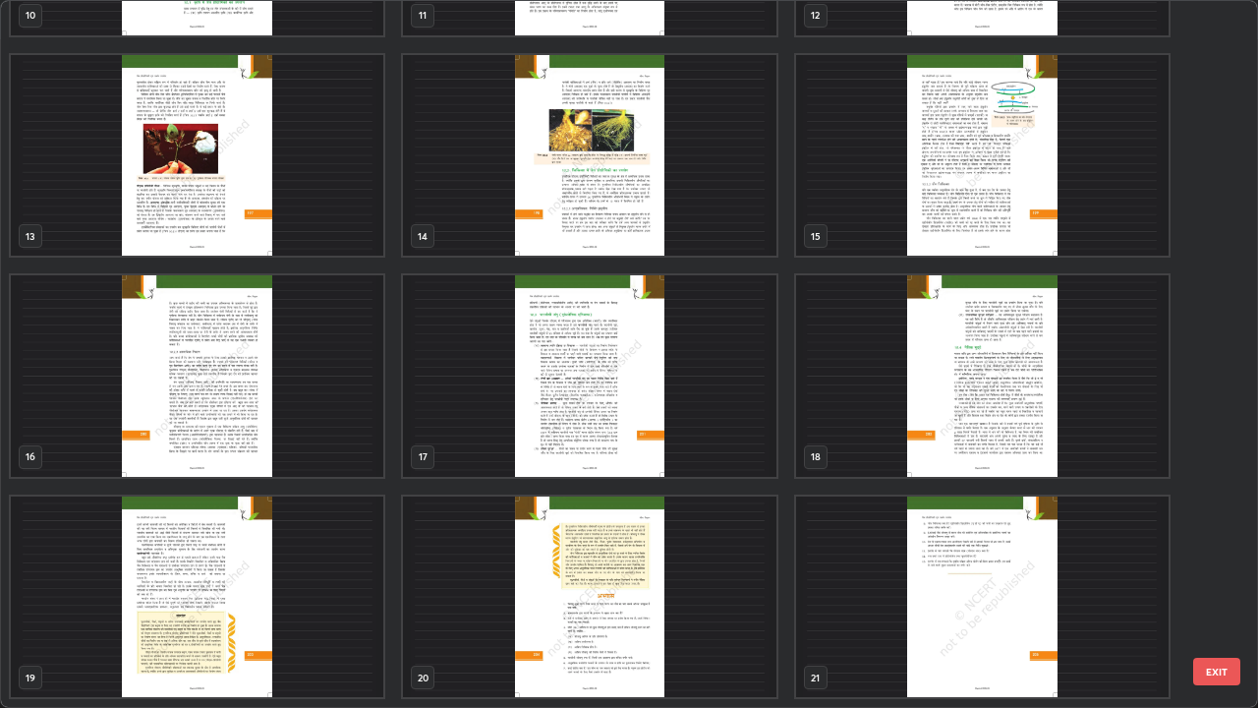
click at [256, 419] on img "grid" at bounding box center [197, 375] width 372 height 201
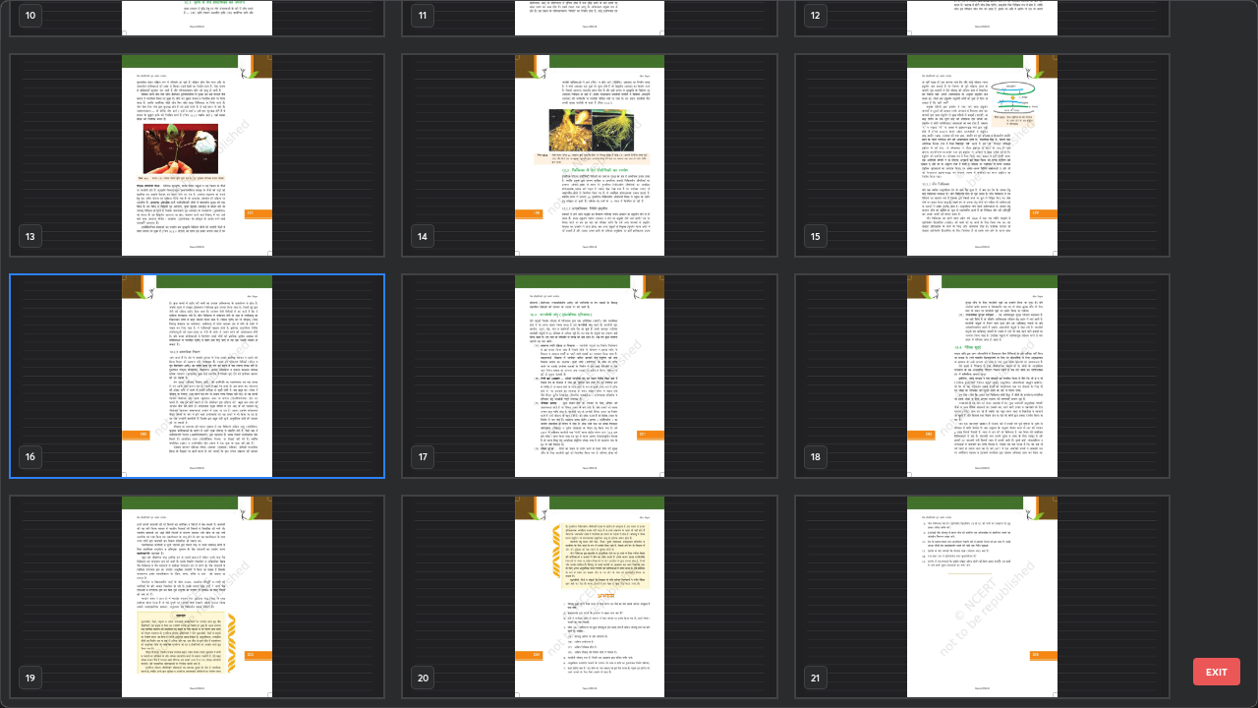
click at [255, 424] on img "grid" at bounding box center [197, 375] width 372 height 201
click at [255, 421] on img "grid" at bounding box center [197, 375] width 372 height 201
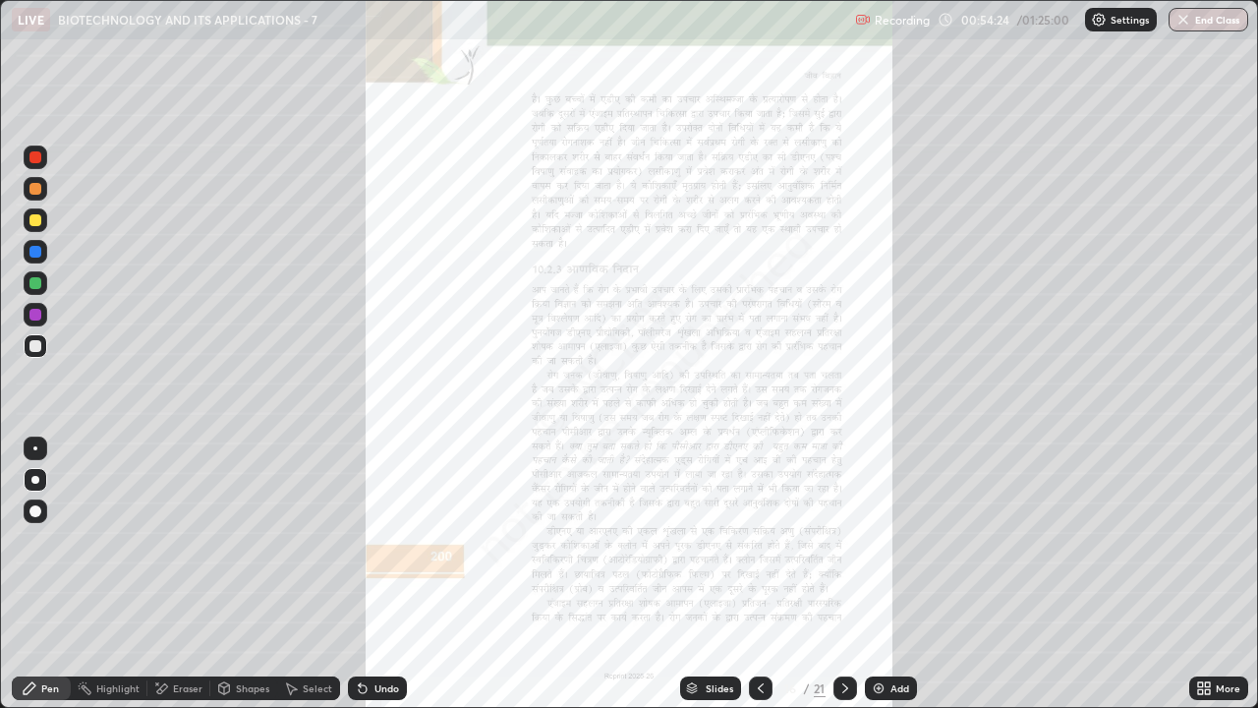
click at [718, 574] on div "Slides" at bounding box center [720, 688] width 28 height 10
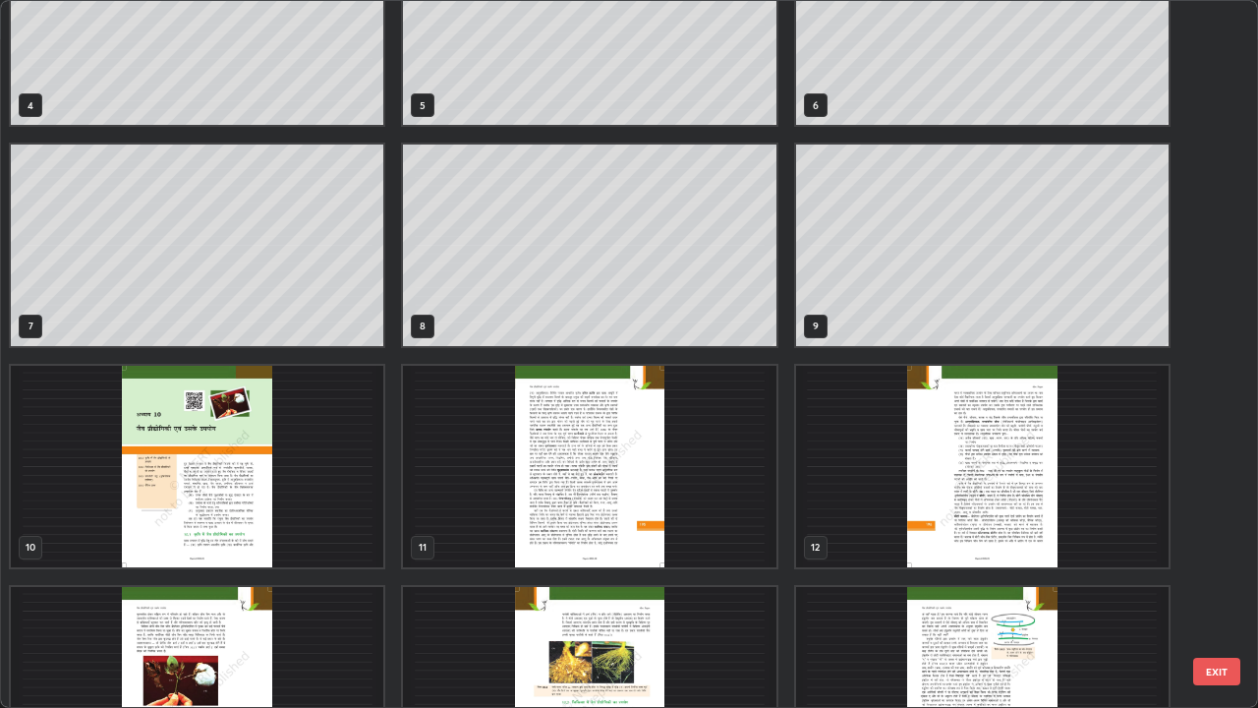
scroll to position [302, 0]
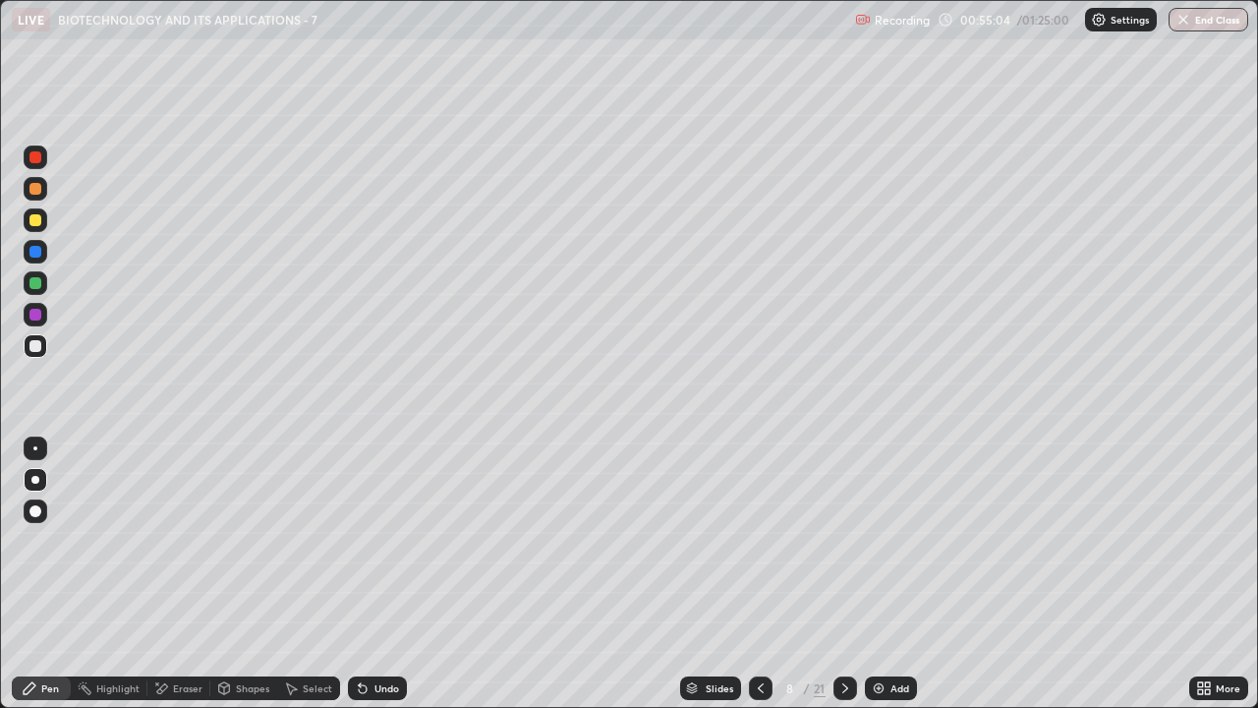
click at [842, 574] on icon at bounding box center [845, 688] width 6 height 10
click at [37, 290] on div at bounding box center [36, 283] width 24 height 24
click at [38, 225] on div at bounding box center [35, 220] width 12 height 12
click at [39, 349] on div at bounding box center [35, 346] width 12 height 12
click at [37, 218] on div at bounding box center [35, 220] width 12 height 12
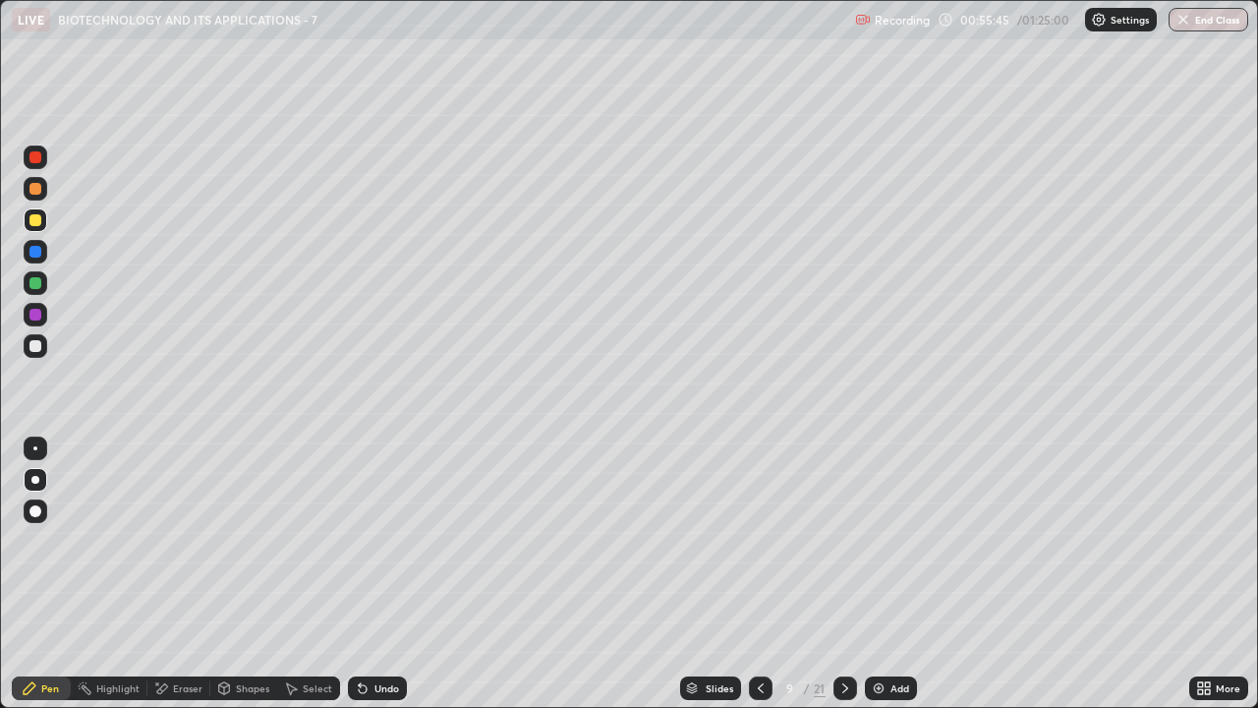
click at [38, 346] on div at bounding box center [35, 346] width 12 height 12
click at [34, 343] on div at bounding box center [35, 346] width 12 height 12
click at [34, 317] on div at bounding box center [35, 315] width 12 height 12
click at [36, 350] on div at bounding box center [35, 346] width 12 height 12
click at [383, 574] on div "Undo" at bounding box center [386, 688] width 25 height 10
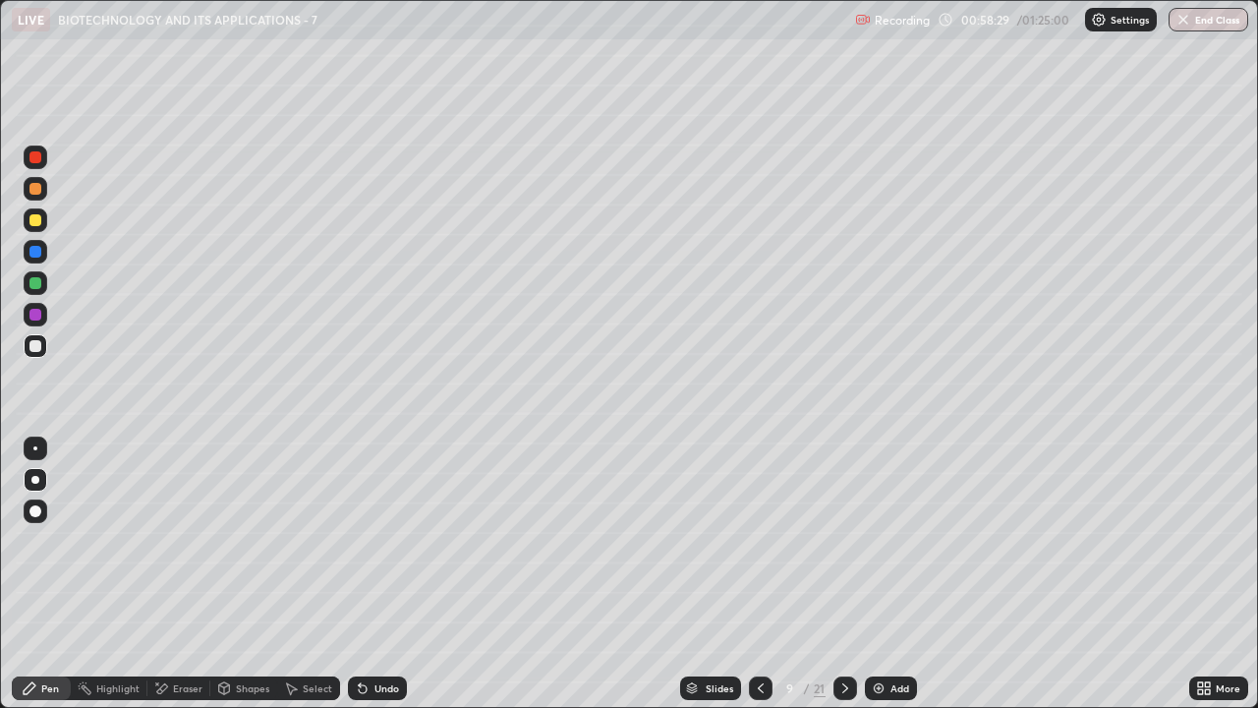
click at [881, 574] on img at bounding box center [879, 688] width 16 height 16
click at [35, 287] on div at bounding box center [35, 283] width 12 height 12
click at [34, 317] on div at bounding box center [35, 315] width 12 height 12
click at [36, 290] on div at bounding box center [36, 283] width 24 height 24
click at [32, 354] on div at bounding box center [36, 346] width 24 height 24
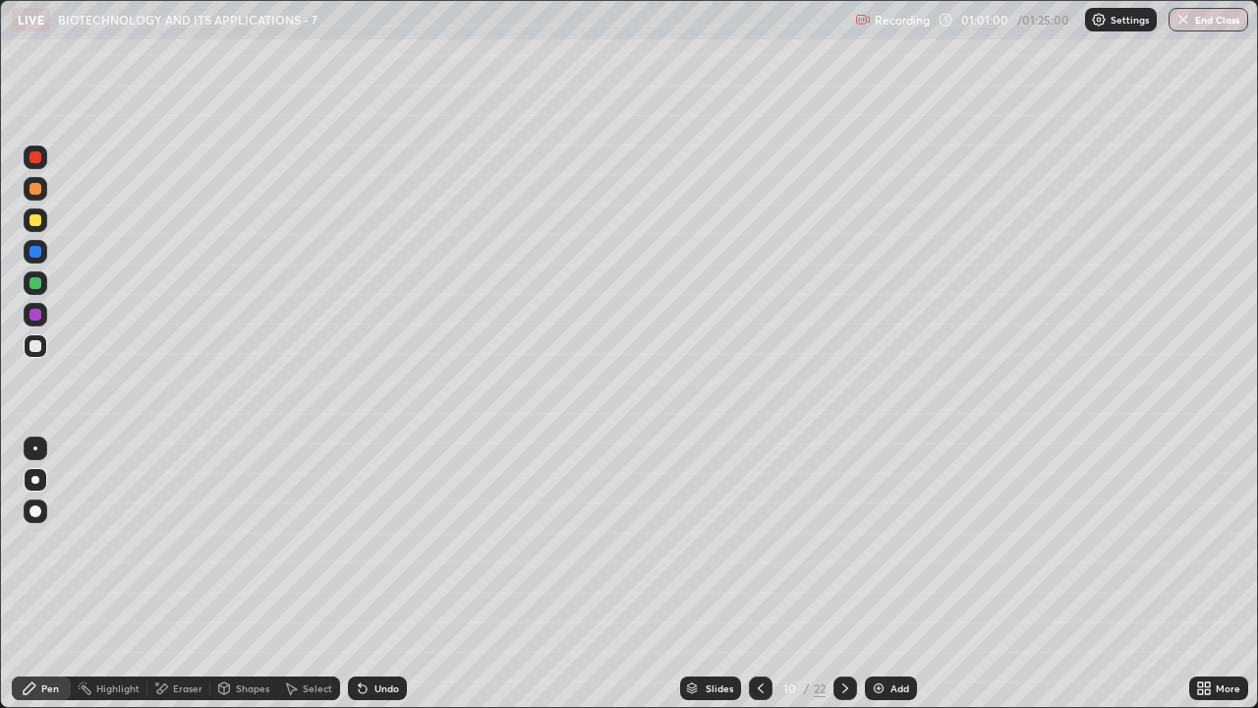
click at [38, 284] on div at bounding box center [35, 283] width 12 height 12
click at [37, 354] on div at bounding box center [36, 346] width 24 height 24
click at [35, 448] on div at bounding box center [35, 448] width 4 height 4
click at [360, 574] on icon at bounding box center [363, 689] width 8 height 8
click at [31, 281] on div at bounding box center [35, 283] width 12 height 12
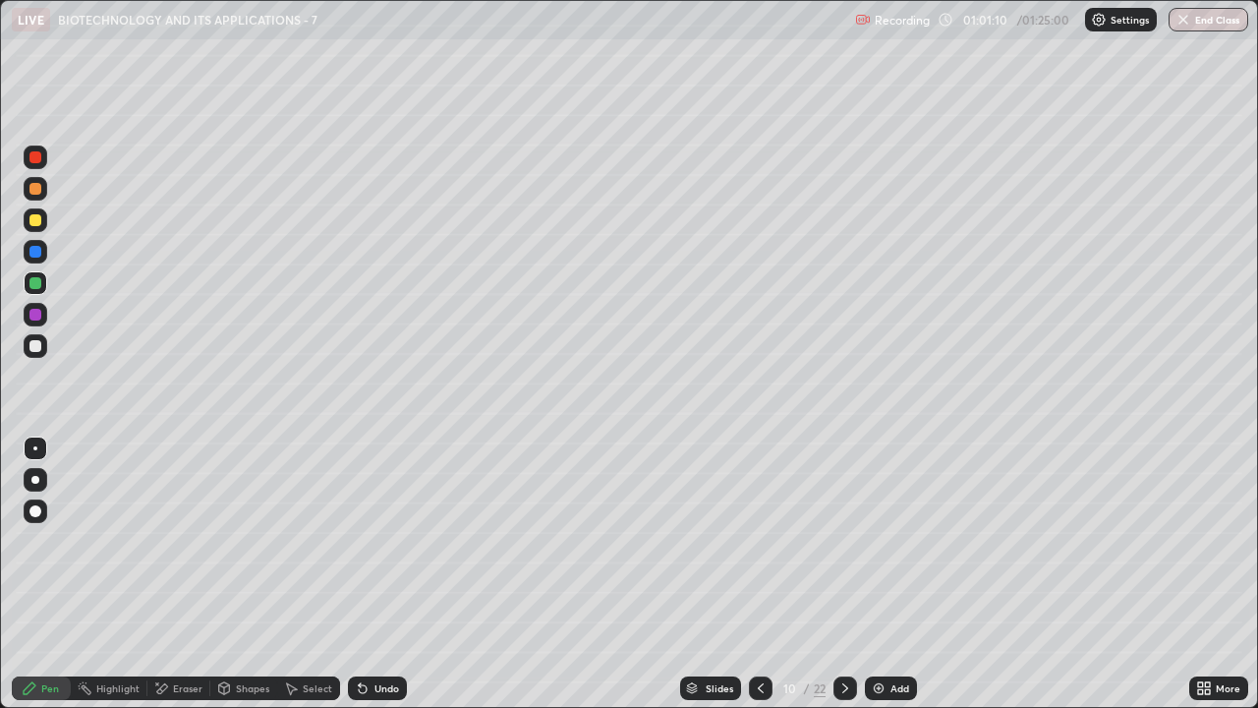
click at [33, 343] on div at bounding box center [35, 346] width 12 height 12
click at [42, 284] on div at bounding box center [36, 283] width 24 height 24
click at [363, 574] on div "Undo" at bounding box center [377, 688] width 59 height 24
click at [38, 347] on div at bounding box center [35, 346] width 12 height 12
click at [35, 480] on div at bounding box center [35, 480] width 8 height 8
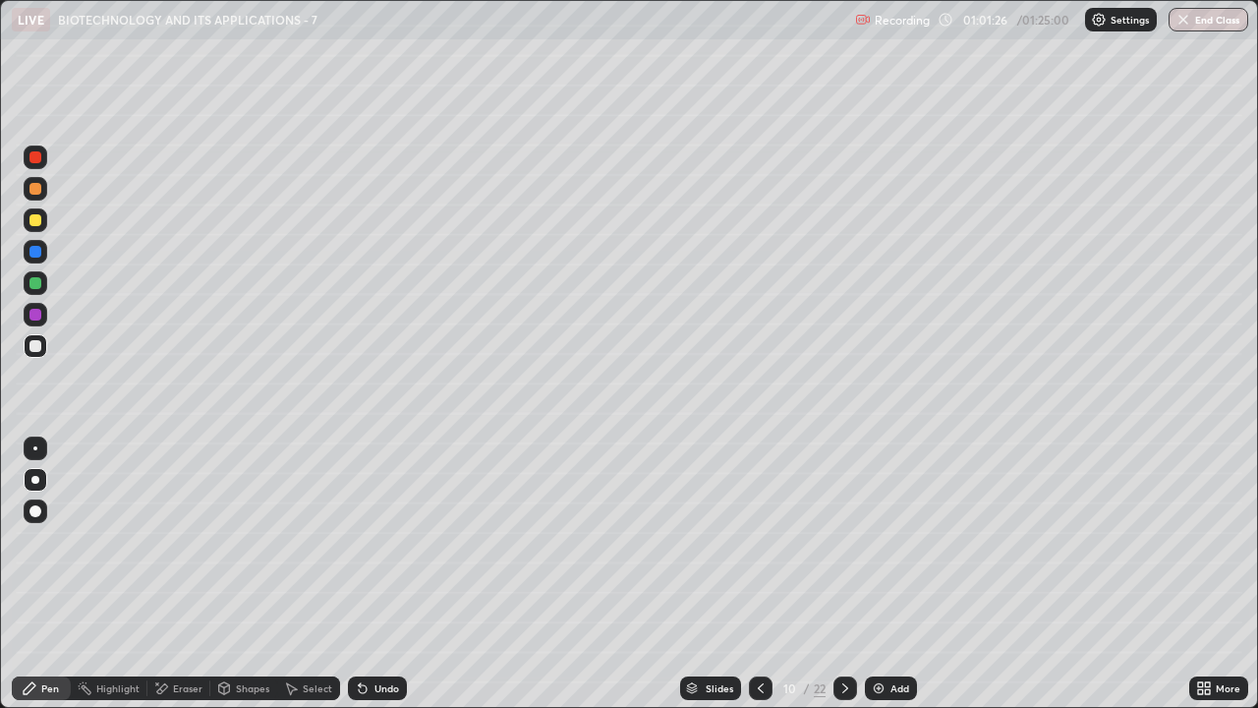
click at [35, 347] on div at bounding box center [35, 346] width 12 height 12
click at [35, 448] on div at bounding box center [35, 448] width 4 height 4
click at [39, 278] on div at bounding box center [35, 283] width 12 height 12
click at [360, 574] on icon at bounding box center [363, 689] width 8 height 8
click at [703, 574] on div "Slides" at bounding box center [710, 688] width 61 height 24
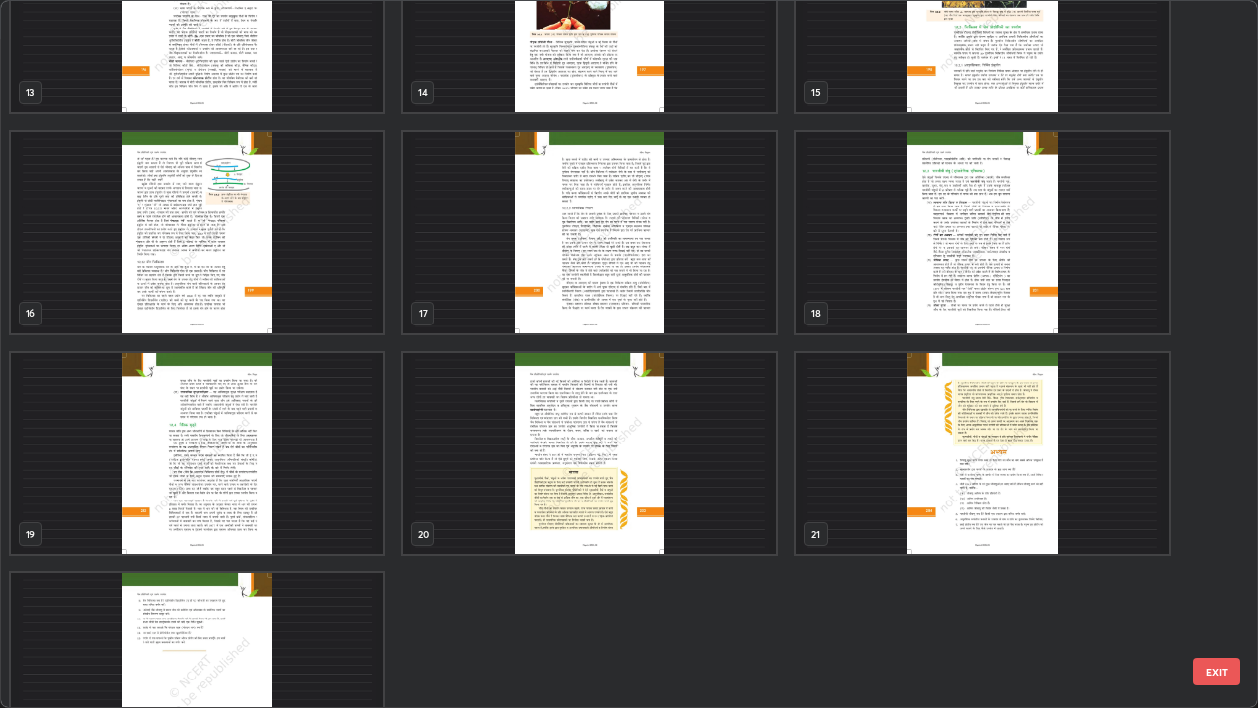
scroll to position [1009, 0]
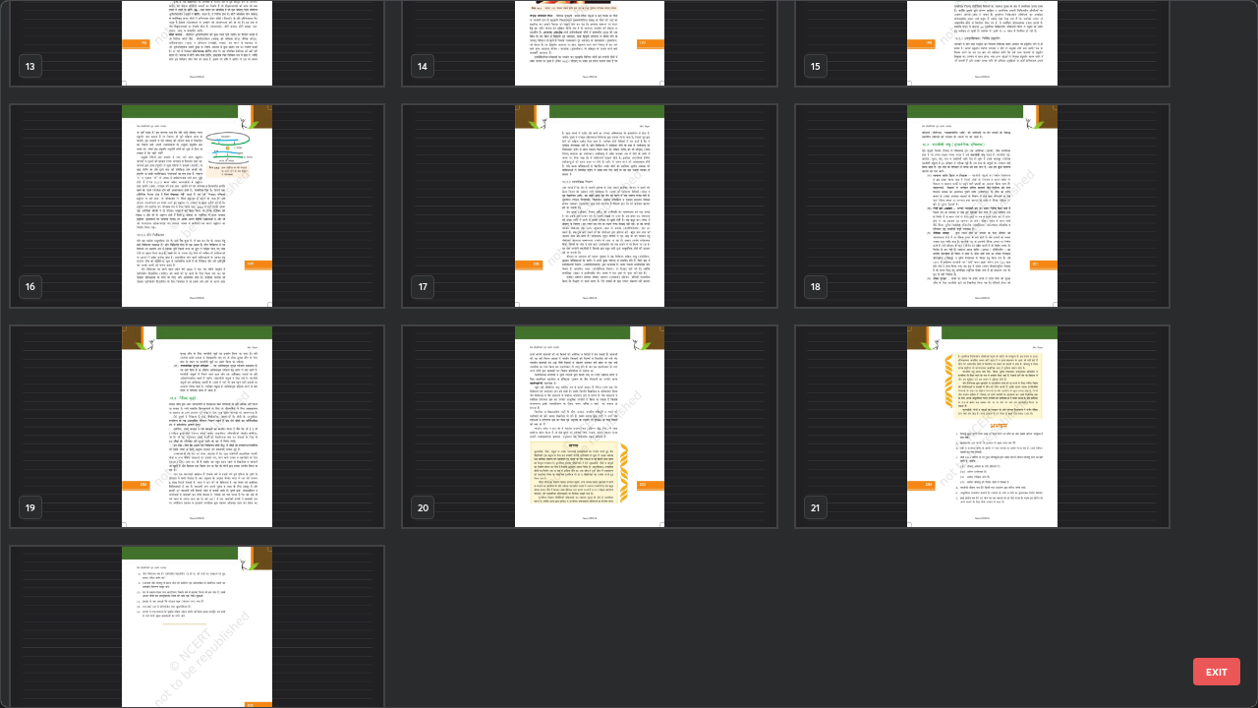
click at [221, 470] on img "grid" at bounding box center [197, 426] width 372 height 201
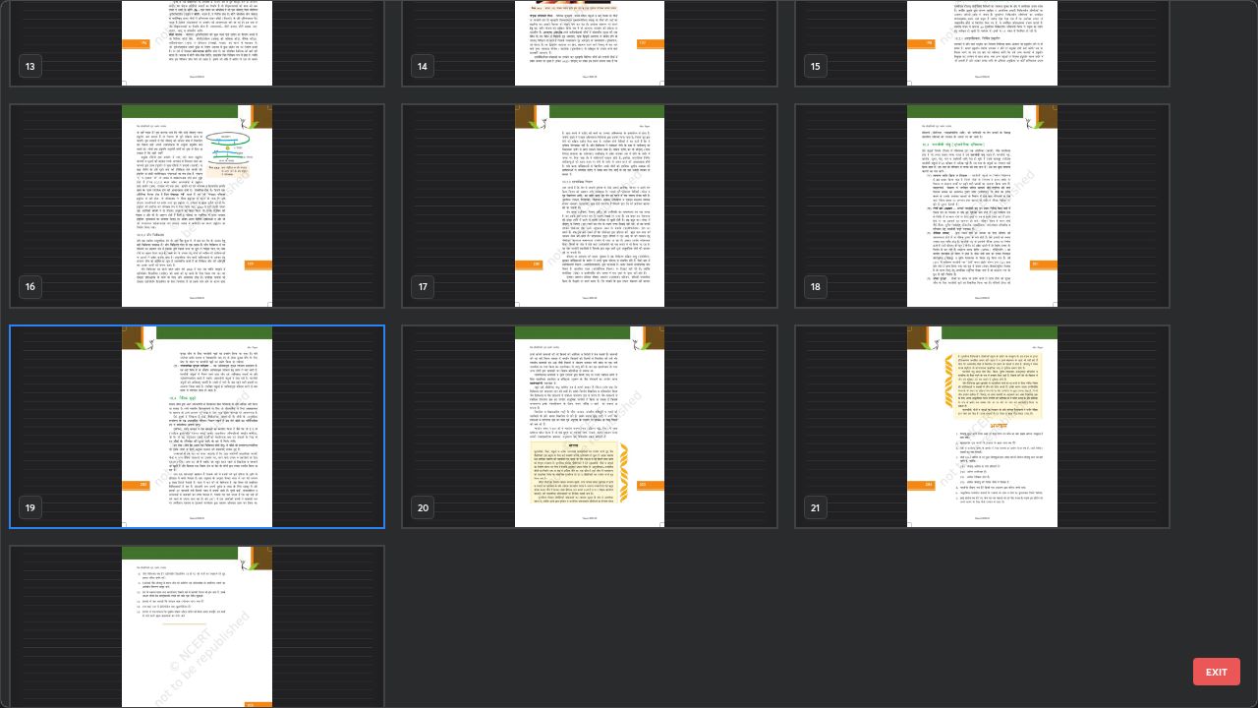
click at [221, 469] on img "grid" at bounding box center [197, 426] width 372 height 201
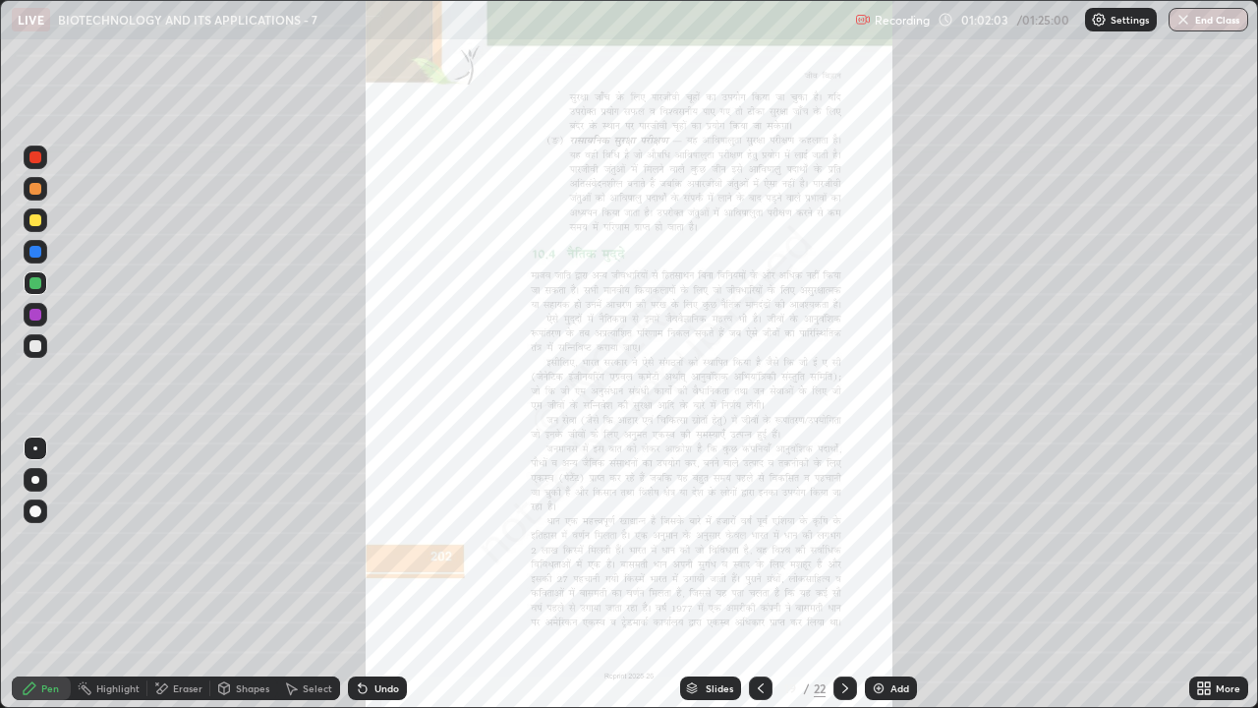
click at [758, 574] on icon at bounding box center [761, 688] width 16 height 16
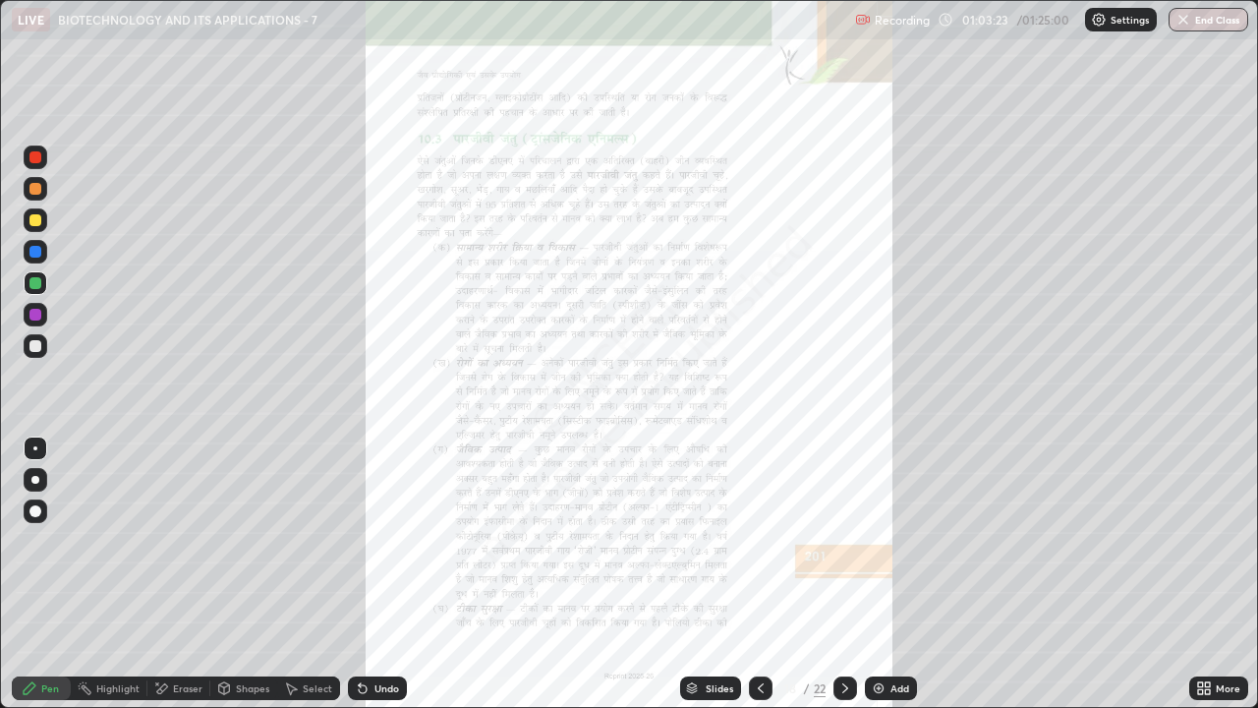
click at [719, 574] on div "Slides" at bounding box center [710, 688] width 61 height 24
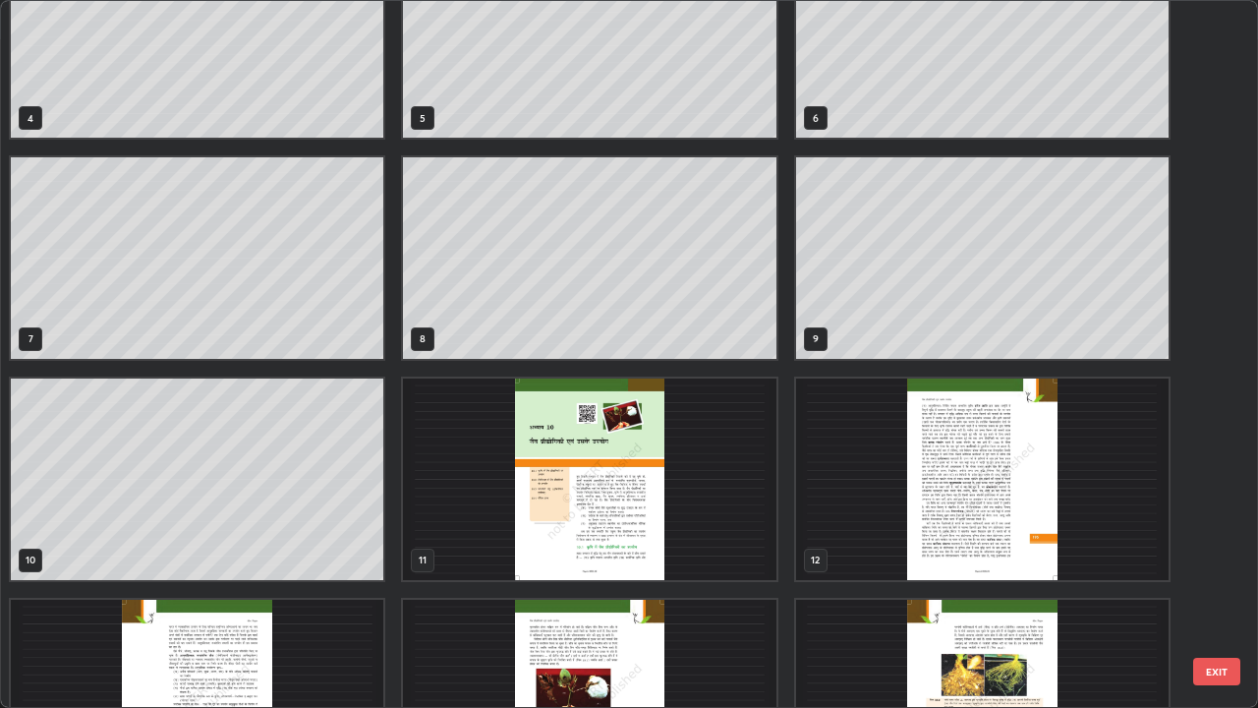
scroll to position [292, 0]
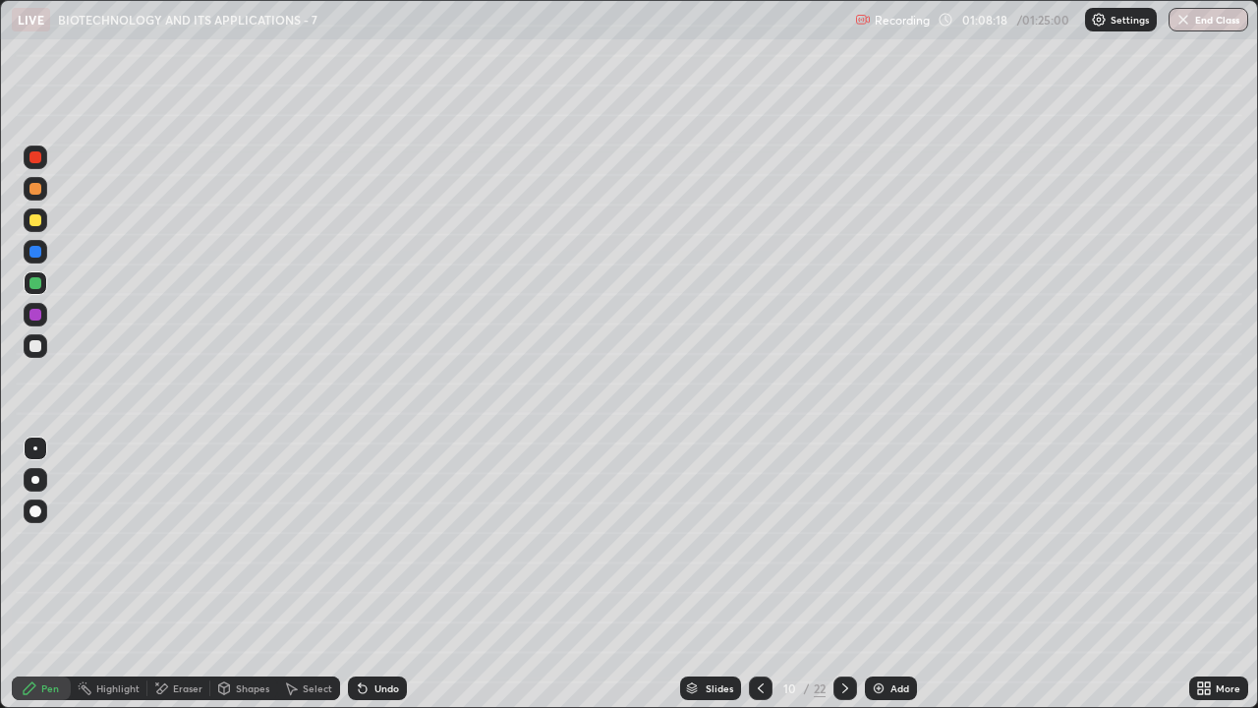
click at [712, 574] on div "Slides" at bounding box center [720, 688] width 28 height 10
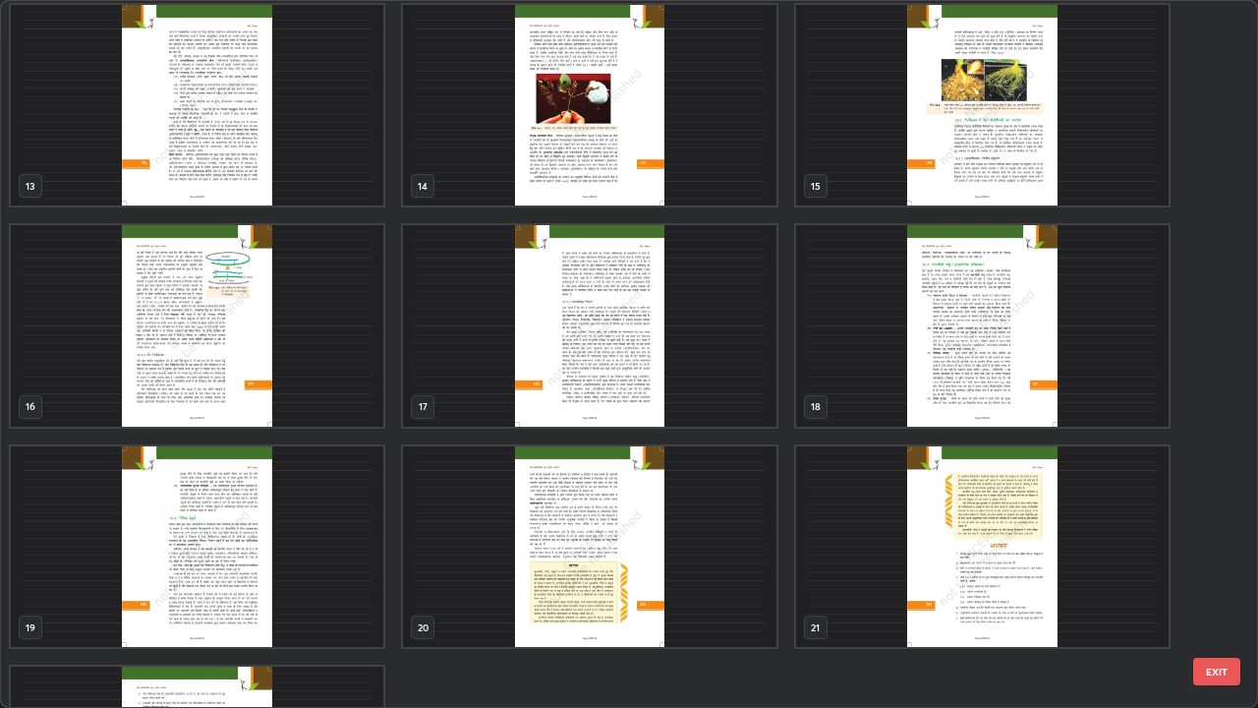
scroll to position [902, 0]
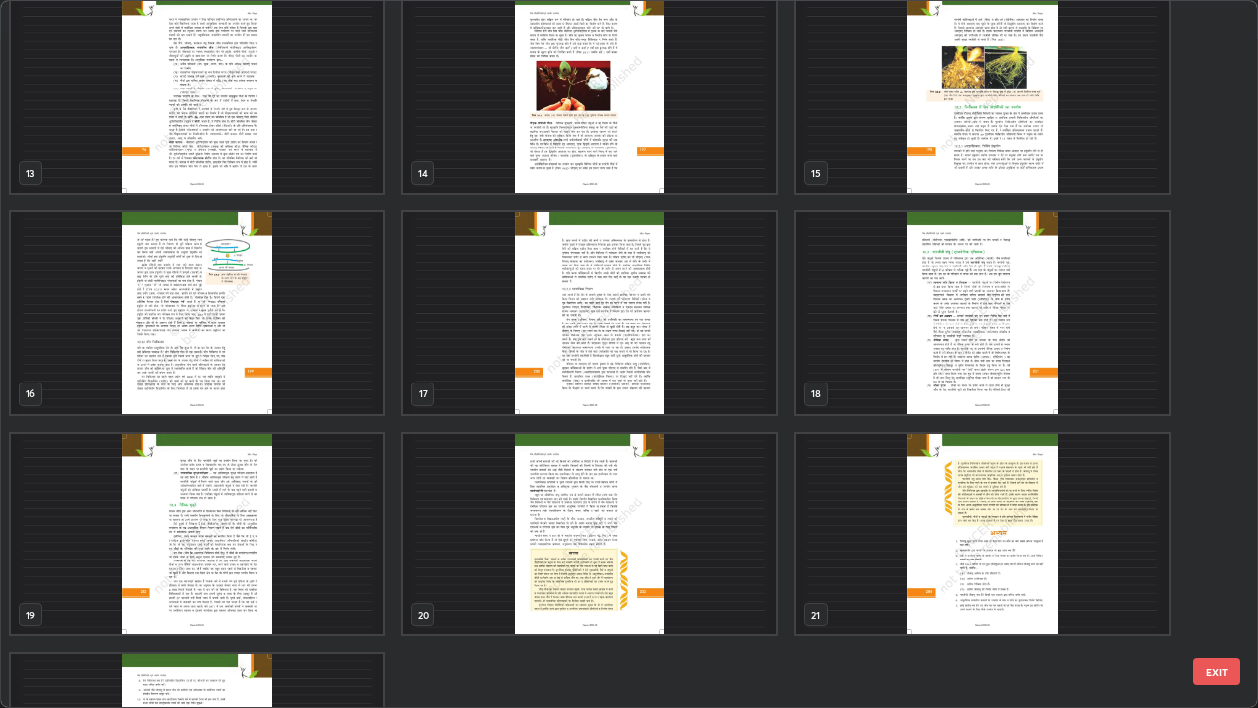
click at [964, 394] on img "grid" at bounding box center [982, 312] width 372 height 201
click at [972, 396] on img "grid" at bounding box center [982, 312] width 372 height 201
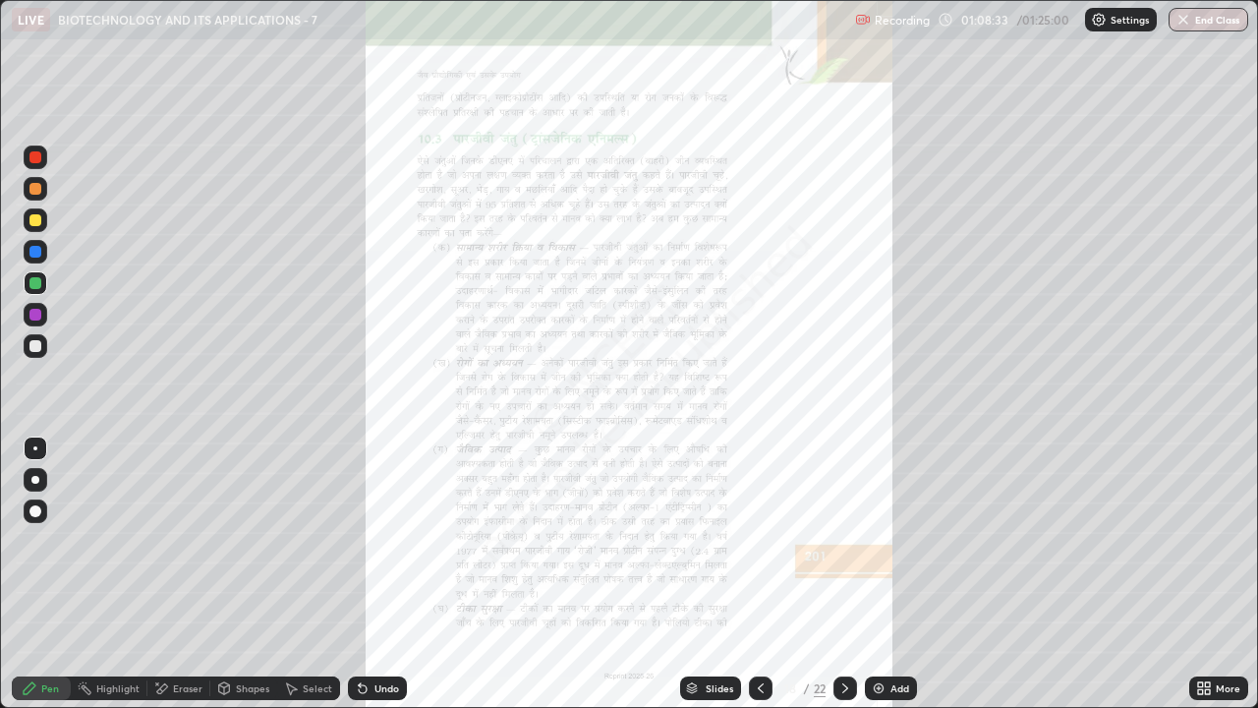
click at [840, 574] on div at bounding box center [845, 687] width 24 height 39
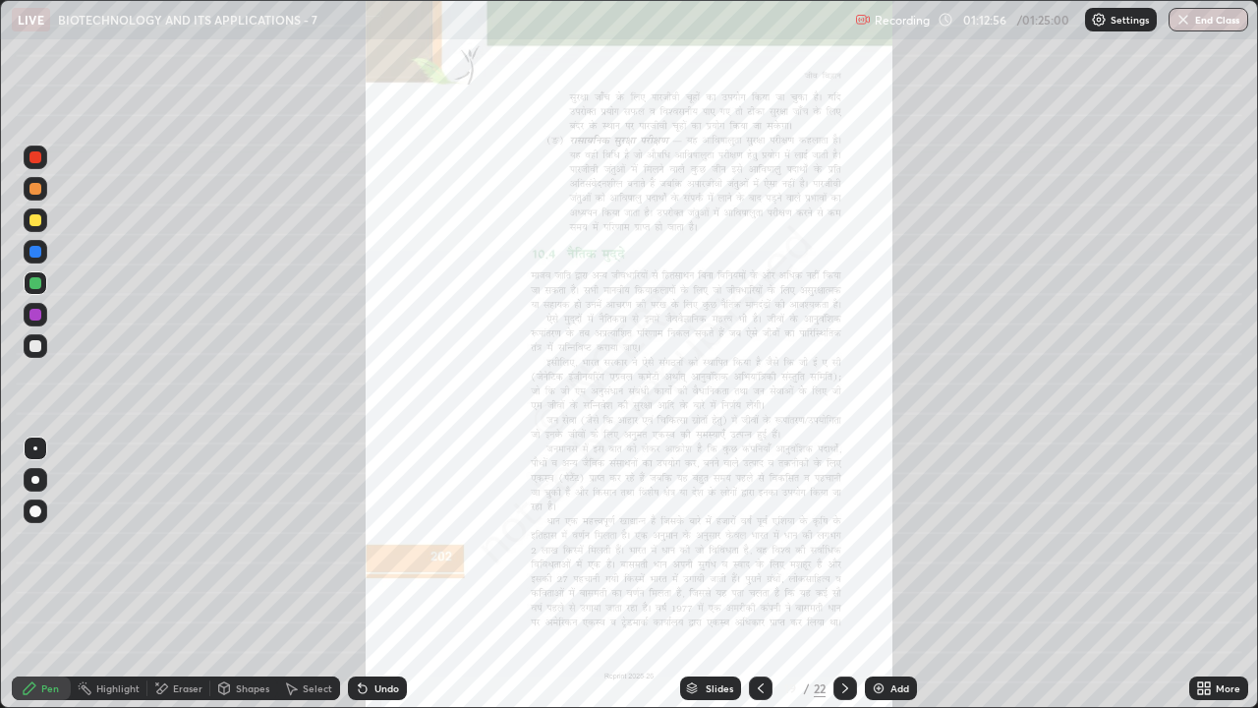
click at [842, 574] on icon at bounding box center [845, 688] width 16 height 16
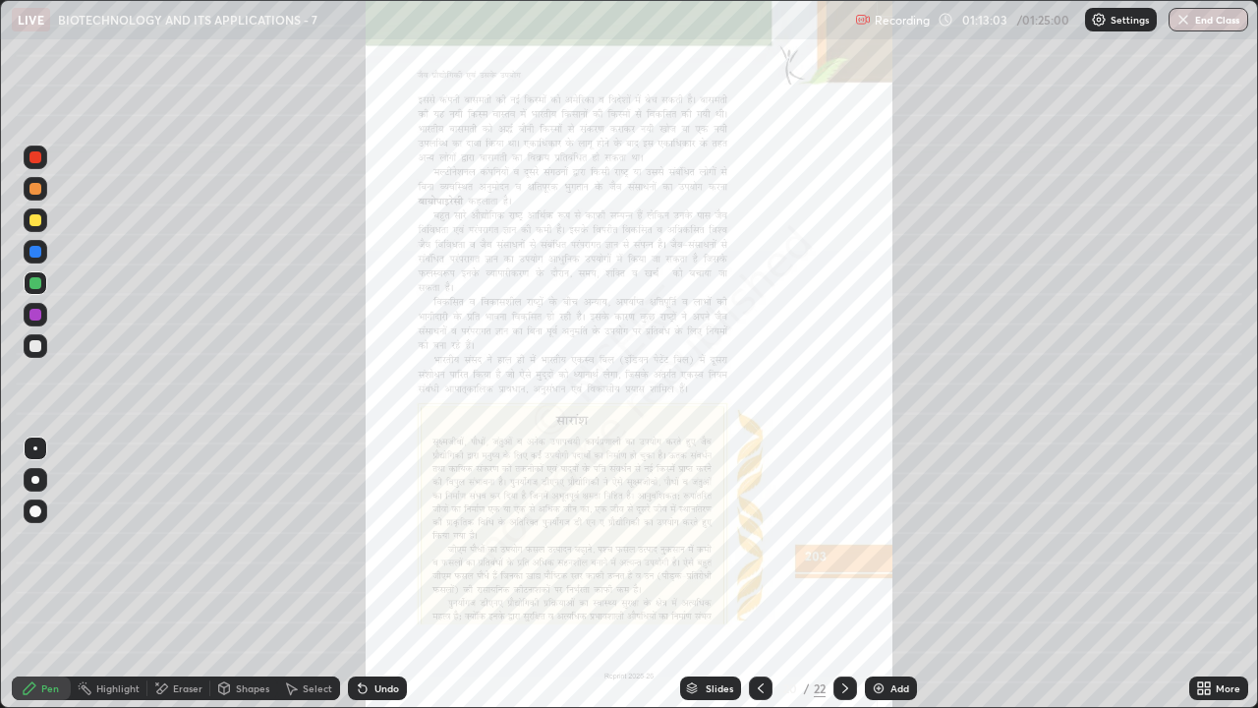
click at [759, 574] on icon at bounding box center [761, 688] width 6 height 10
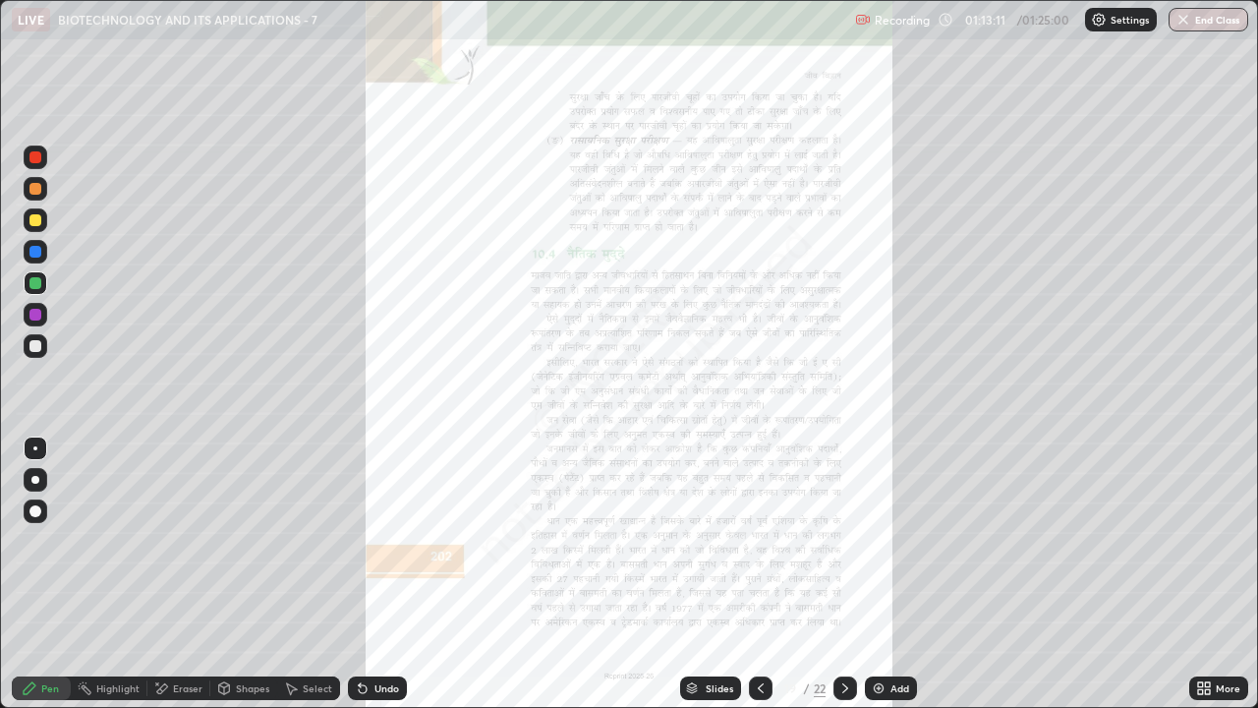
click at [844, 574] on icon at bounding box center [845, 688] width 16 height 16
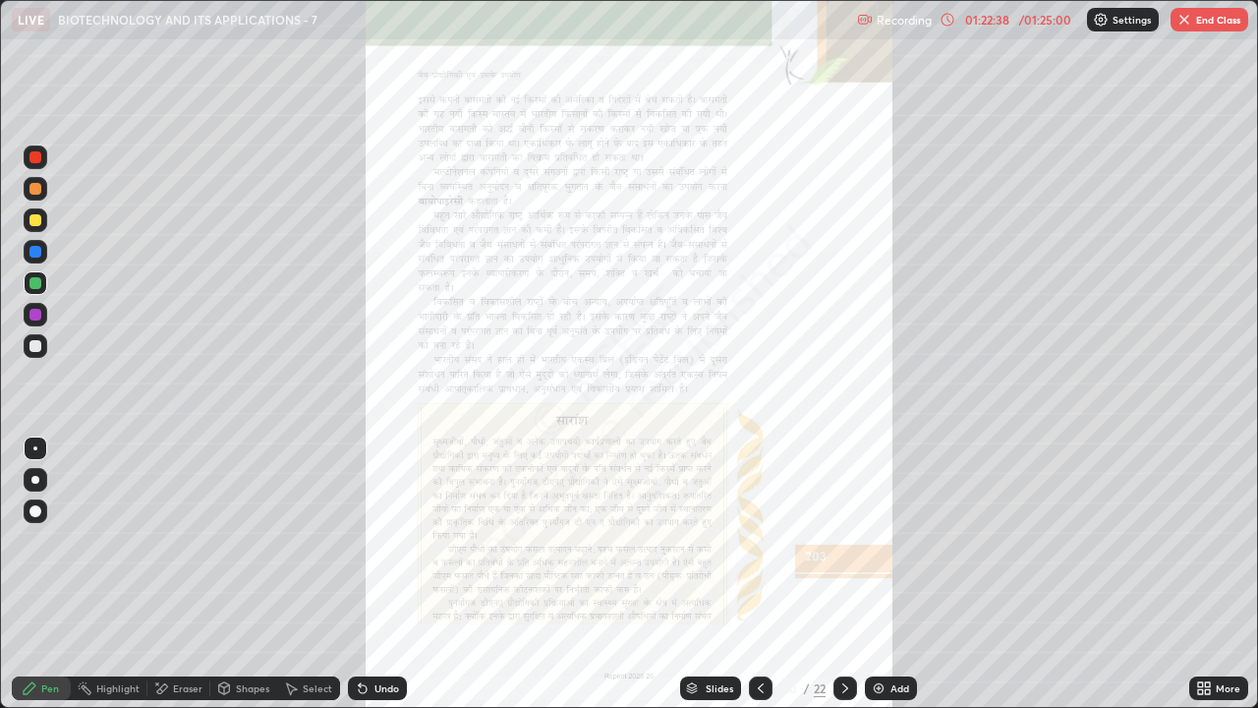
click at [1203, 23] on button "End Class" at bounding box center [1209, 20] width 78 height 24
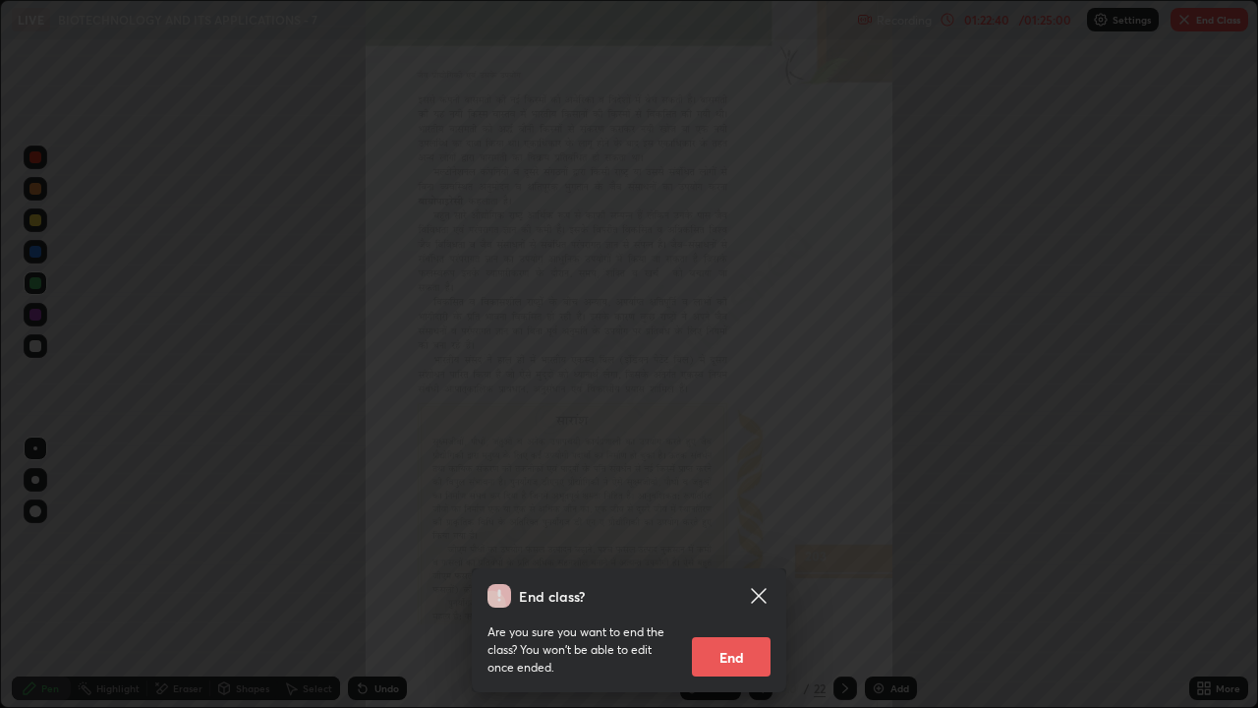
click at [737, 574] on button "End" at bounding box center [731, 656] width 79 height 39
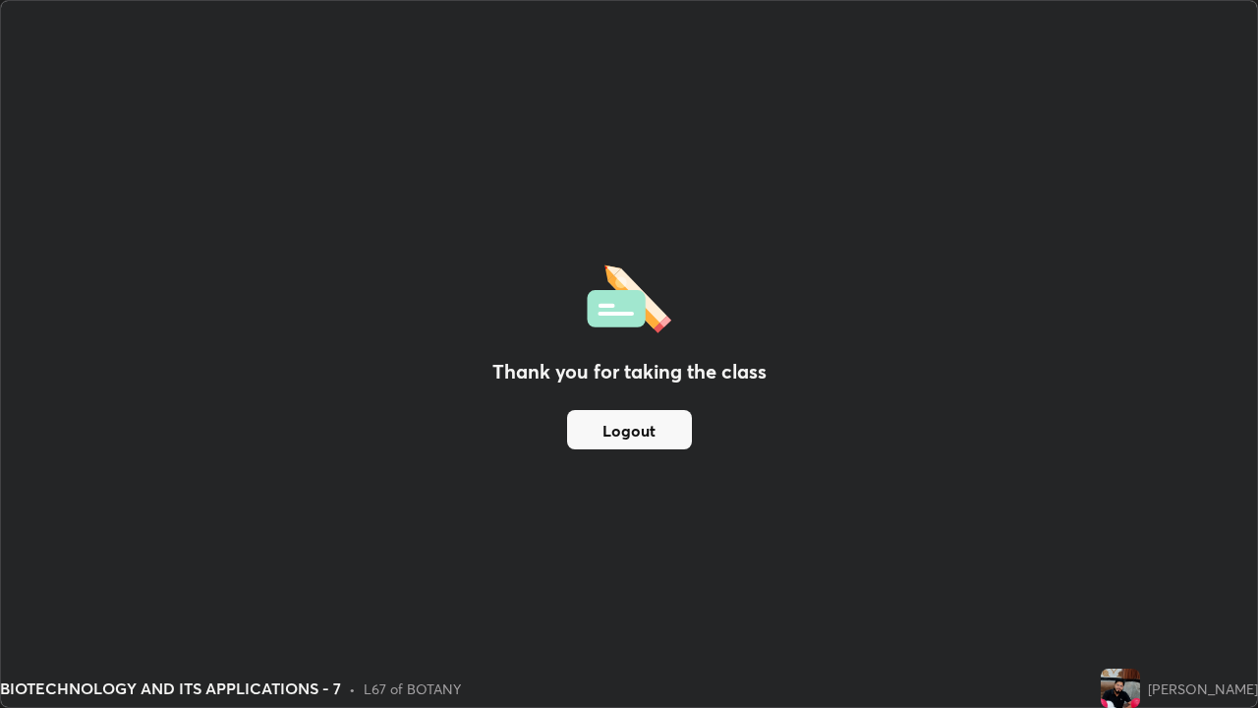
click at [621, 435] on button "Logout" at bounding box center [629, 429] width 125 height 39
